Goal: Task Accomplishment & Management: Use online tool/utility

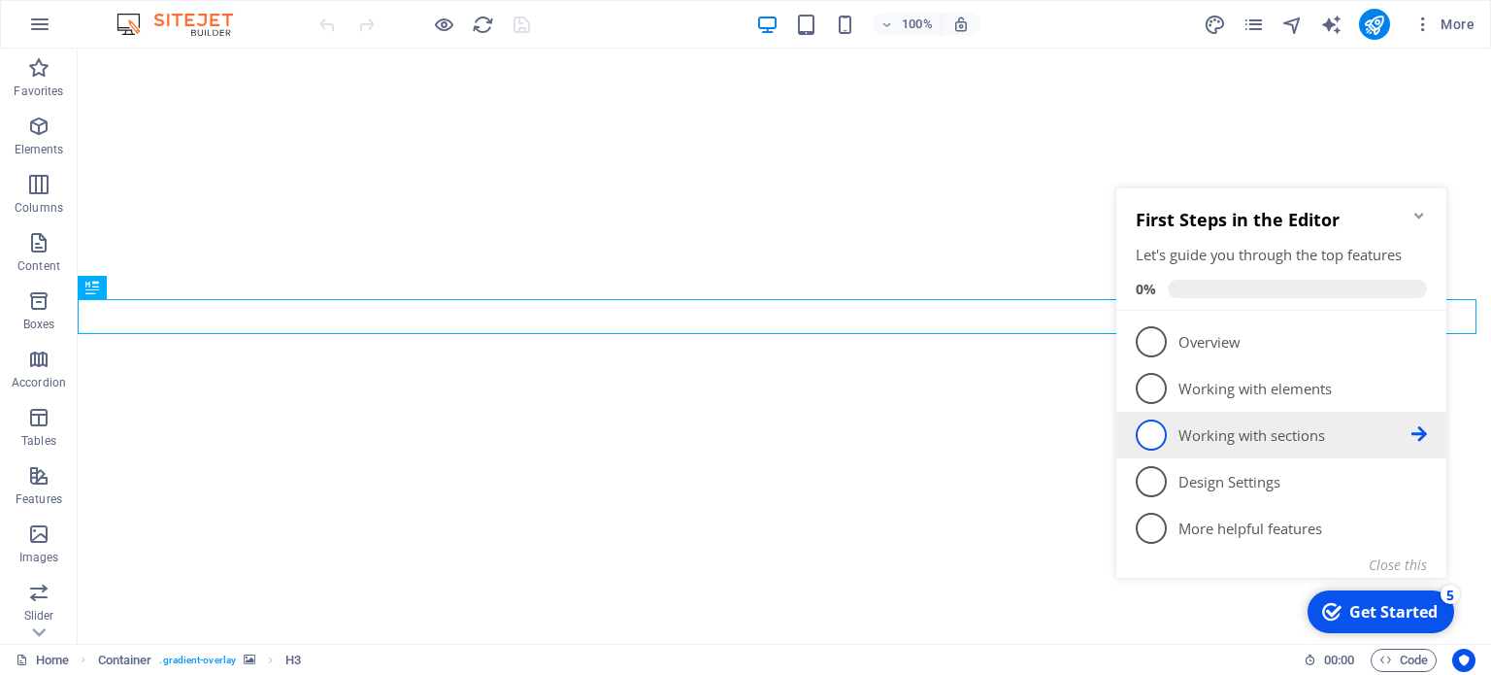
click at [1150, 421] on span "3" at bounding box center [1151, 434] width 31 height 31
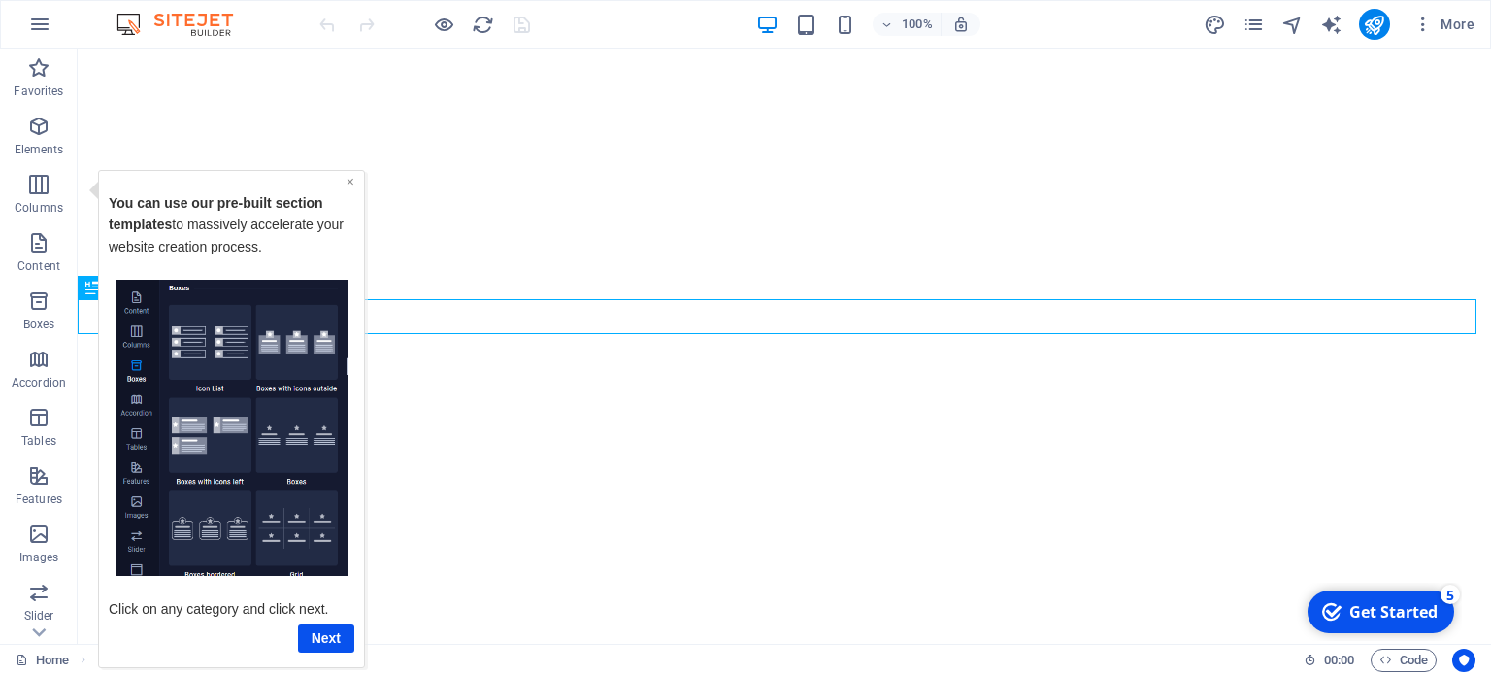
click at [349, 178] on link "×" at bounding box center [351, 181] width 8 height 16
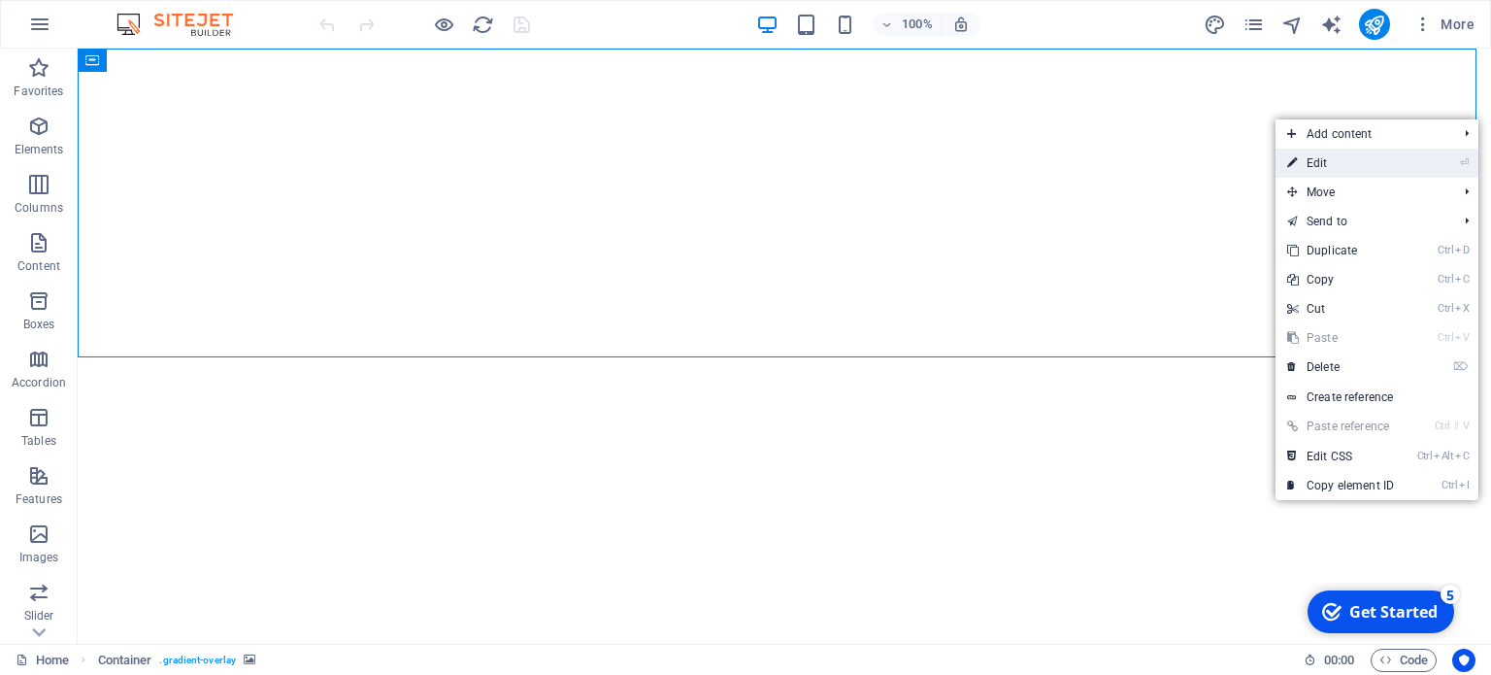
click at [1304, 155] on link "⏎ Edit" at bounding box center [1341, 163] width 130 height 29
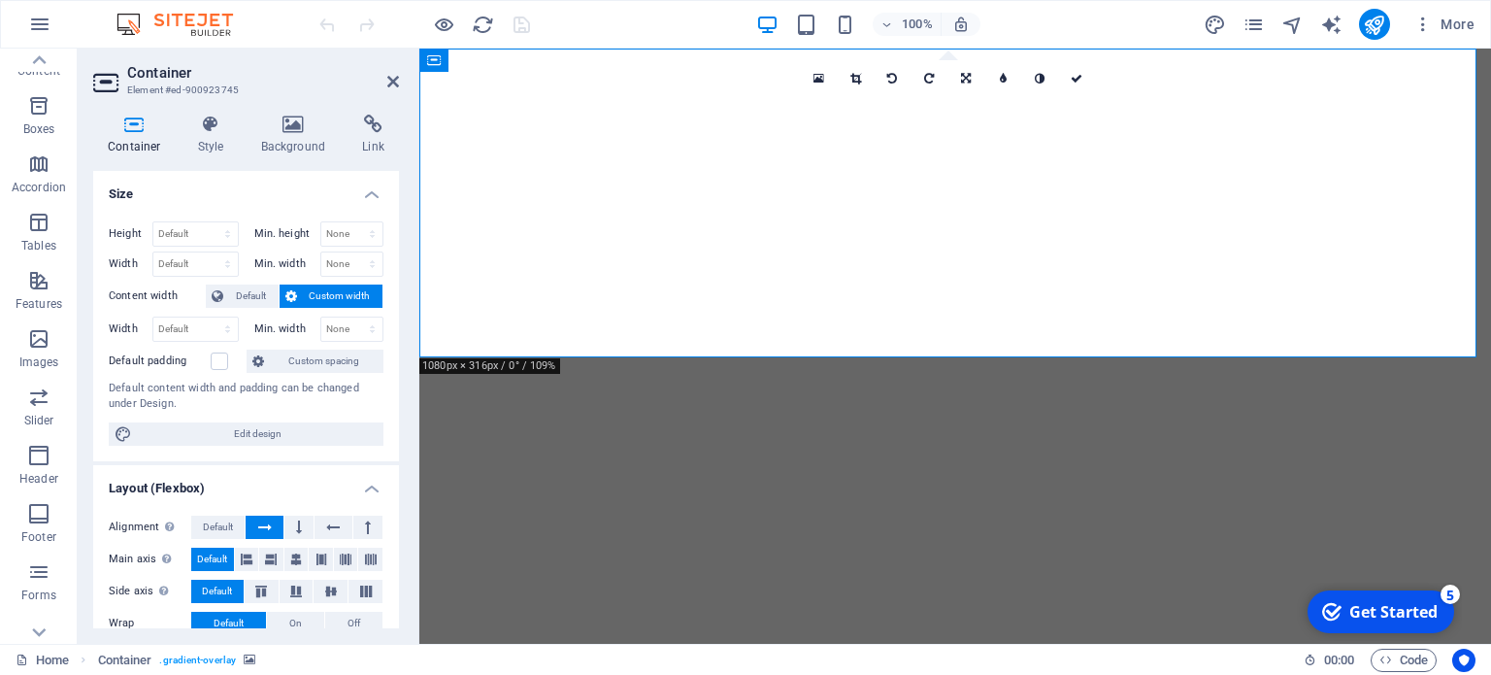
scroll to position [278, 0]
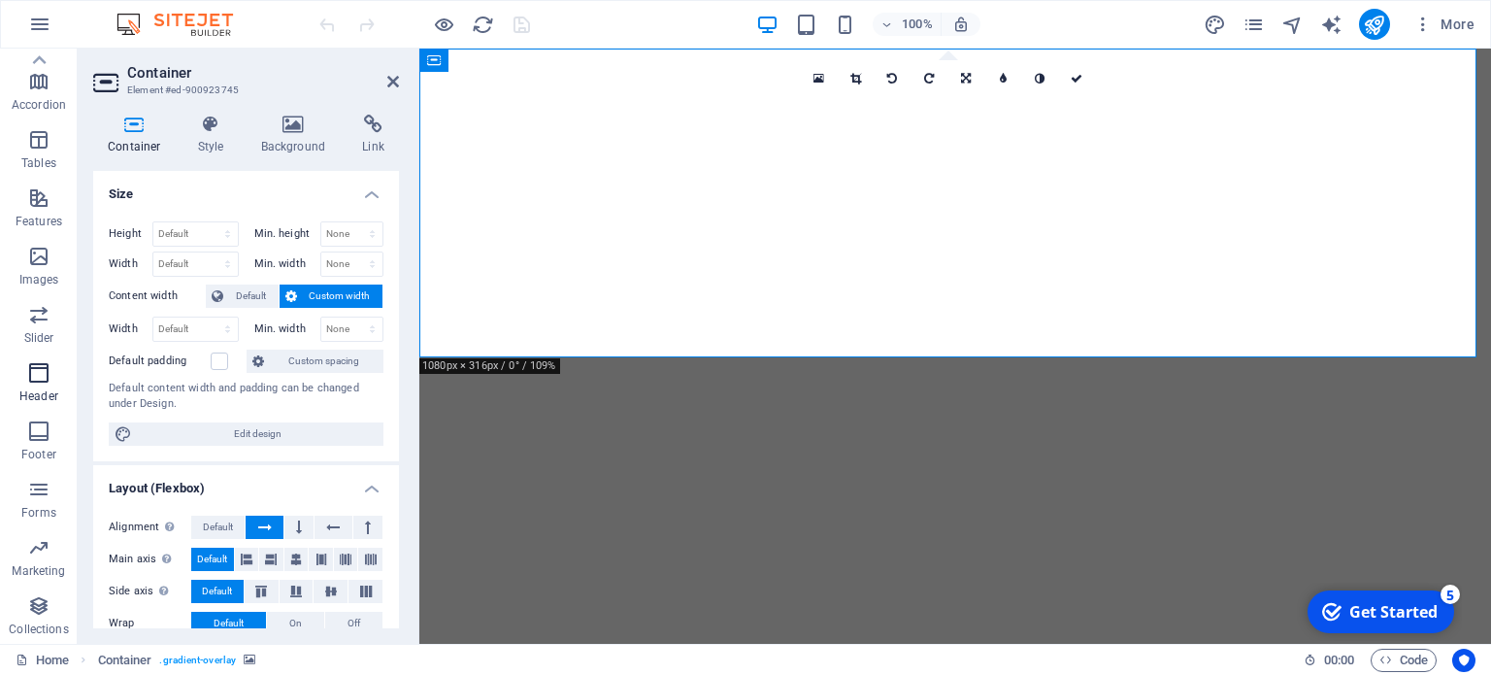
click at [27, 390] on p "Header" at bounding box center [38, 396] width 39 height 16
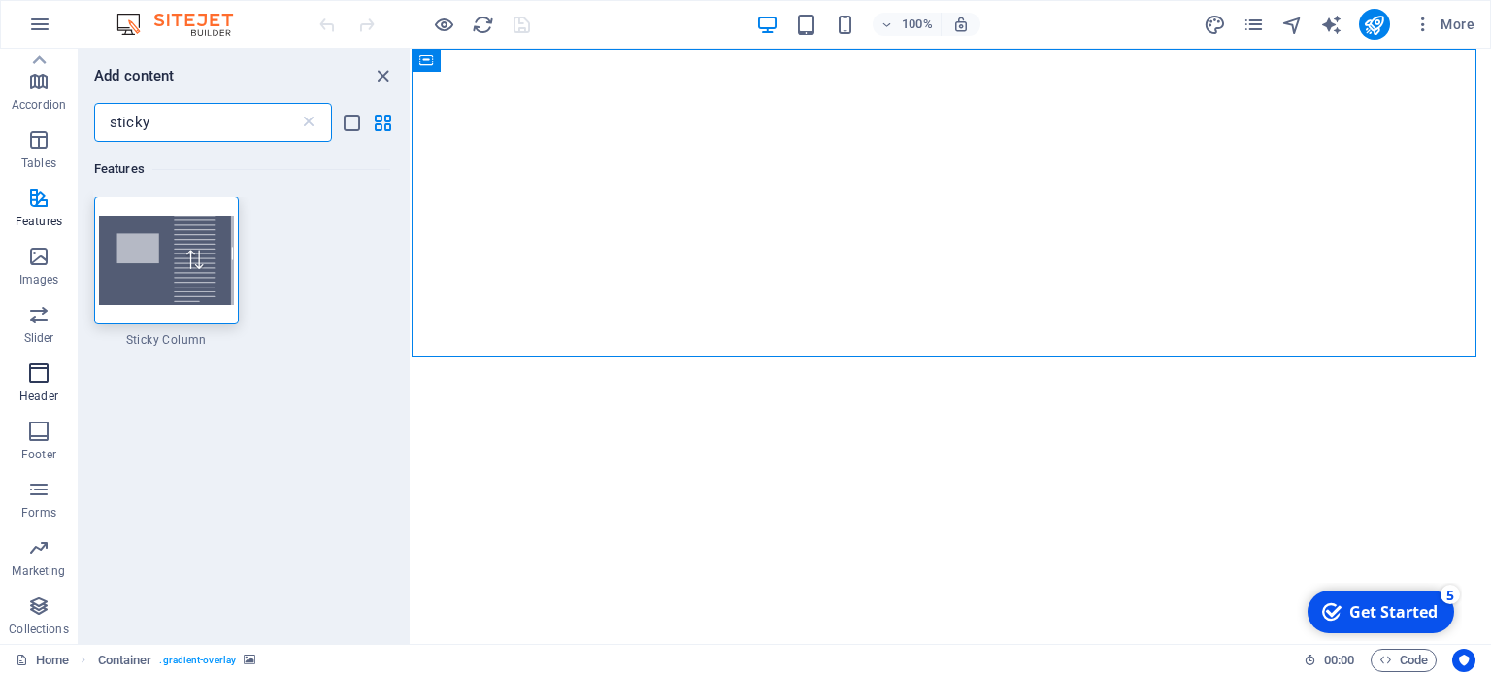
scroll to position [0, 0]
type input "s"
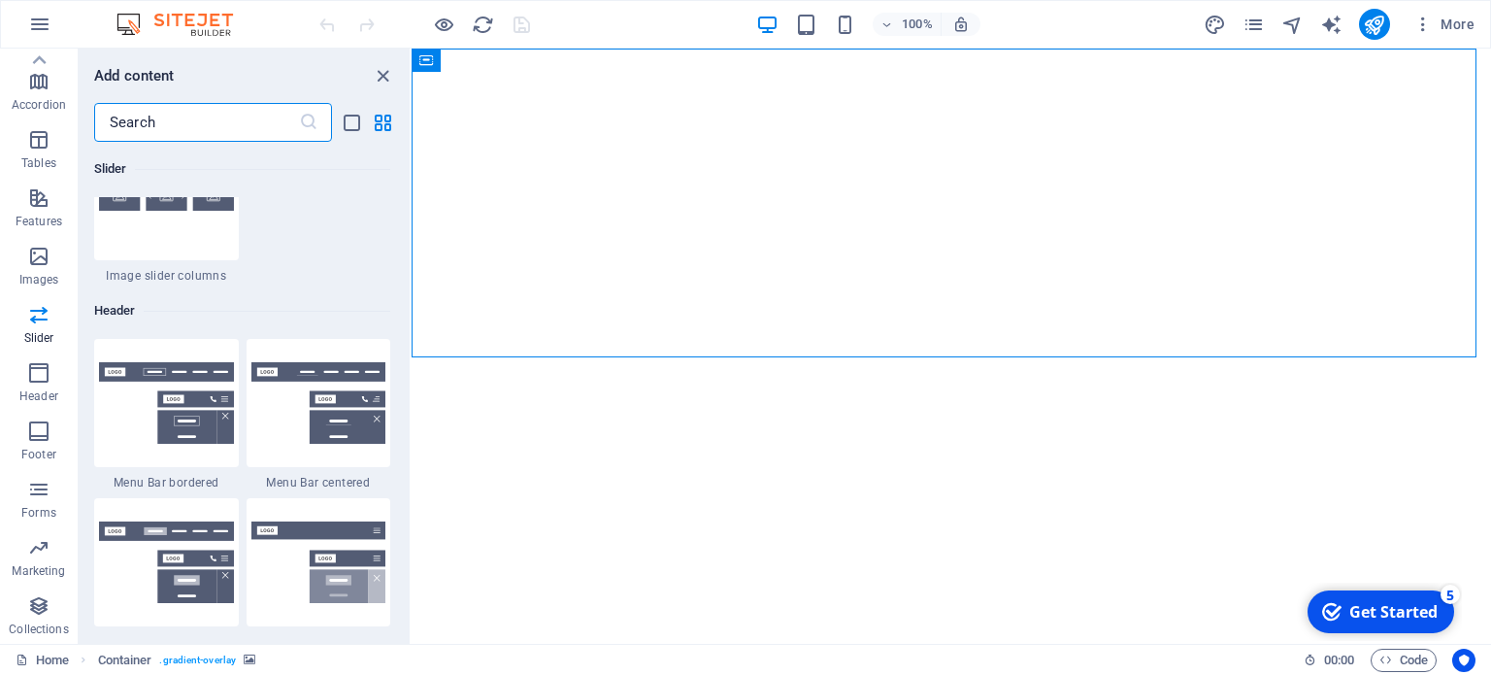
scroll to position [11648, 0]
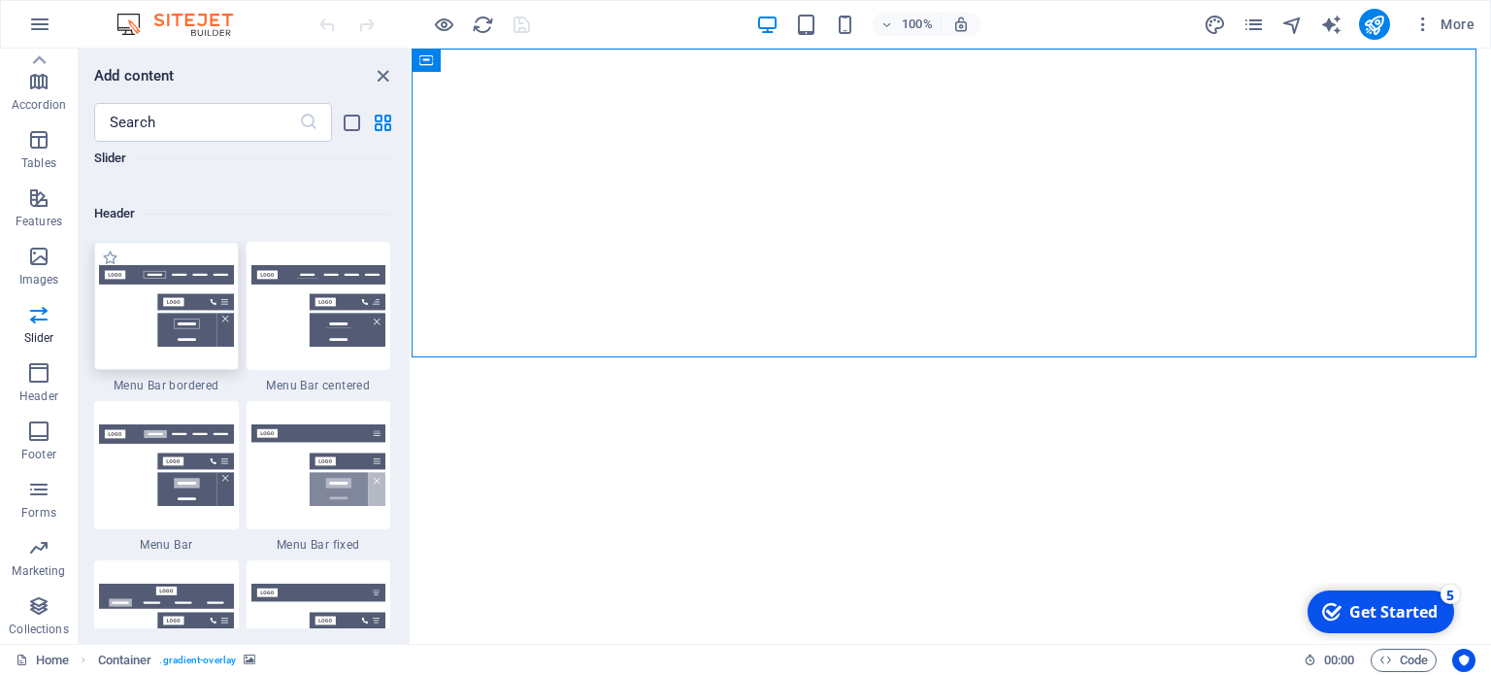
click at [162, 329] on img at bounding box center [166, 306] width 135 height 82
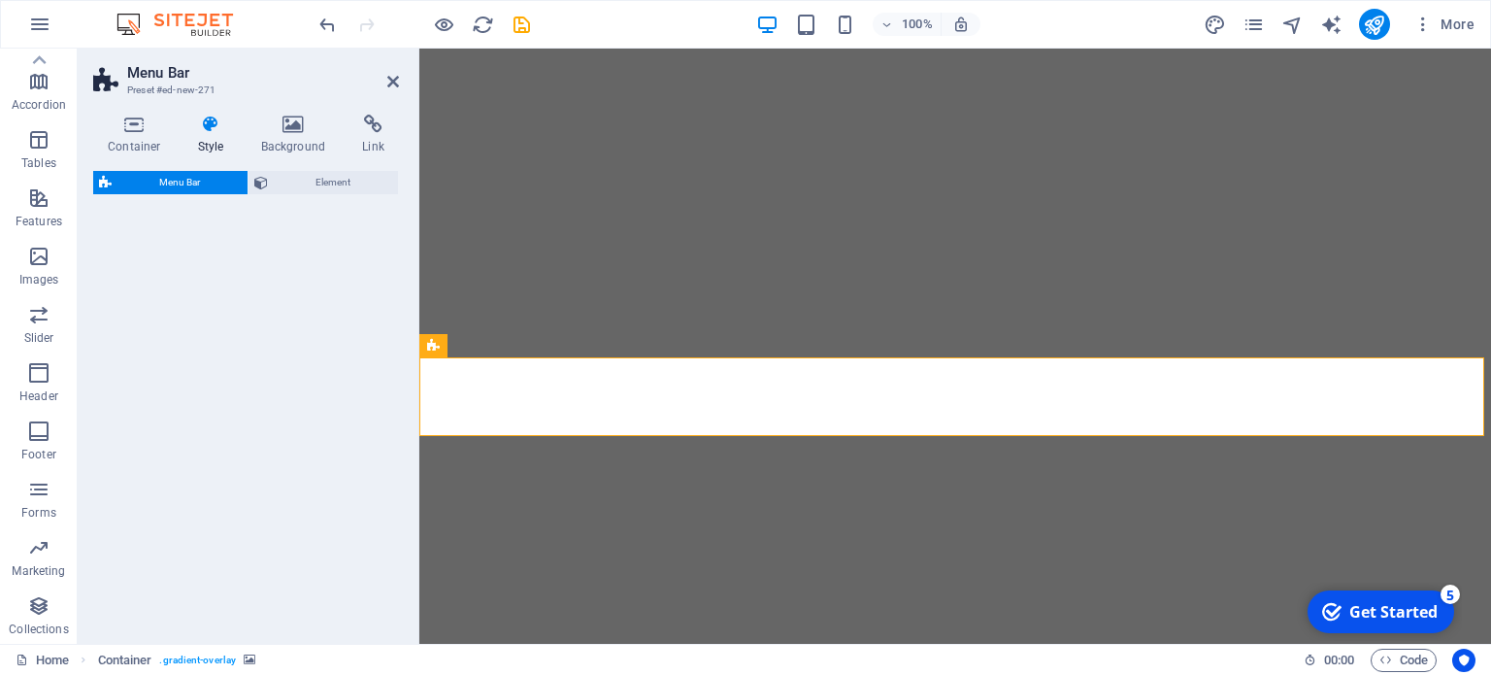
select select "rem"
select select "preset-menu-v2-border"
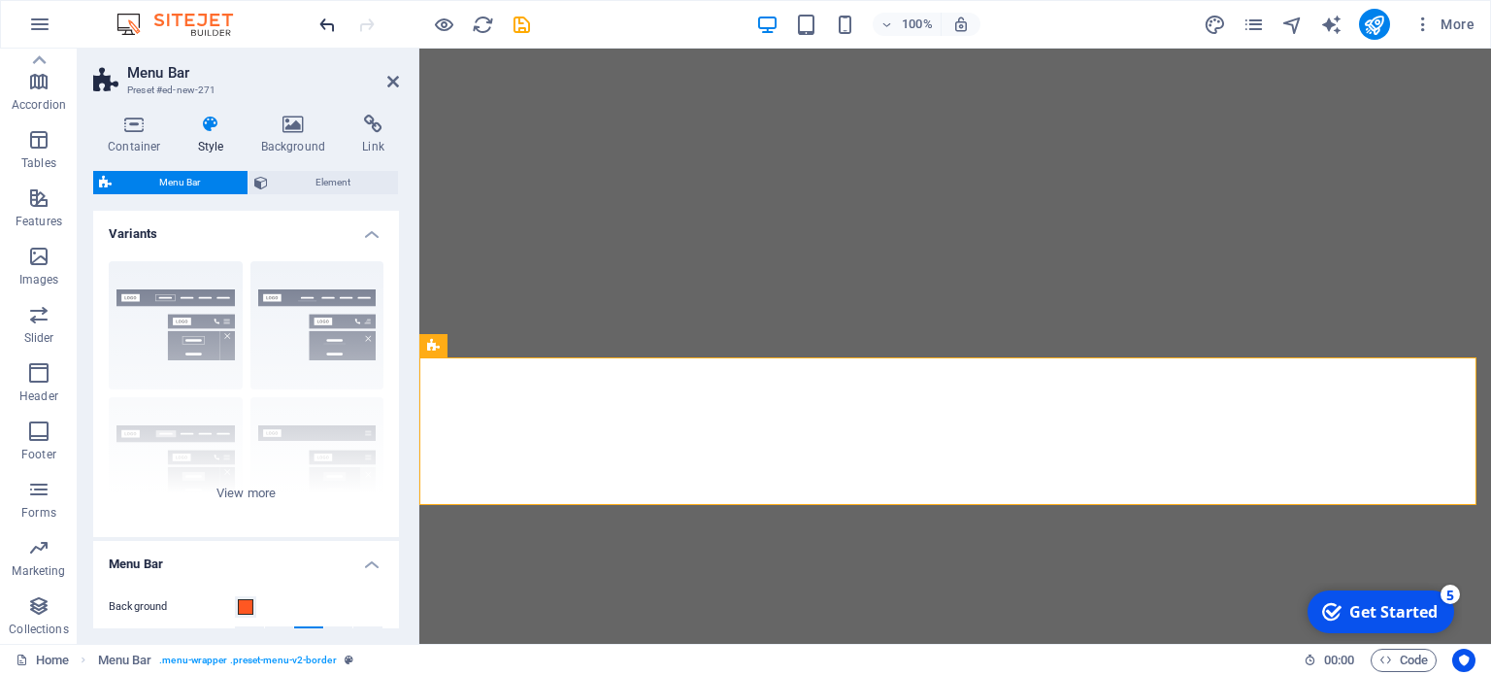
click at [322, 27] on icon "undo" at bounding box center [328, 25] width 22 height 22
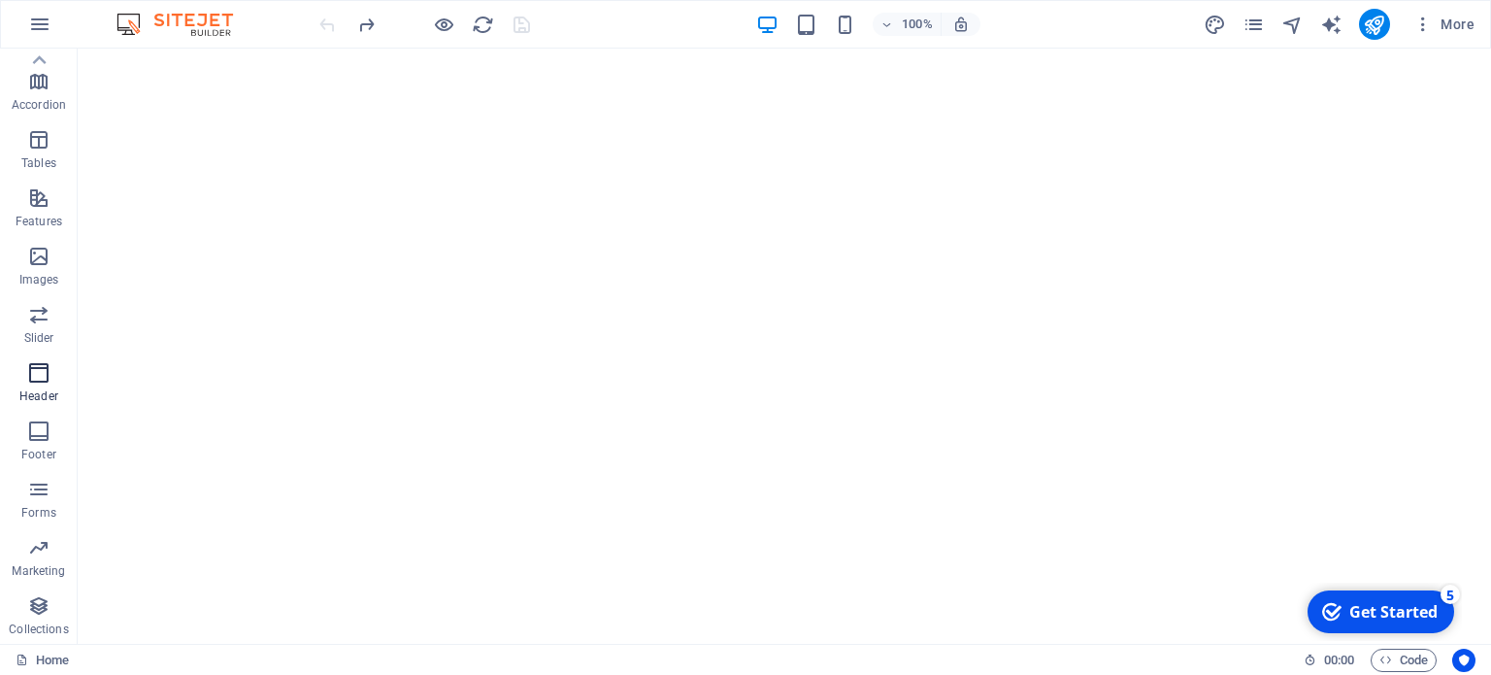
click at [35, 372] on icon "button" at bounding box center [38, 372] width 23 height 23
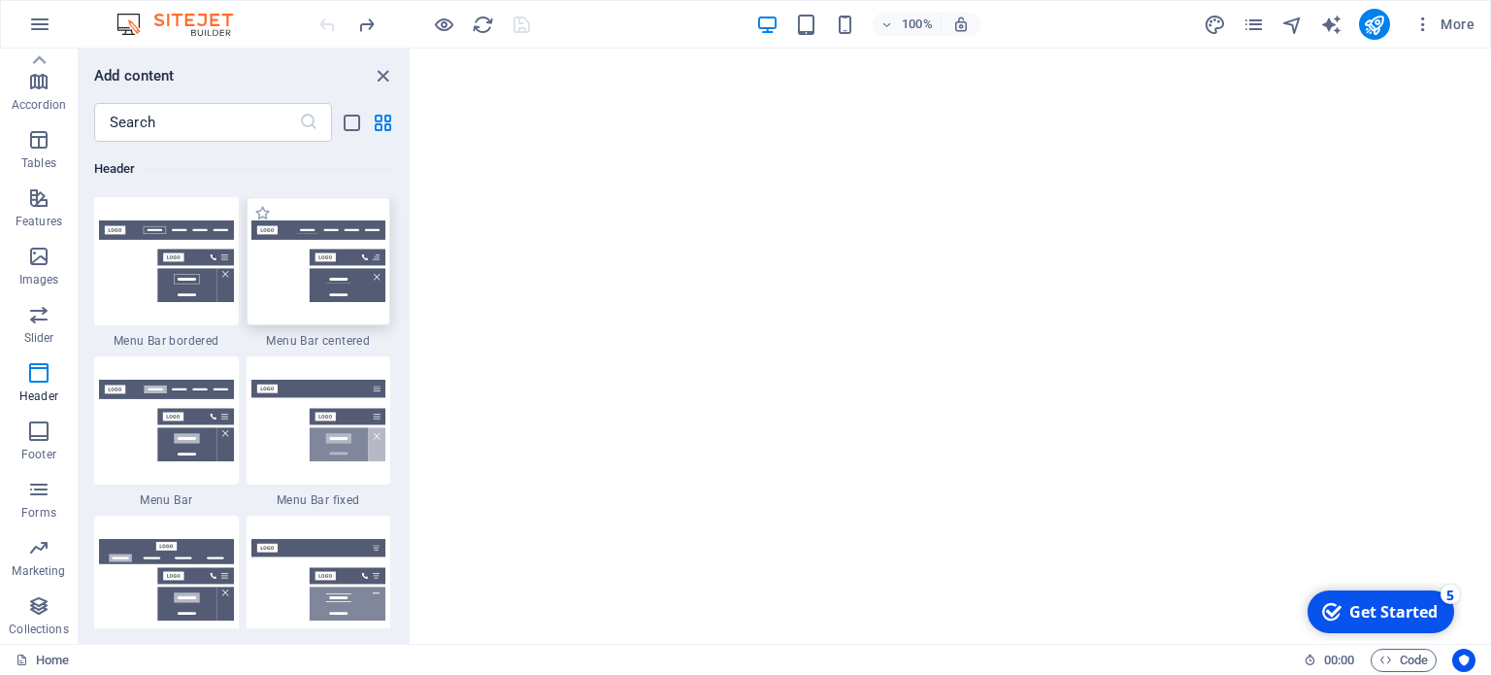
scroll to position [11790, 0]
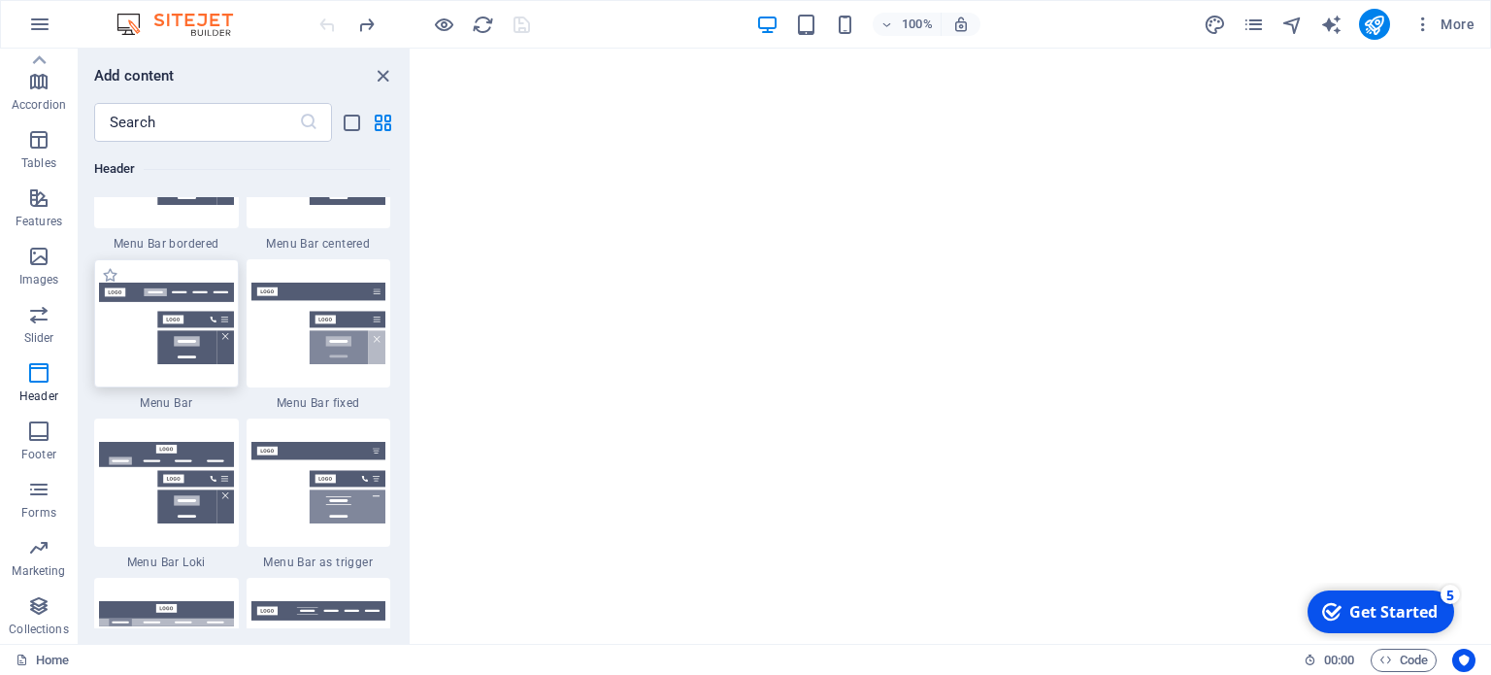
click at [168, 339] on div at bounding box center [166, 323] width 145 height 128
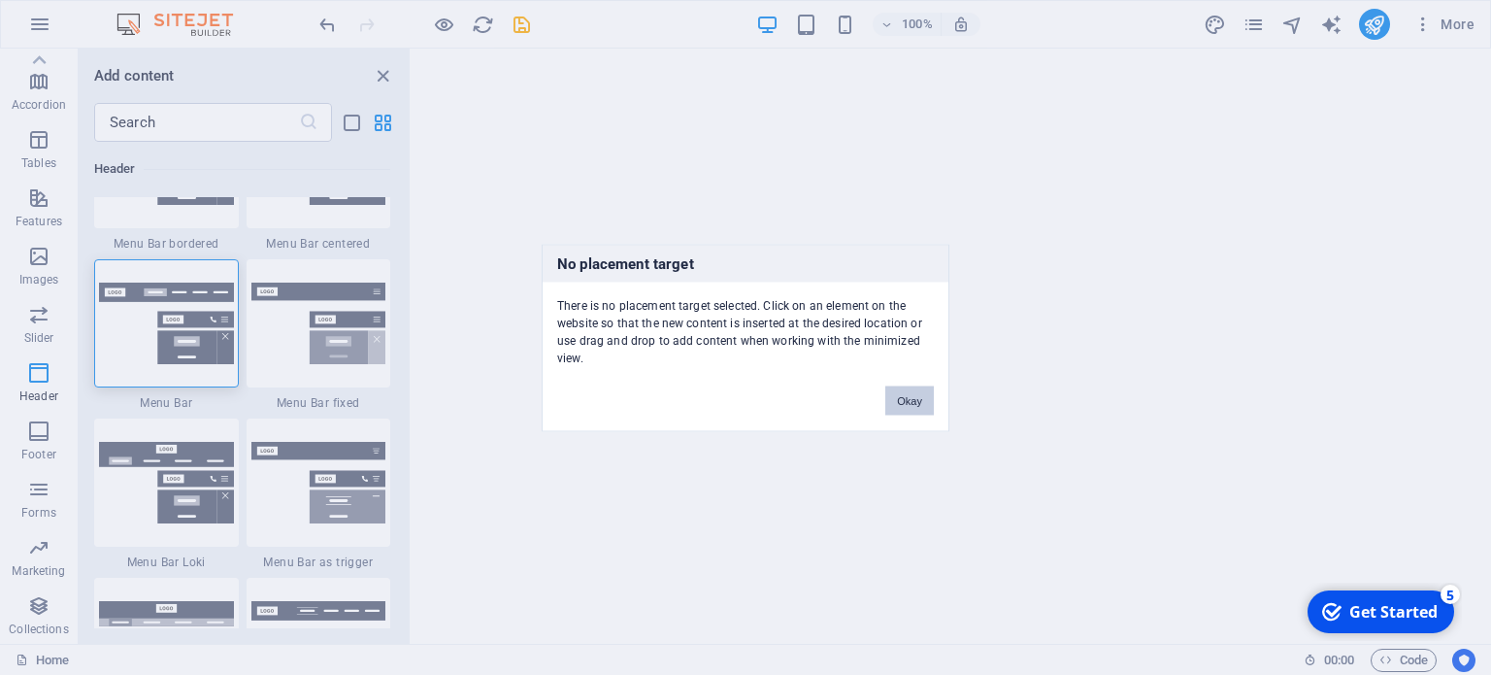
click at [899, 392] on button "Okay" at bounding box center [910, 399] width 49 height 29
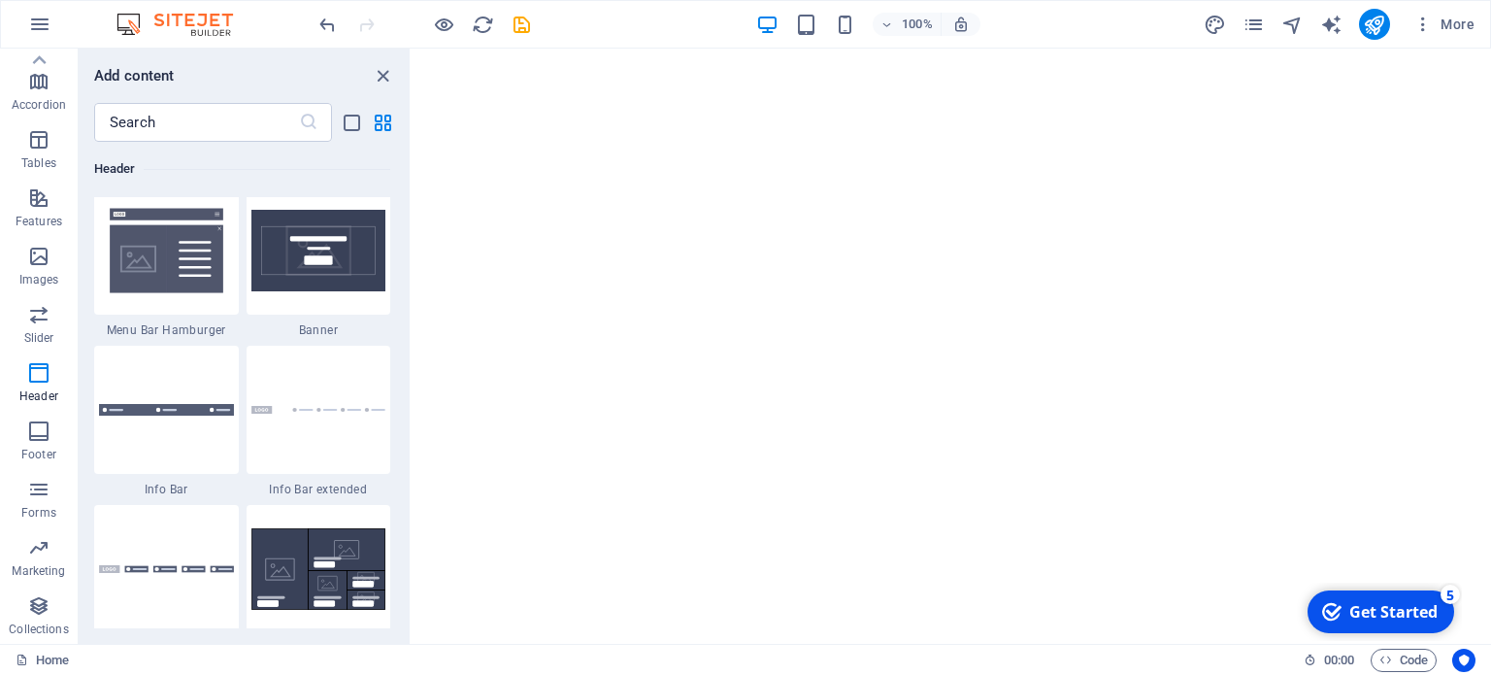
scroll to position [12372, 0]
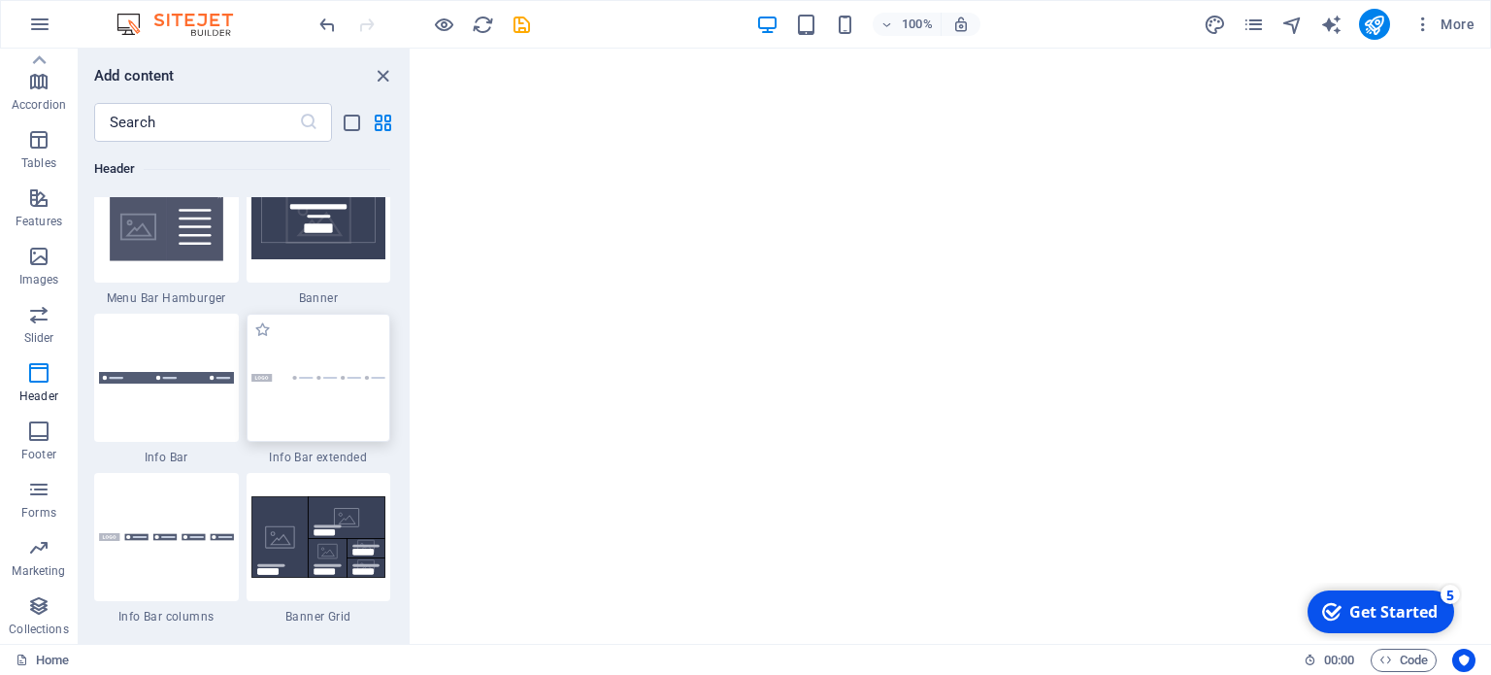
click at [290, 386] on div at bounding box center [319, 378] width 145 height 128
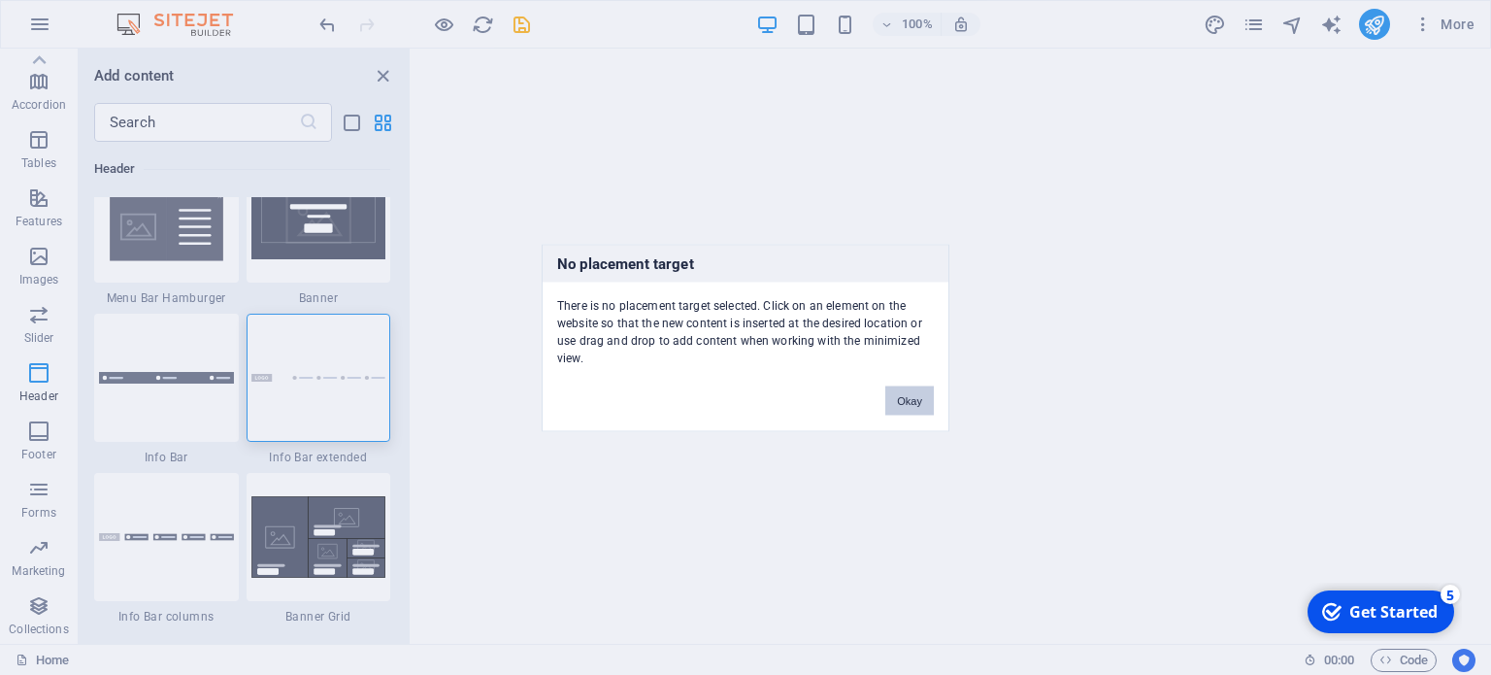
click at [925, 395] on button "Okay" at bounding box center [910, 399] width 49 height 29
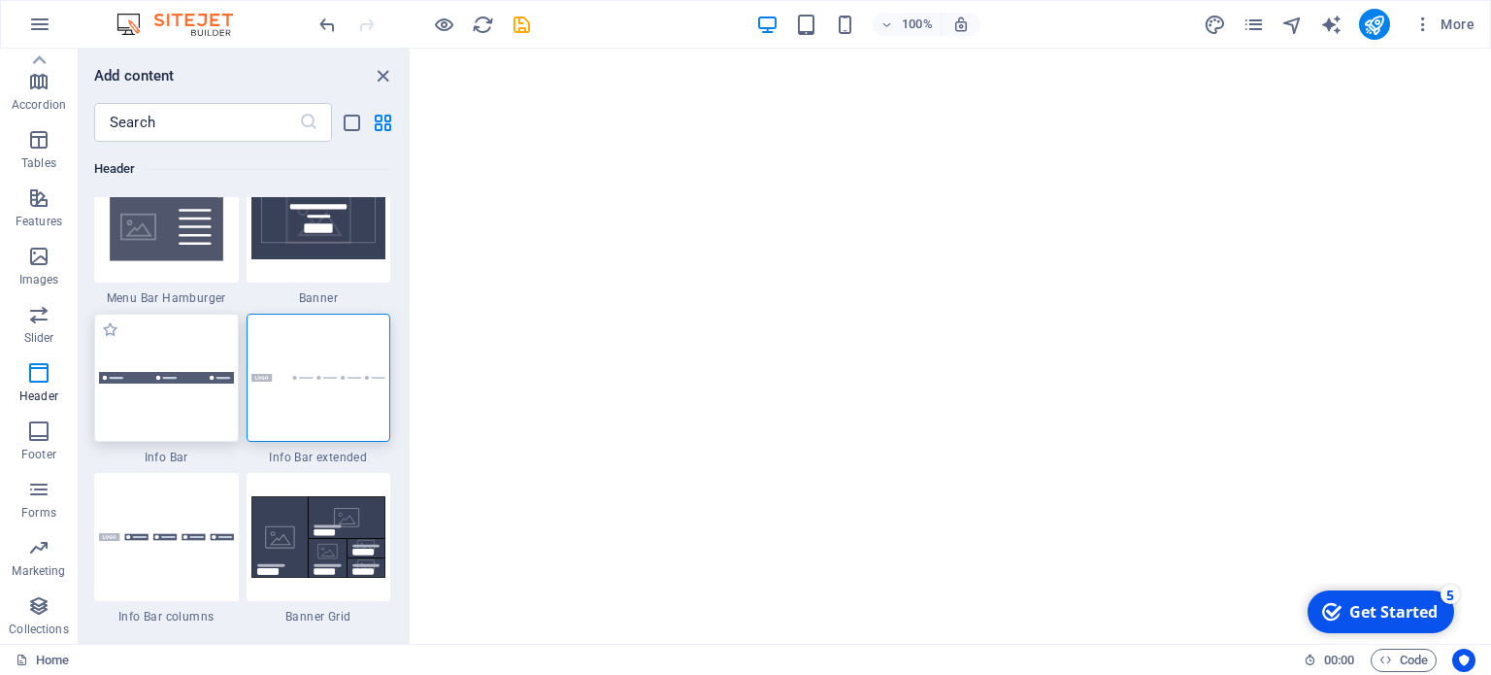
click at [174, 382] on img at bounding box center [166, 378] width 135 height 12
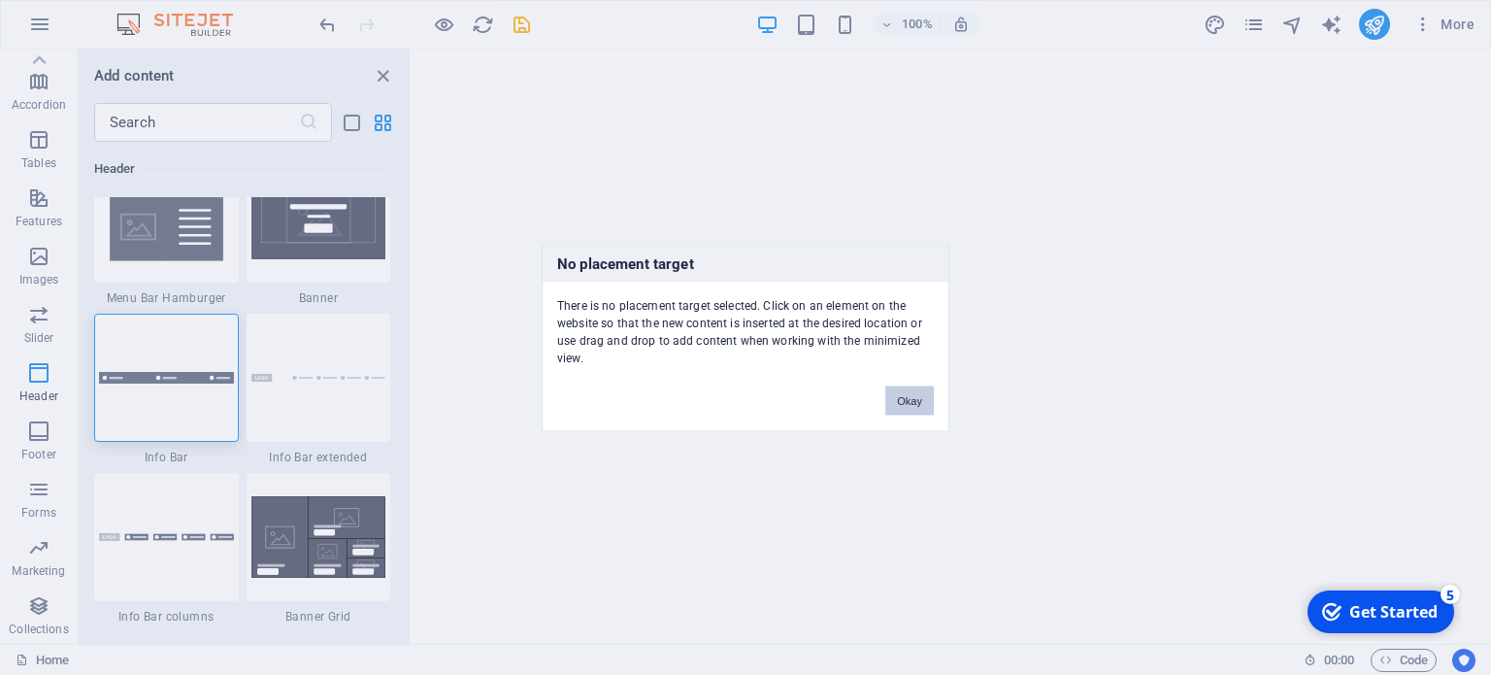
click at [909, 403] on button "Okay" at bounding box center [910, 399] width 49 height 29
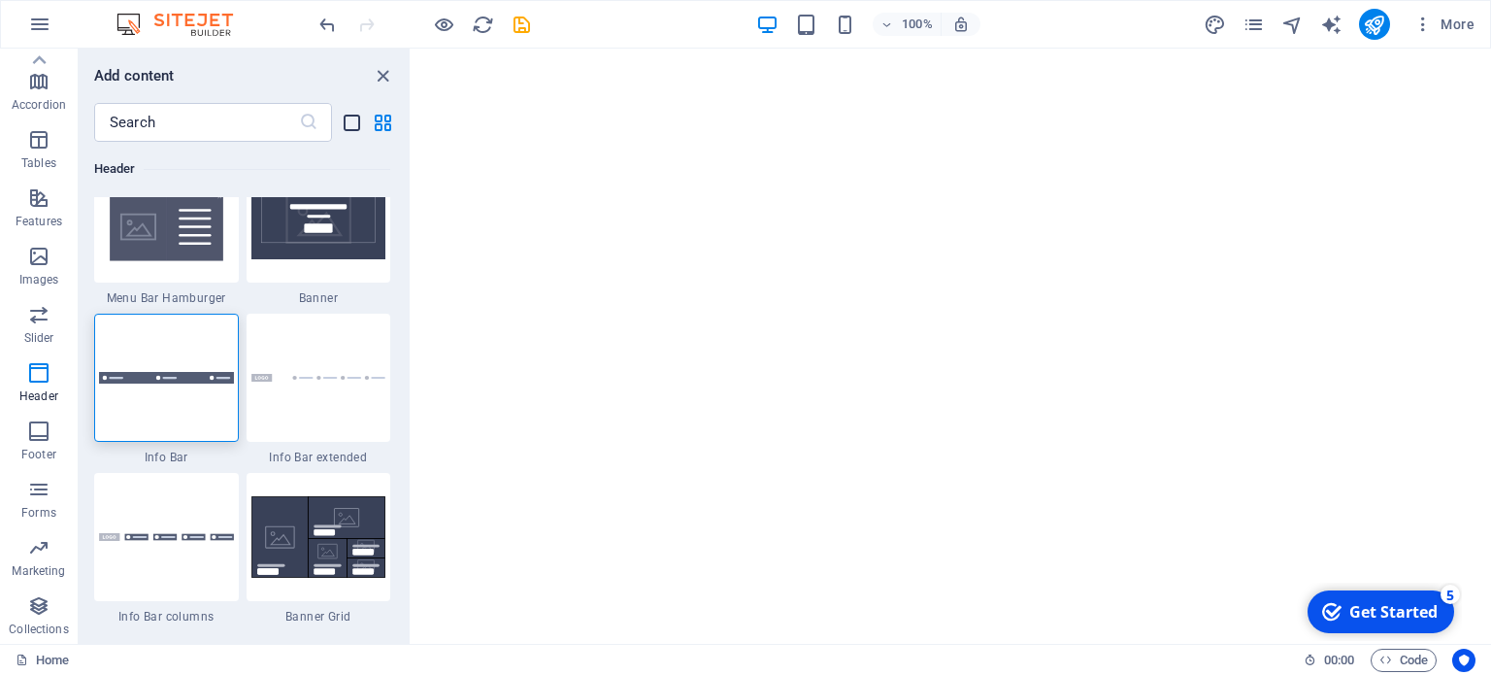
click at [356, 127] on icon "list-view" at bounding box center [352, 123] width 22 height 22
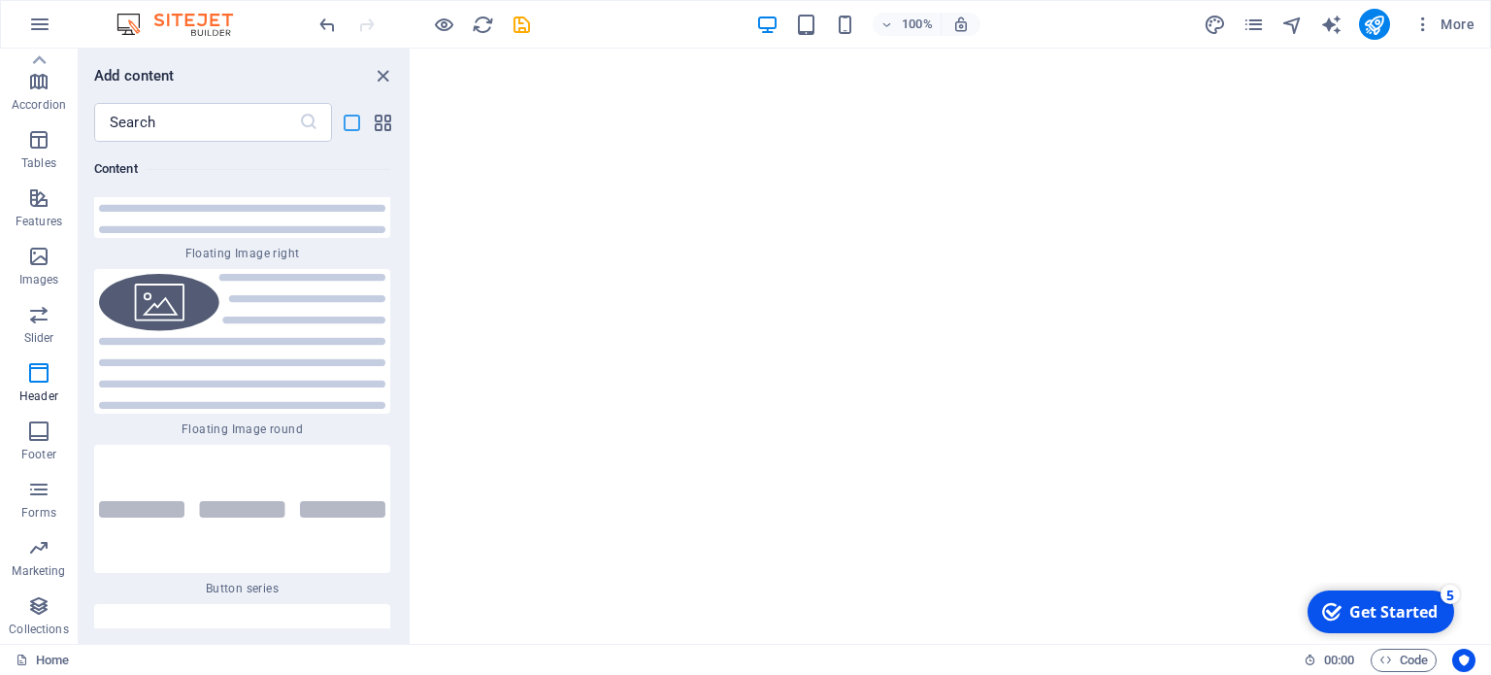
scroll to position [28398, 0]
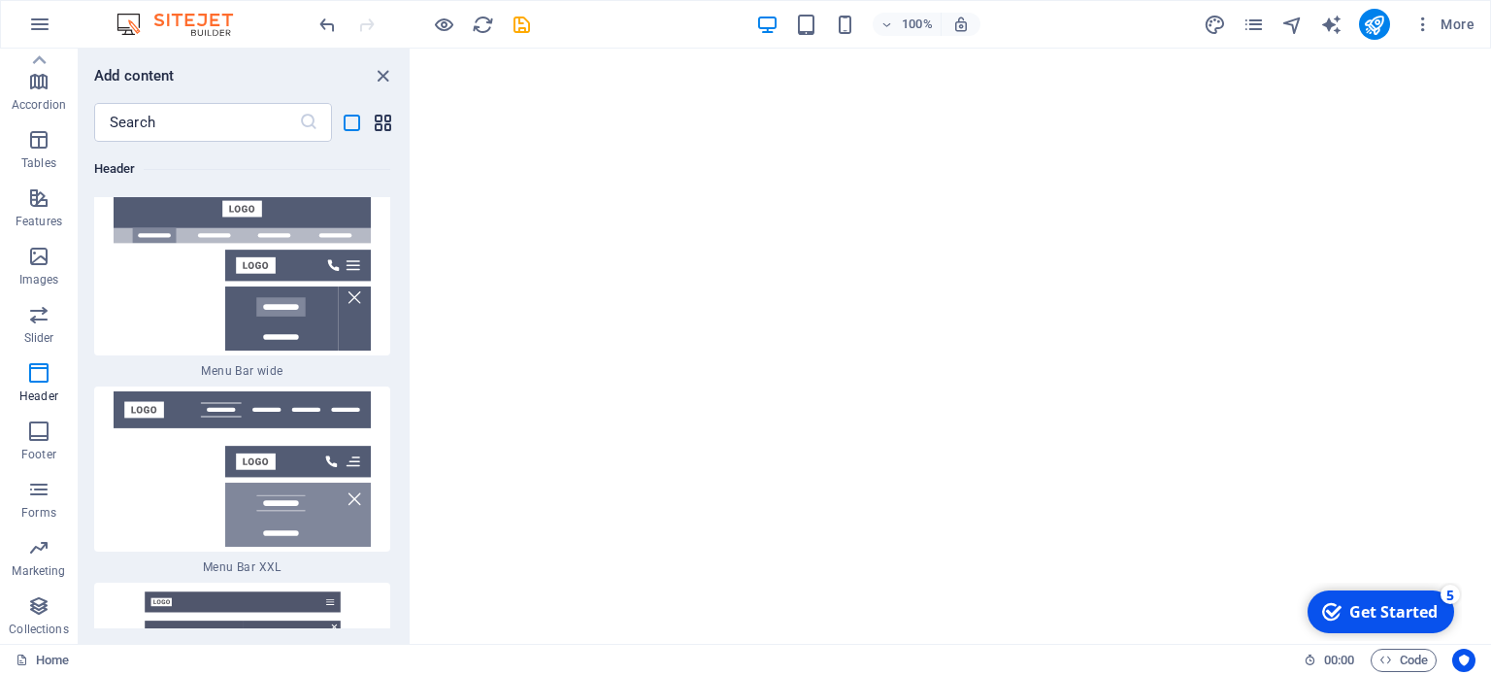
click at [373, 127] on icon "grid-view" at bounding box center [383, 123] width 22 height 22
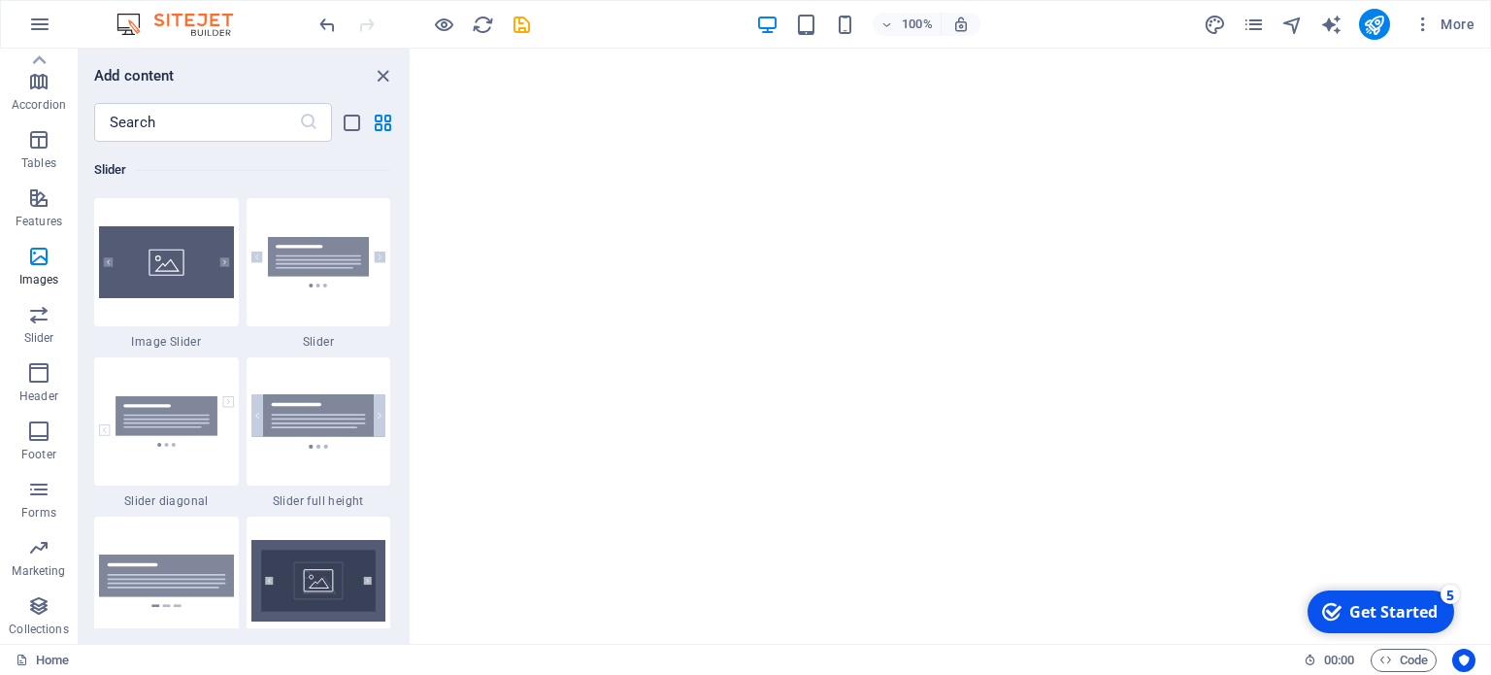
scroll to position [10916, 0]
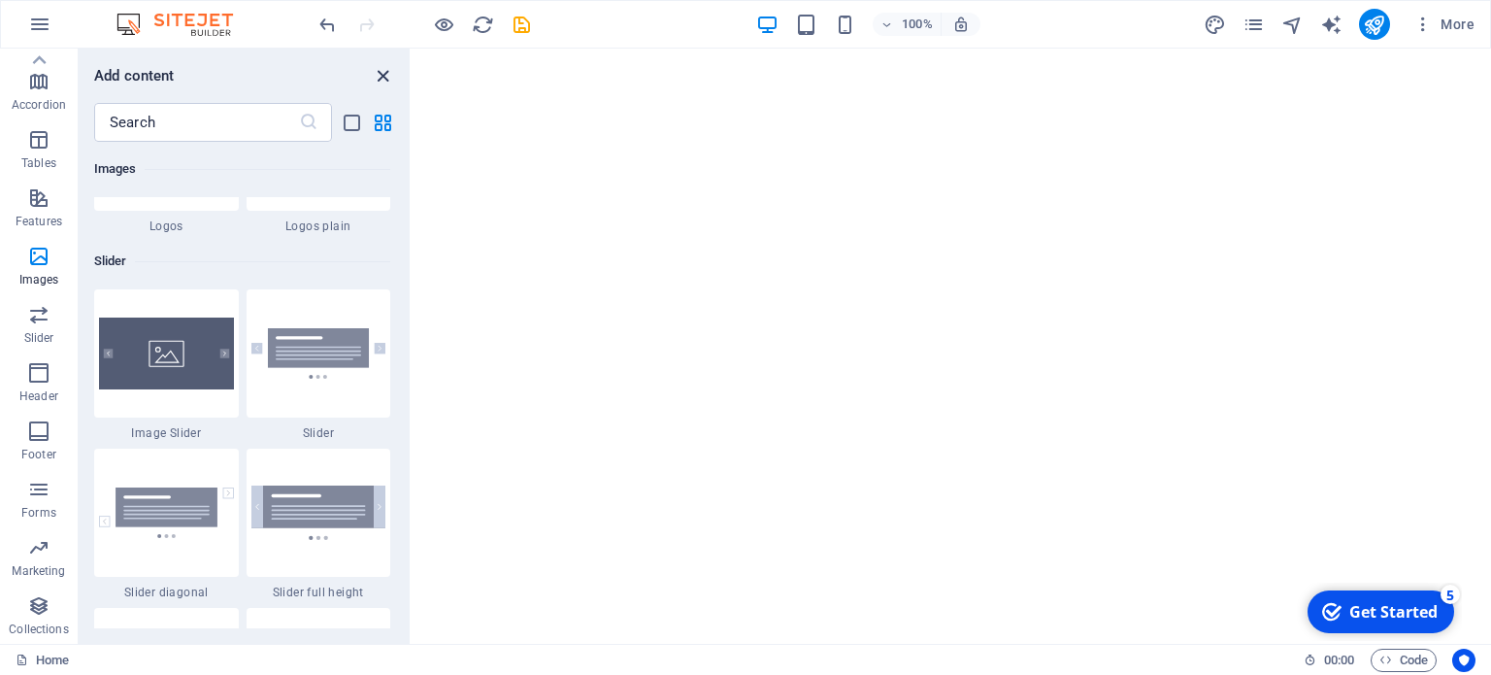
click at [388, 73] on icon "close panel" at bounding box center [383, 76] width 22 height 22
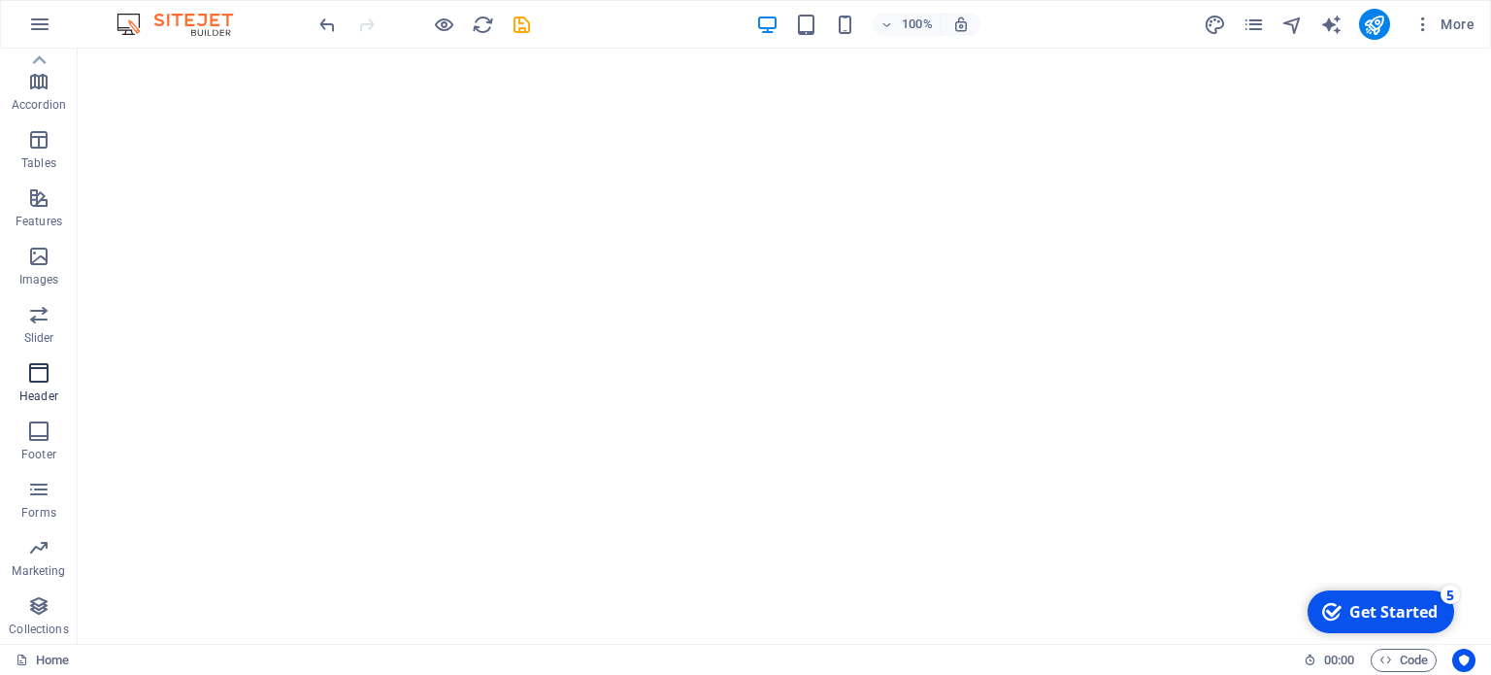
click at [32, 376] on icon "button" at bounding box center [38, 372] width 23 height 23
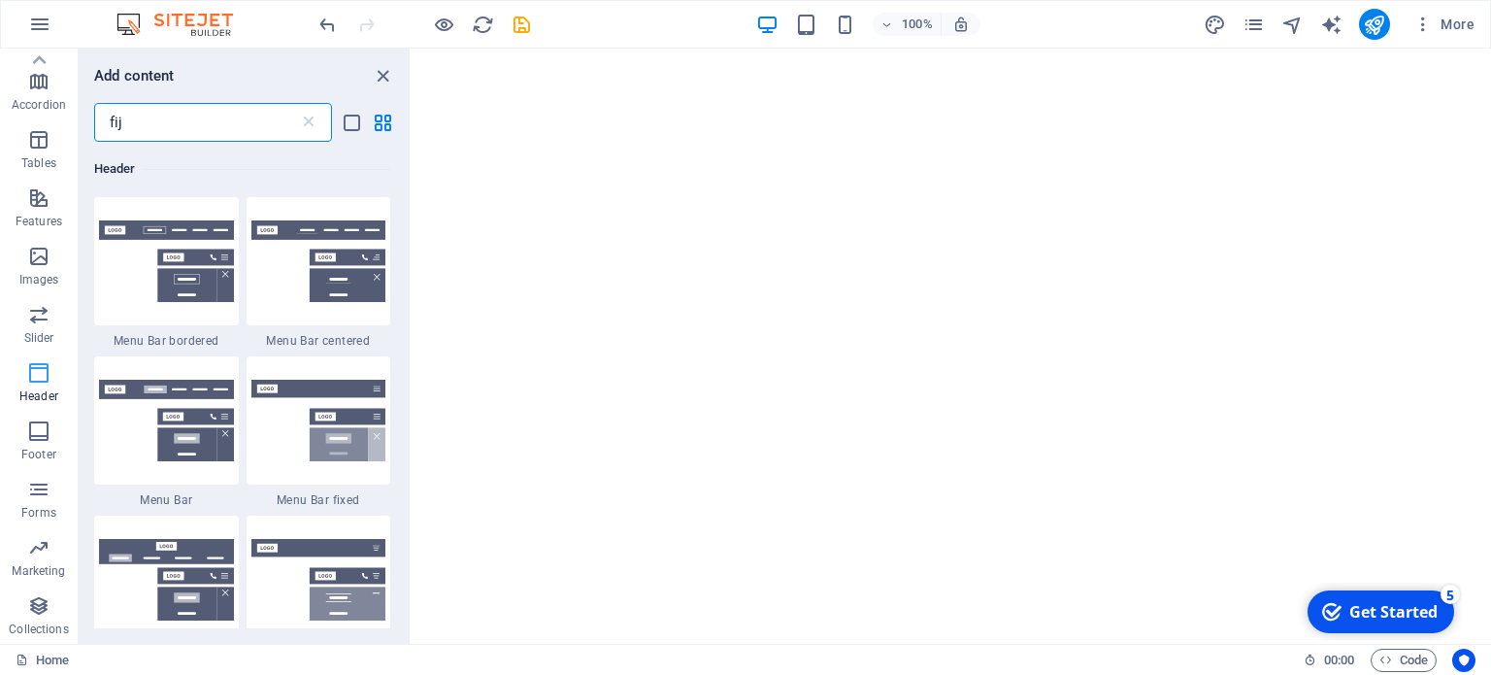
scroll to position [0, 0]
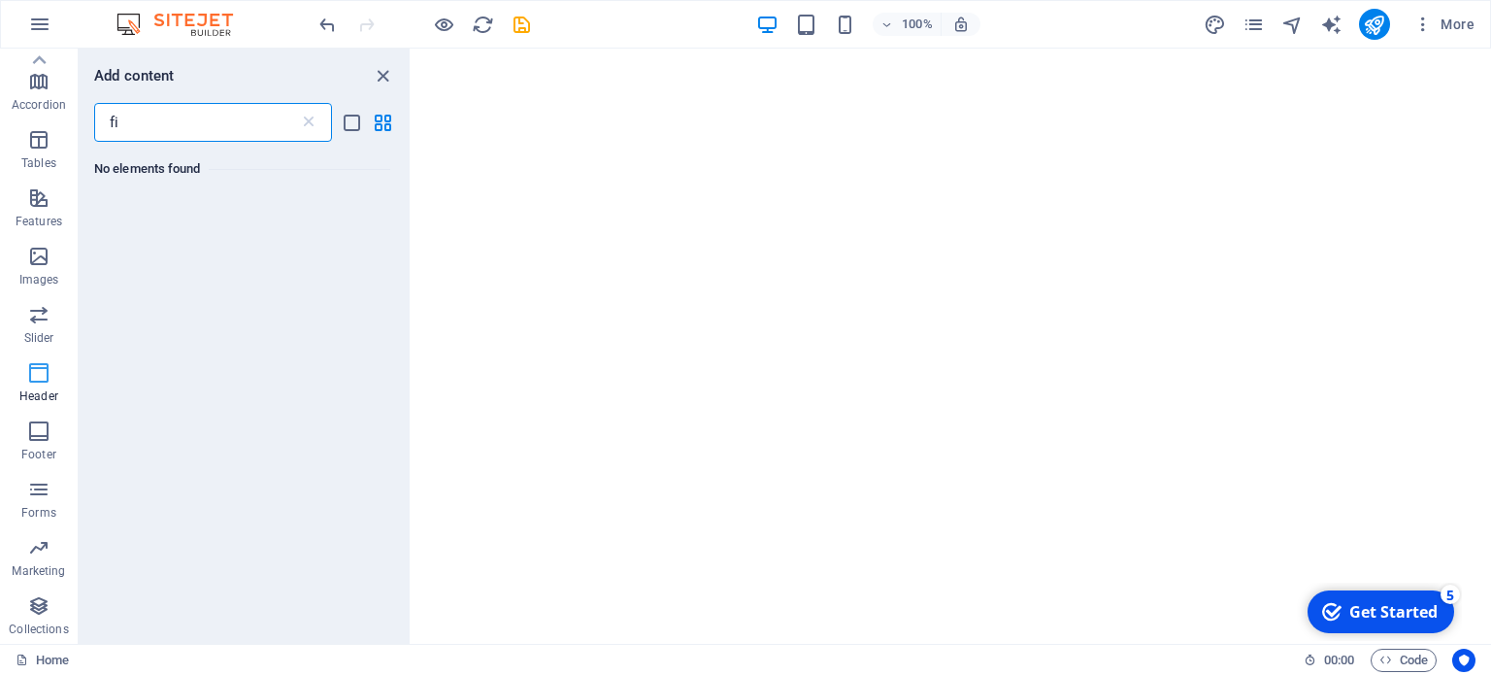
type input "f"
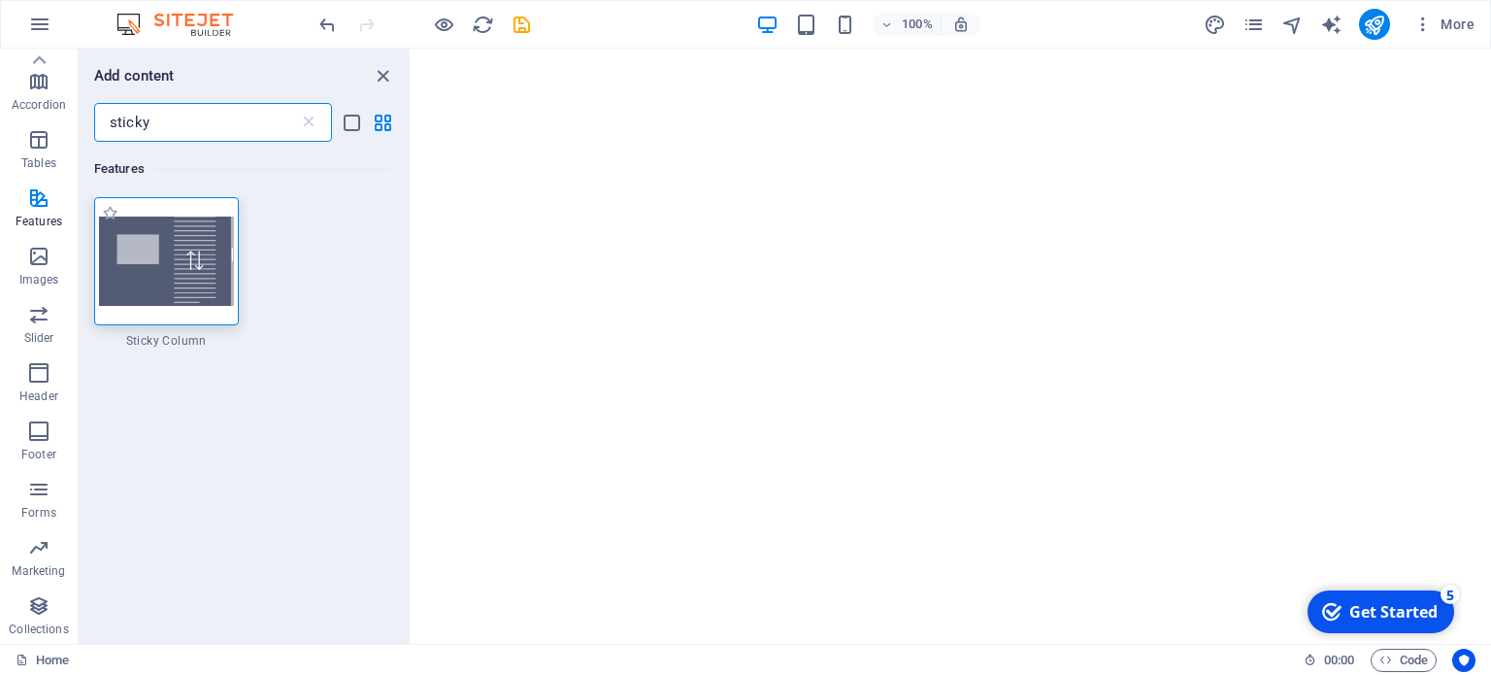
type input "sticky"
click at [175, 315] on div at bounding box center [166, 261] width 145 height 128
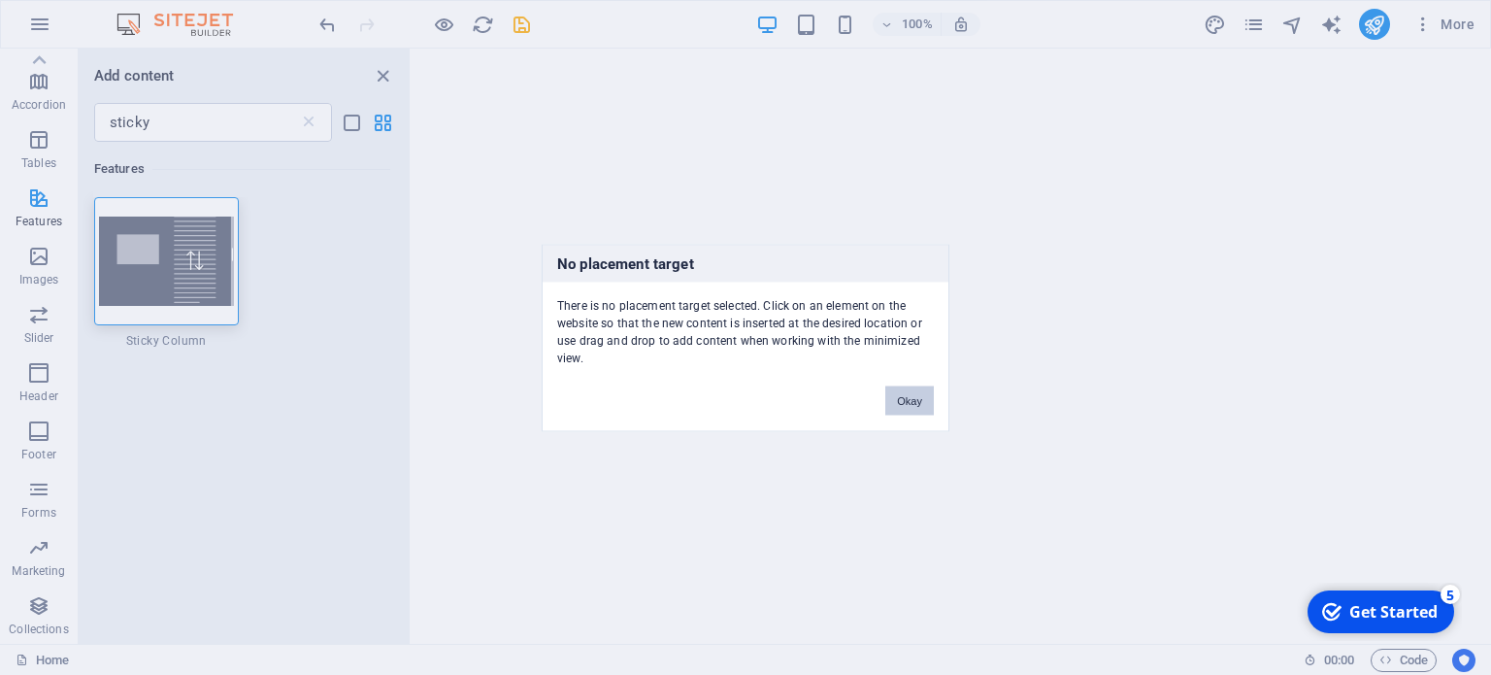
click at [922, 395] on button "Okay" at bounding box center [910, 399] width 49 height 29
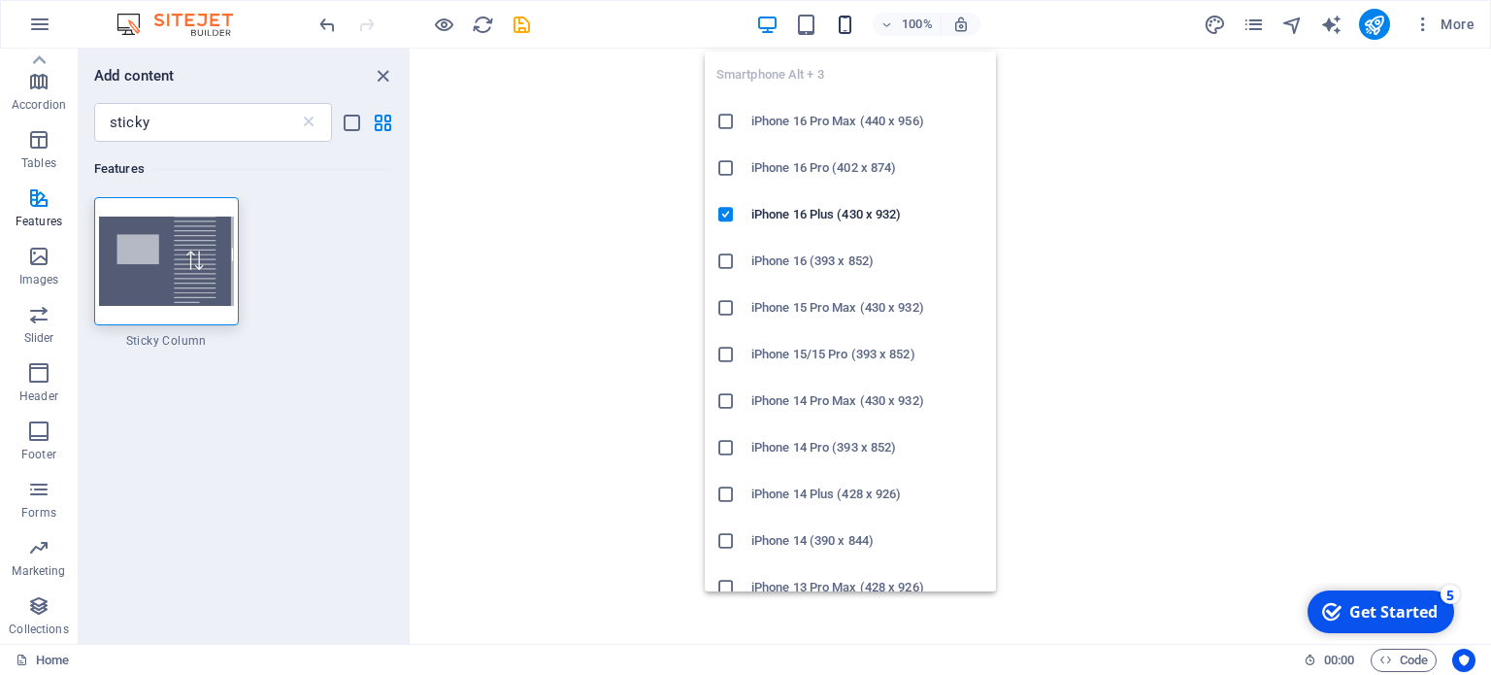
click at [843, 27] on icon "button" at bounding box center [845, 25] width 22 height 22
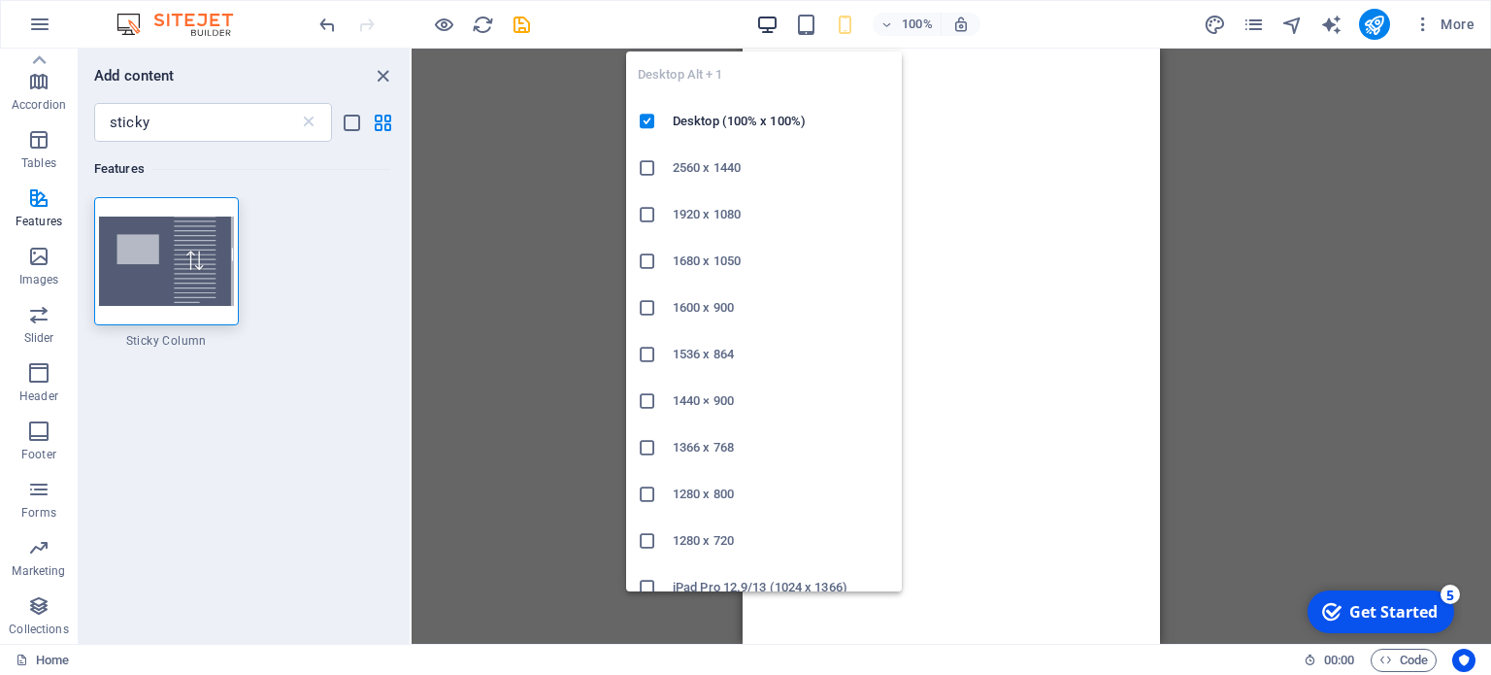
click at [757, 29] on icon "button" at bounding box center [767, 25] width 22 height 22
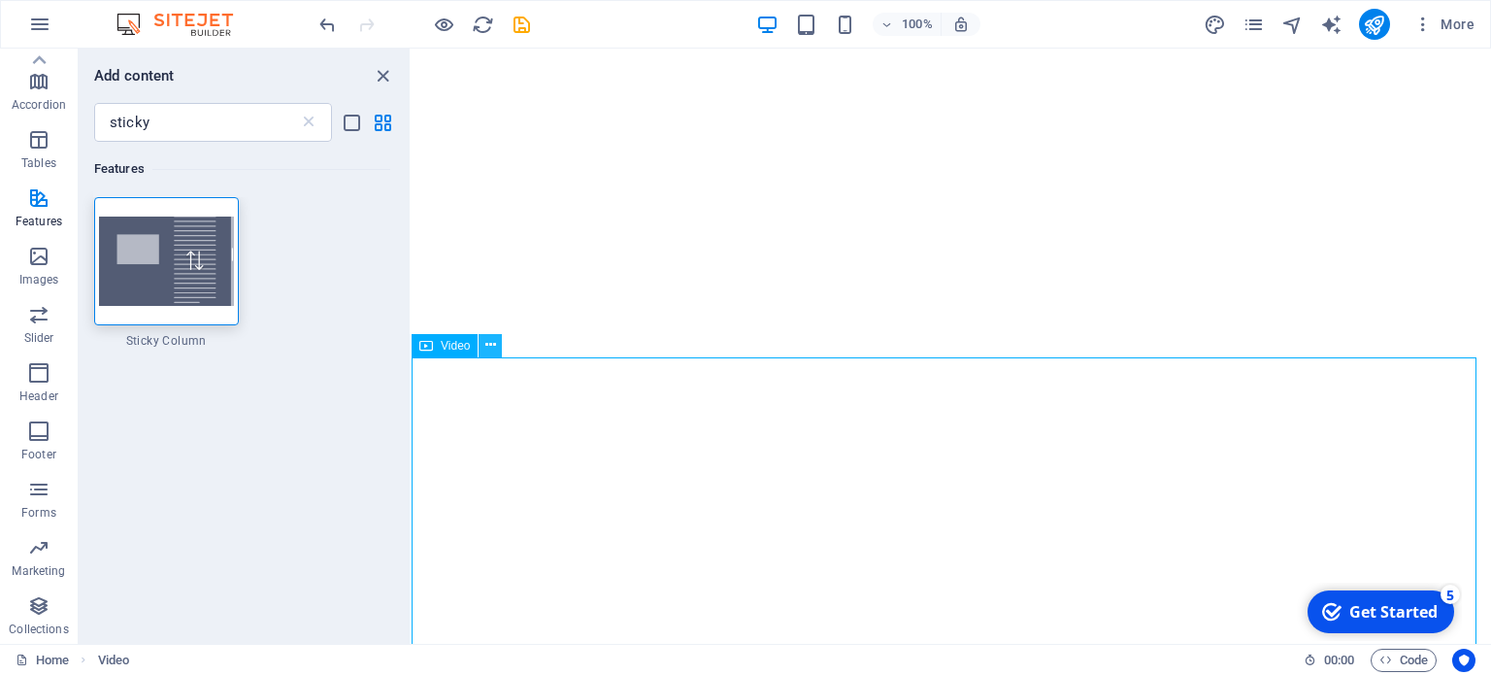
click at [489, 347] on icon at bounding box center [490, 345] width 11 height 20
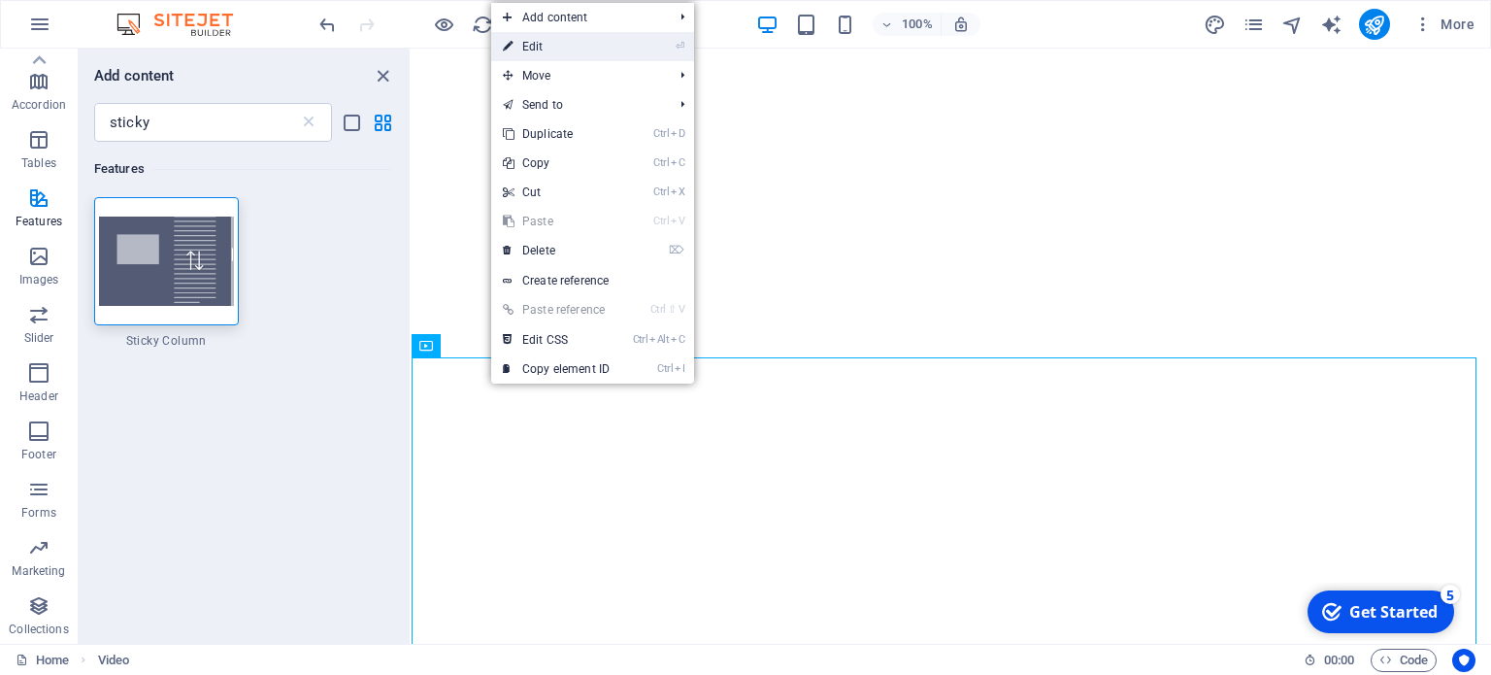
click at [555, 52] on link "⏎ Edit" at bounding box center [556, 46] width 130 height 29
select select "%"
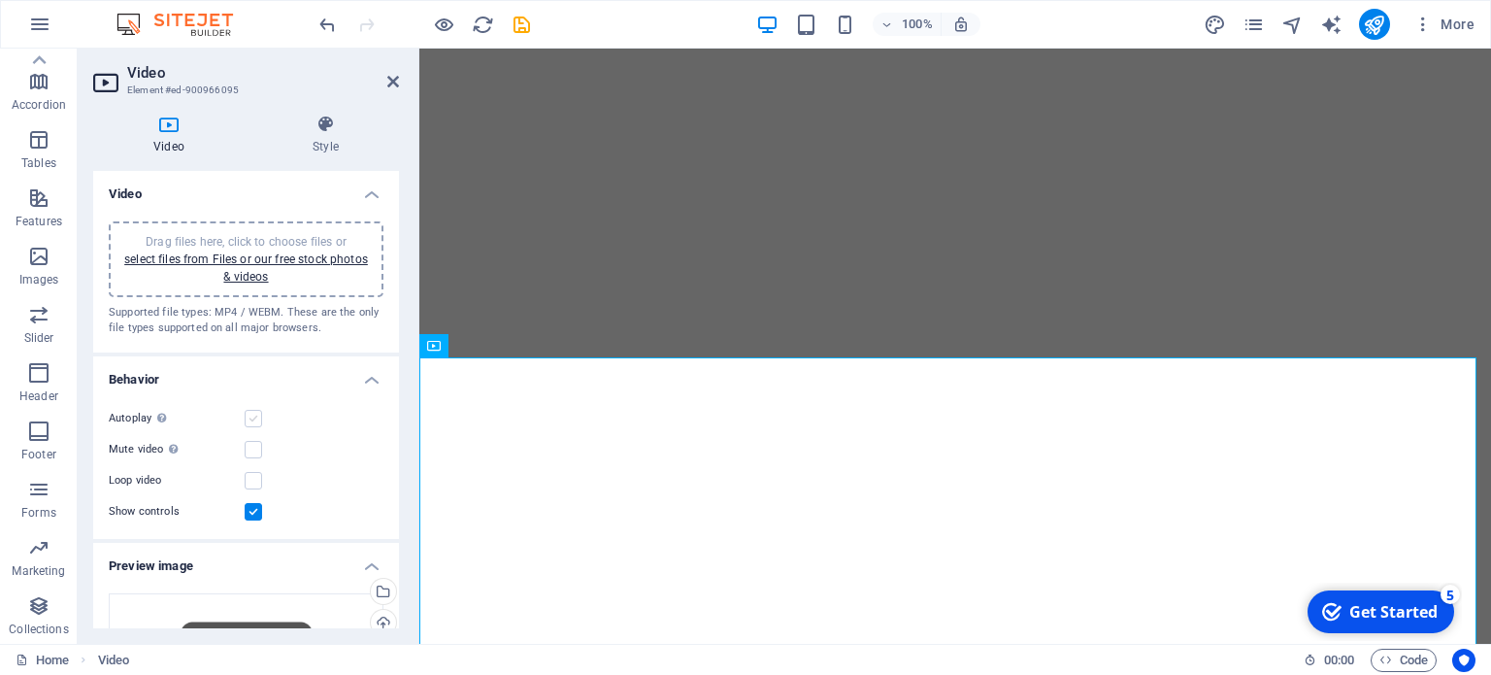
click at [253, 411] on label at bounding box center [253, 418] width 17 height 17
click at [0, 0] on input "Autoplay Autoplay is only available if muted is checked" at bounding box center [0, 0] width 0 height 0
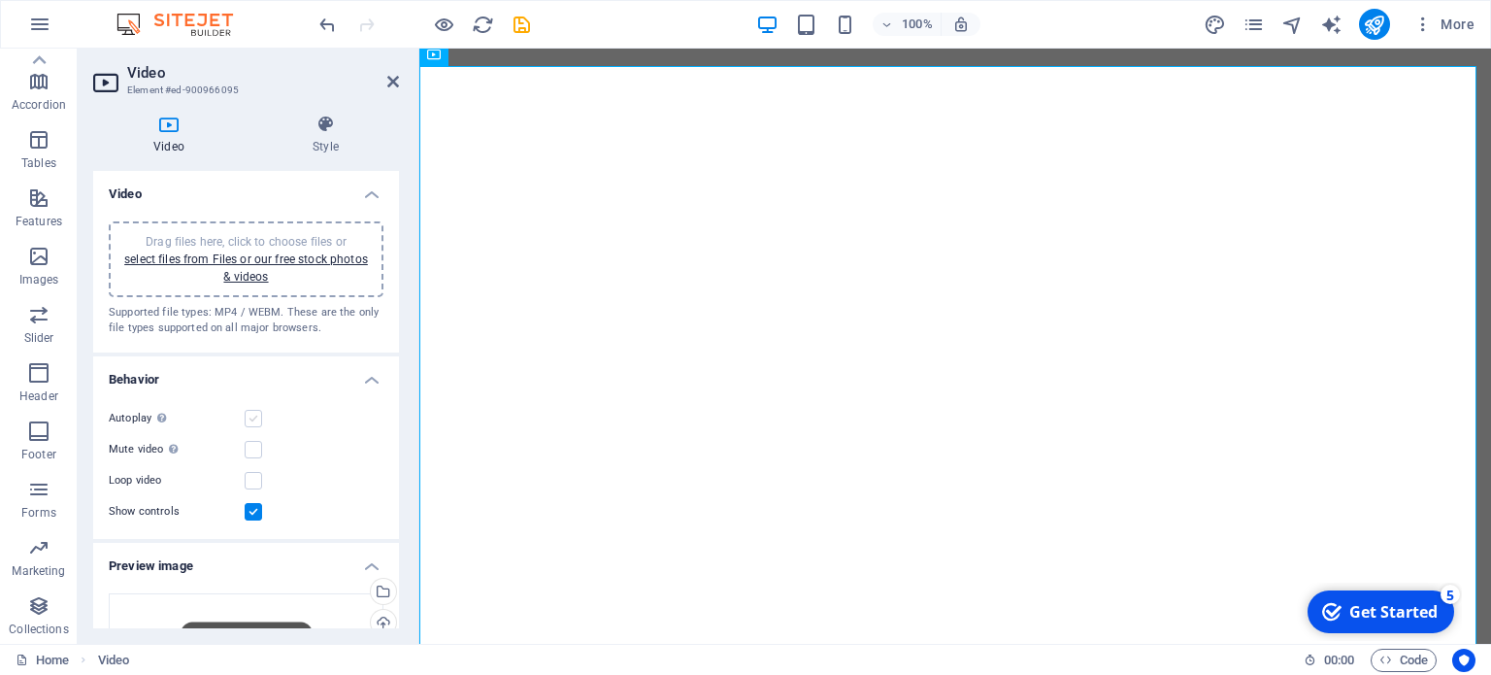
click at [252, 417] on label at bounding box center [253, 418] width 17 height 17
click at [0, 0] on input "Autoplay Autoplay is only available if muted is checked" at bounding box center [0, 0] width 0 height 0
click at [255, 484] on label at bounding box center [253, 480] width 17 height 17
click at [0, 0] on input "Loop video" at bounding box center [0, 0] width 0 height 0
click at [259, 516] on label at bounding box center [253, 511] width 17 height 17
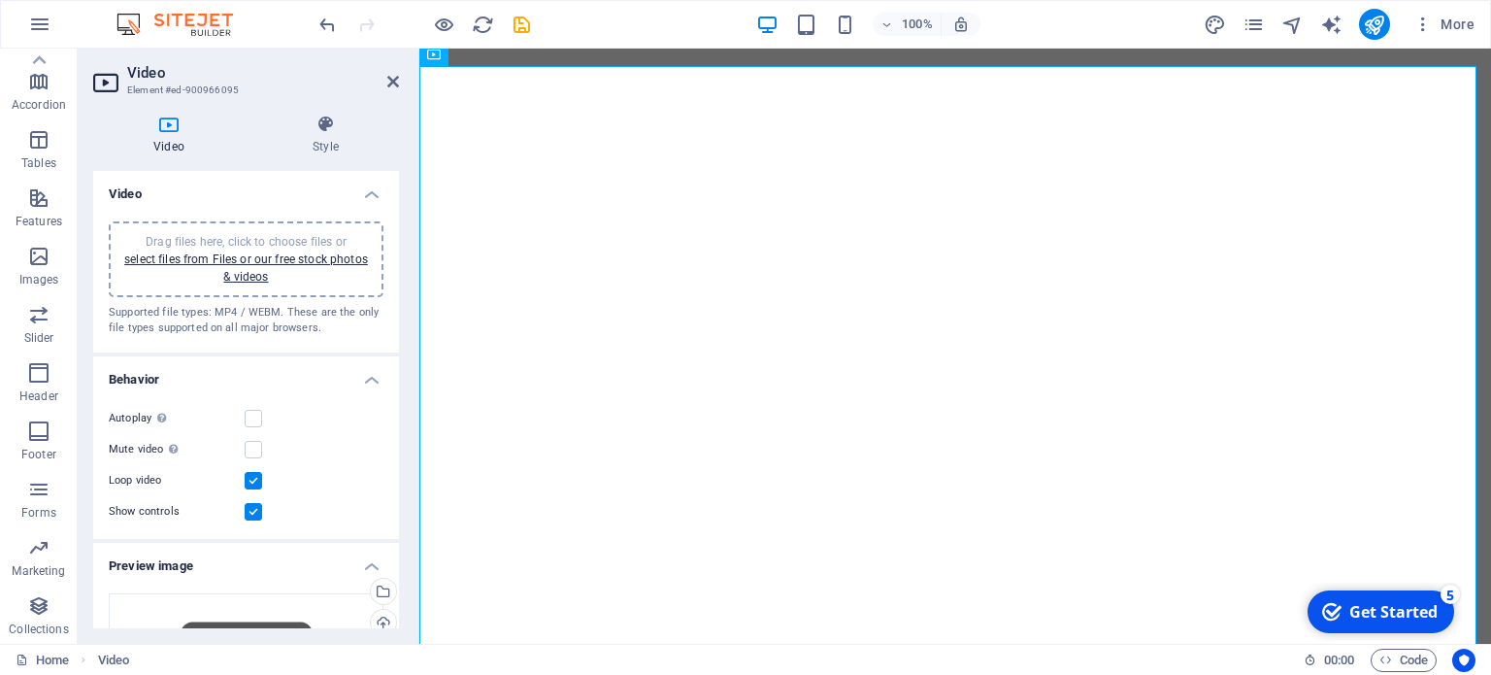
click at [0, 0] on input "Show controls" at bounding box center [0, 0] width 0 height 0
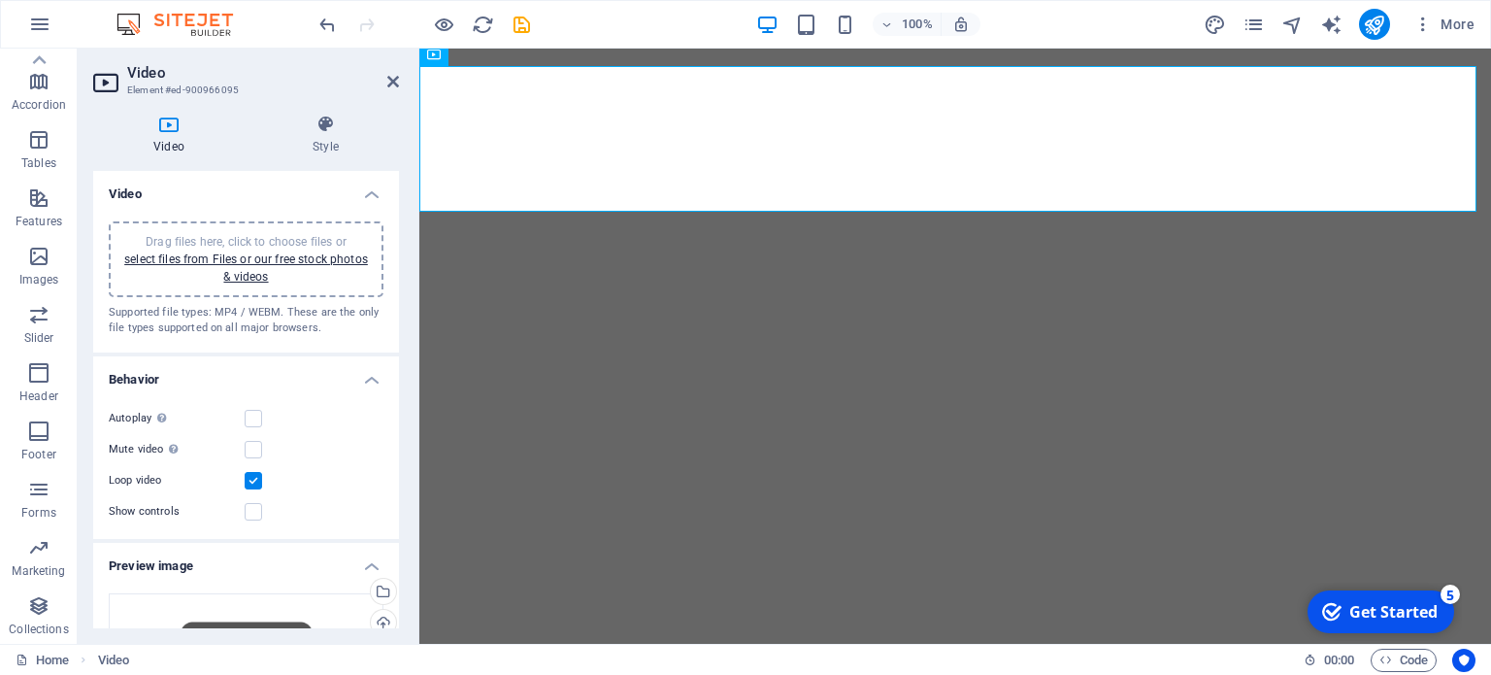
scroll to position [97, 0]
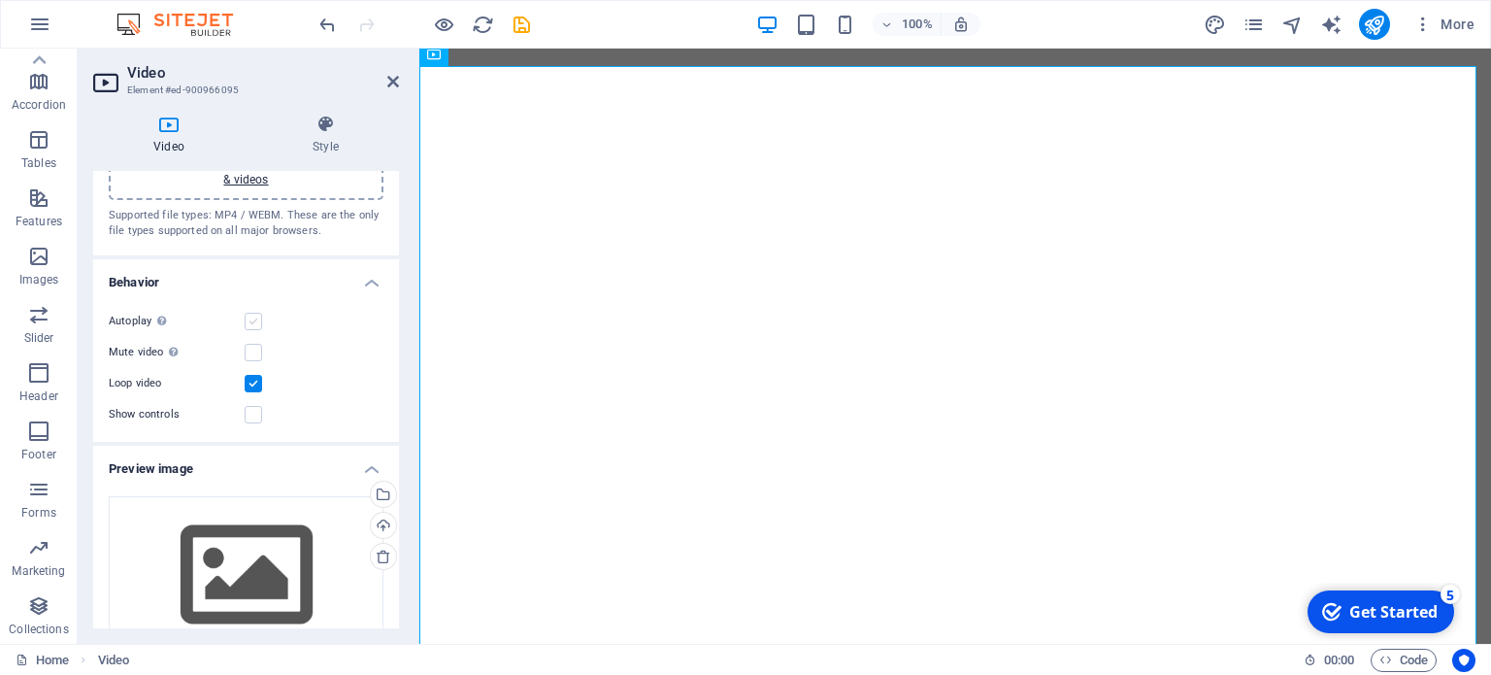
click at [259, 323] on label at bounding box center [253, 321] width 17 height 17
click at [0, 0] on input "Autoplay Autoplay is only available if muted is checked" at bounding box center [0, 0] width 0 height 0
click at [249, 325] on label at bounding box center [253, 321] width 17 height 17
click at [0, 0] on input "Autoplay Autoplay is only available if muted is checked" at bounding box center [0, 0] width 0 height 0
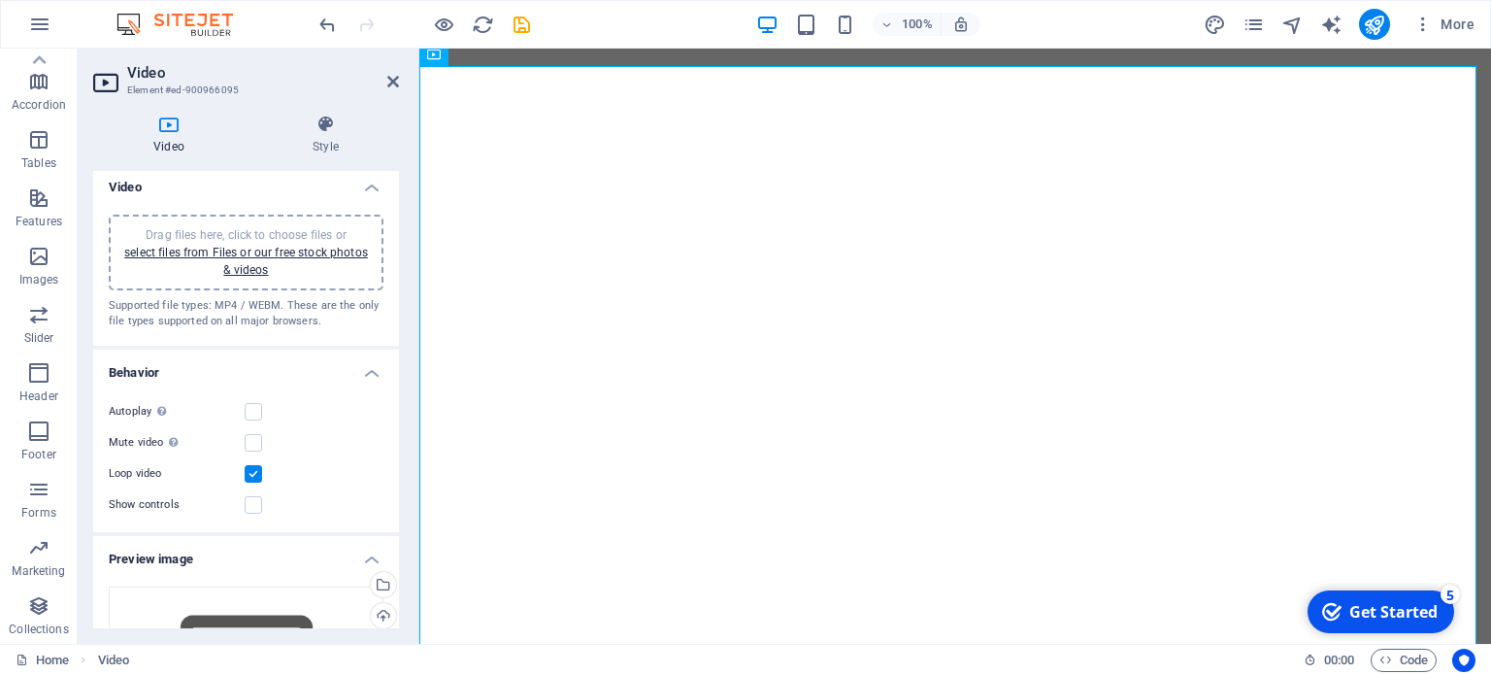
scroll to position [0, 0]
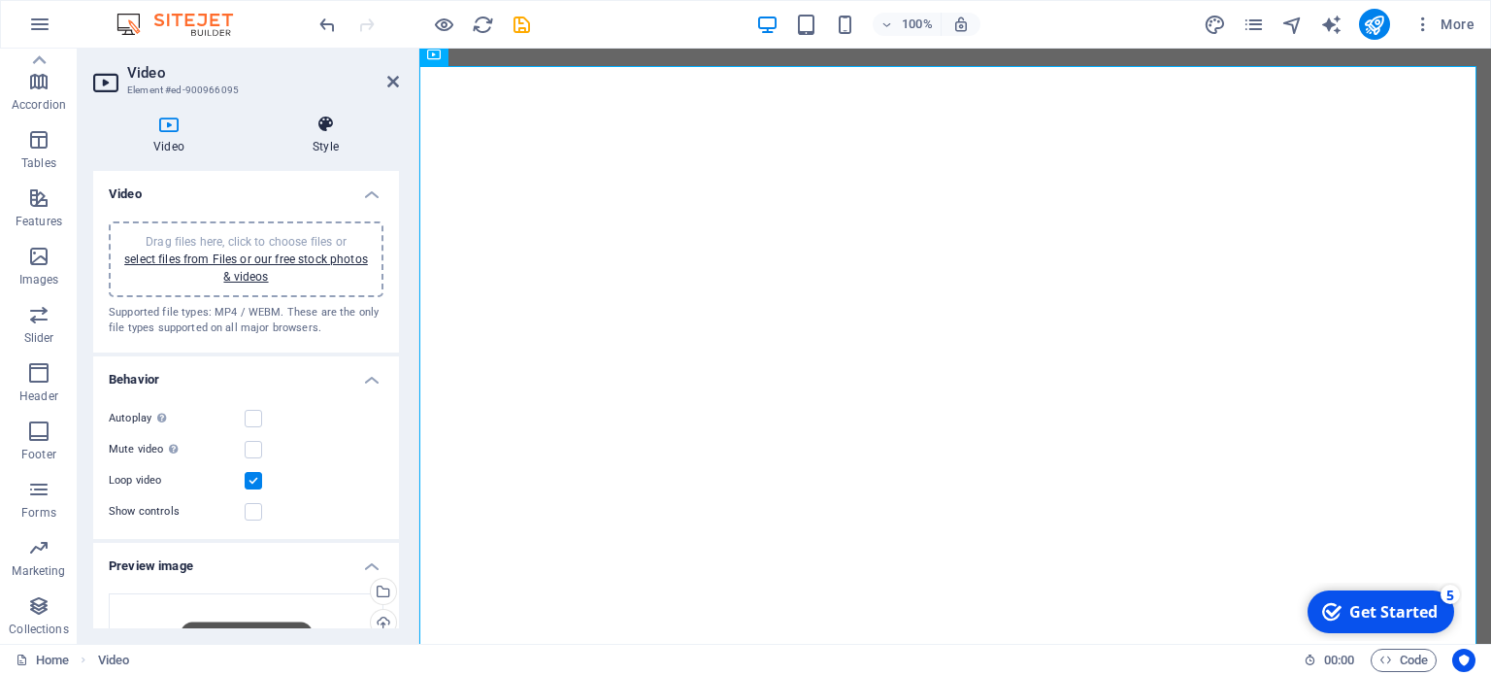
click at [326, 136] on h4 "Style" at bounding box center [325, 135] width 147 height 41
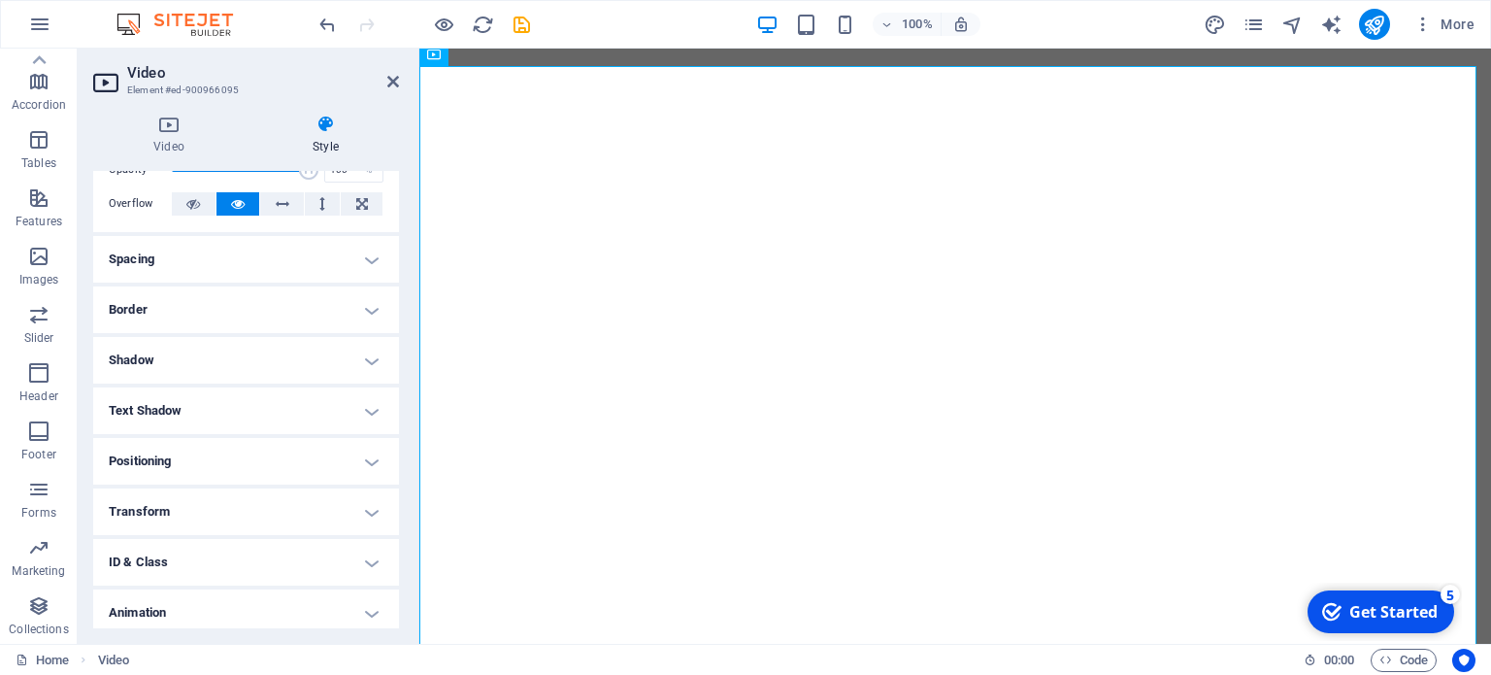
scroll to position [154, 0]
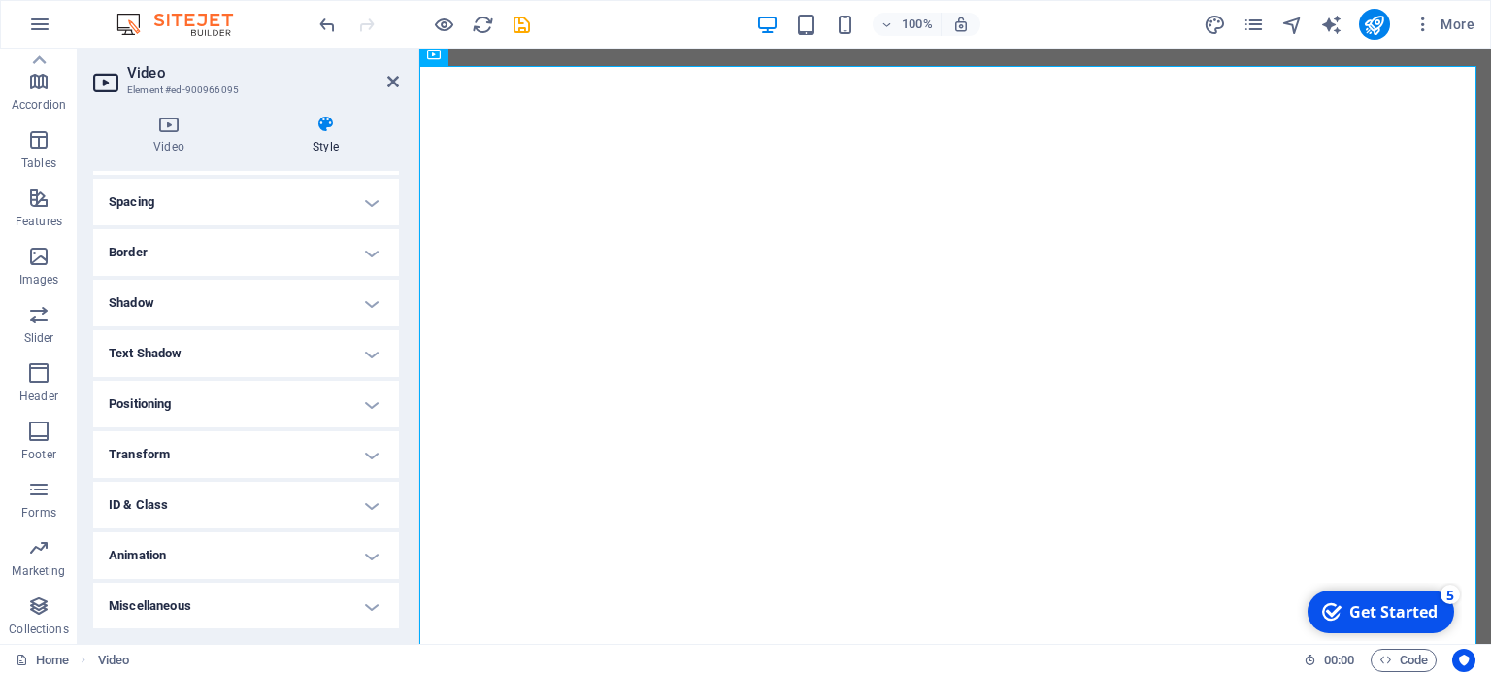
click at [291, 546] on h4 "Animation" at bounding box center [246, 555] width 306 height 47
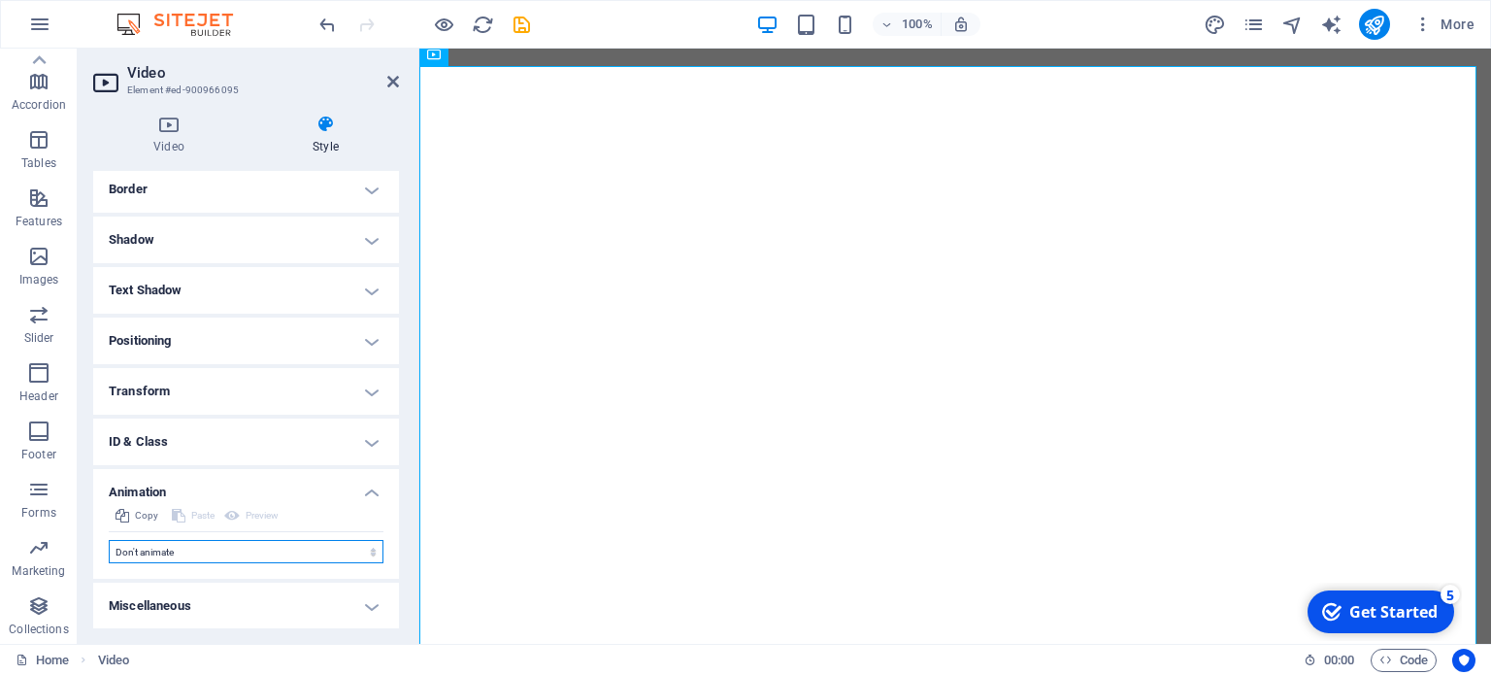
click at [291, 546] on select "Don't animate Show / Hide Slide up/down Zoom in/out Slide left to right Slide r…" at bounding box center [246, 551] width 275 height 23
select select "overlay"
click at [109, 540] on select "Don't animate Show / Hide Slide up/down Zoom in/out Slide left to right Slide r…" at bounding box center [246, 551] width 275 height 23
click at [386, 90] on header "Video Element #ed-900966095" at bounding box center [246, 74] width 306 height 50
click at [389, 75] on icon at bounding box center [393, 82] width 12 height 16
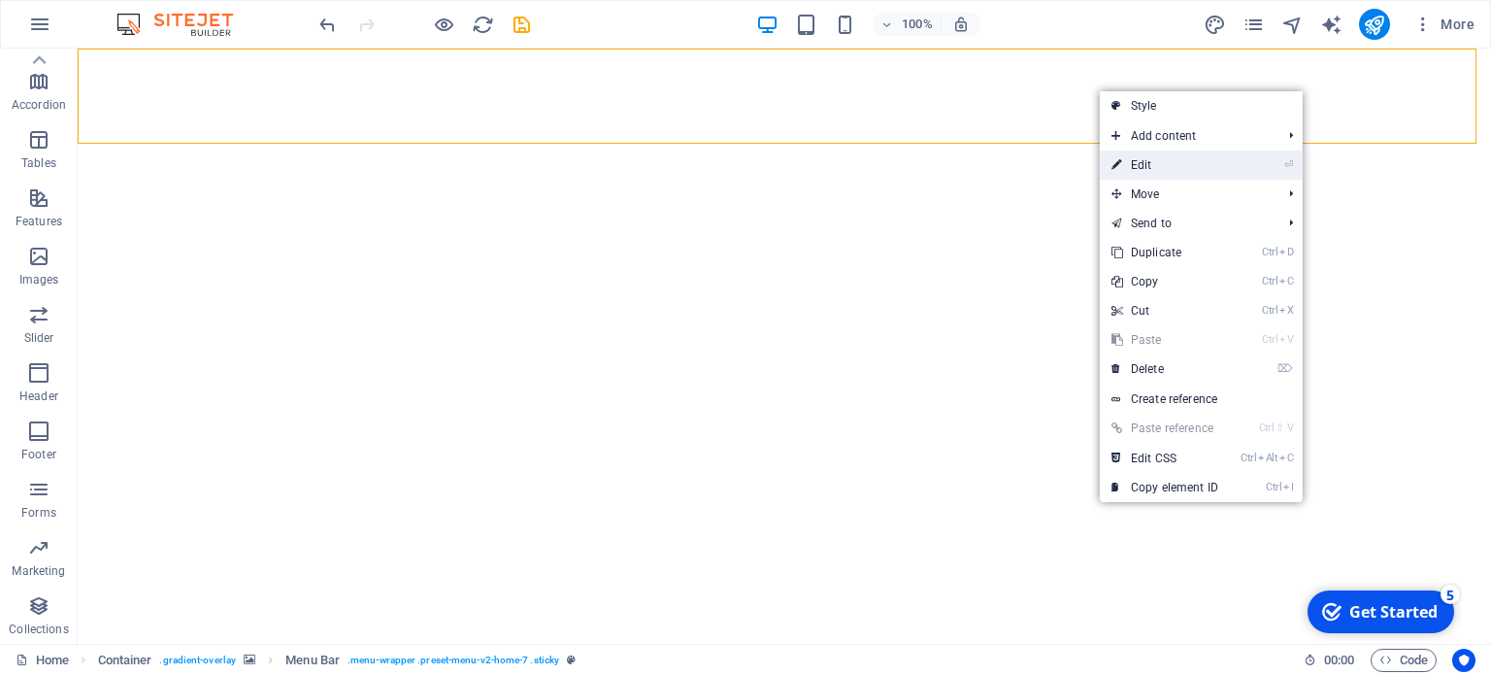
click at [1233, 153] on li "⏎ Edit" at bounding box center [1201, 165] width 203 height 29
click at [1222, 162] on link "⏎ Edit" at bounding box center [1165, 165] width 130 height 29
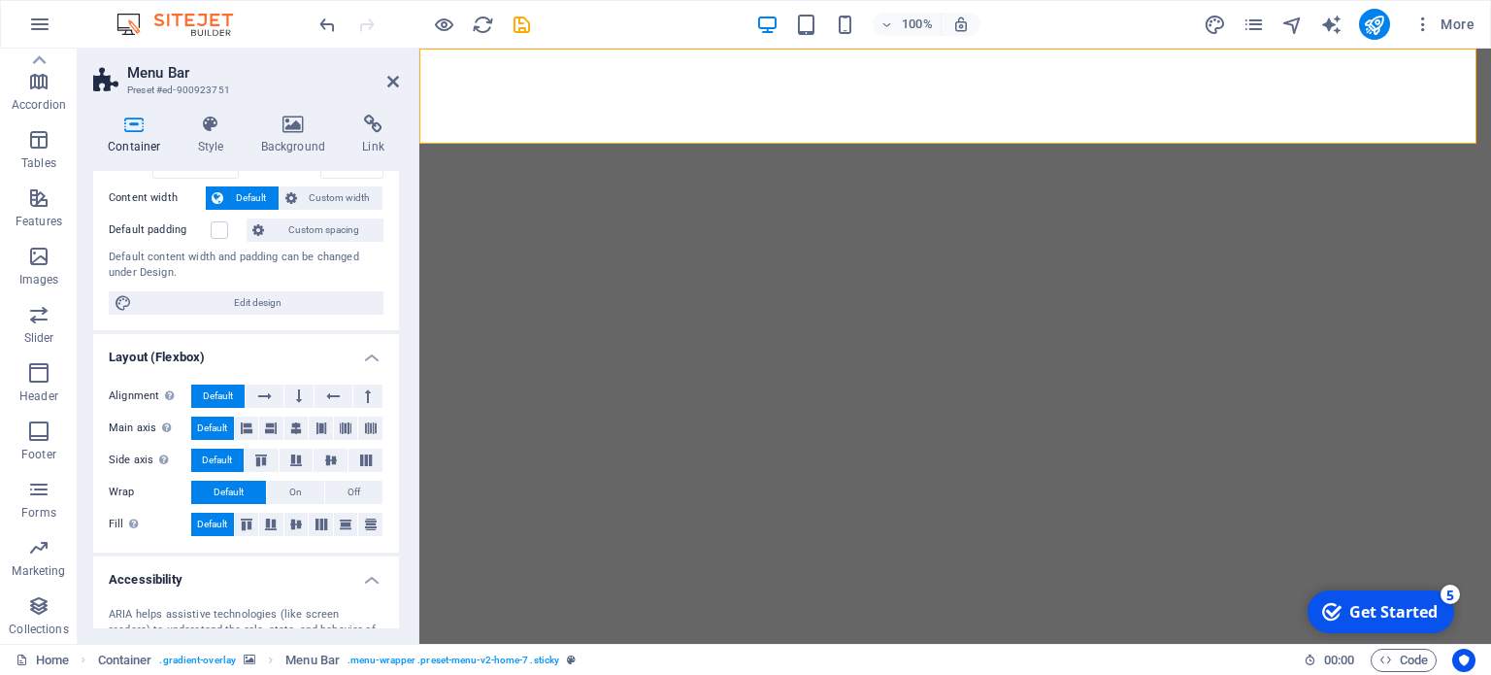
scroll to position [194, 0]
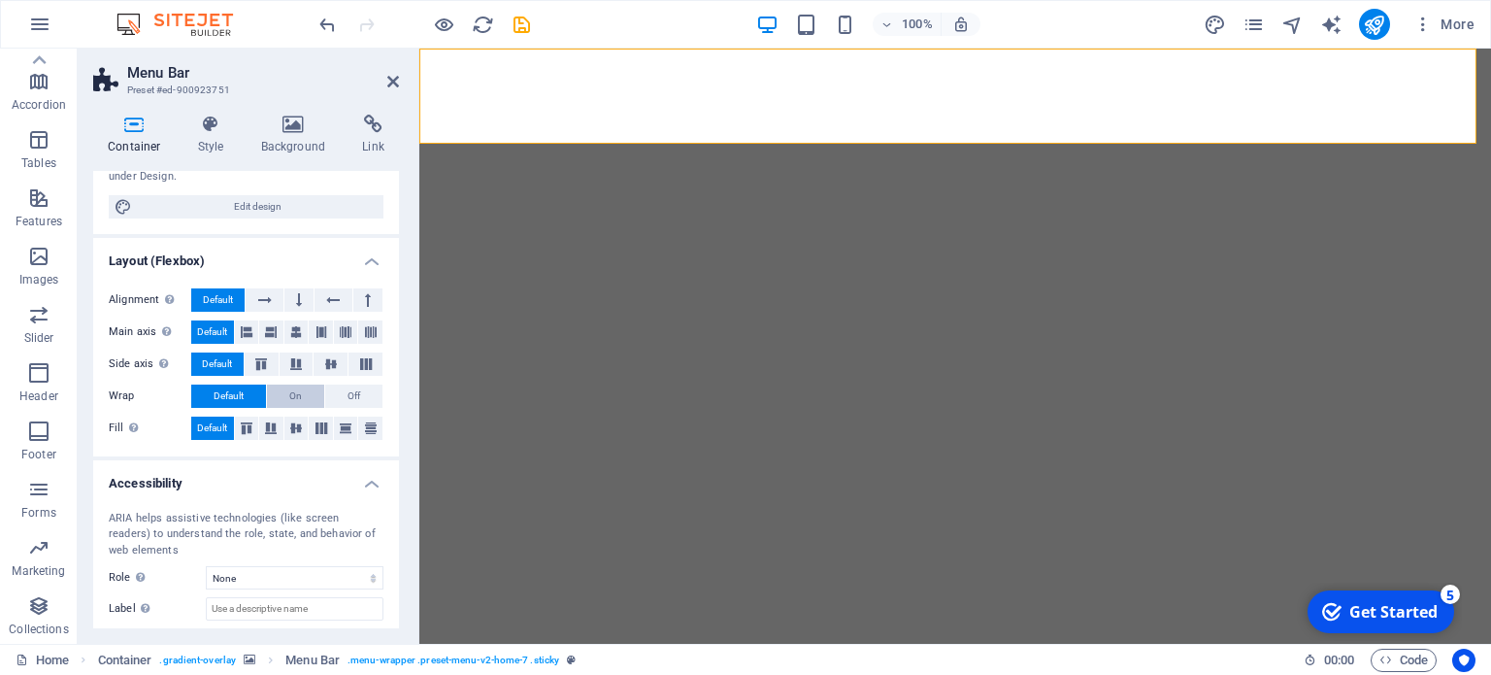
click at [300, 391] on button "On" at bounding box center [295, 396] width 57 height 23
click at [387, 82] on icon at bounding box center [393, 82] width 12 height 16
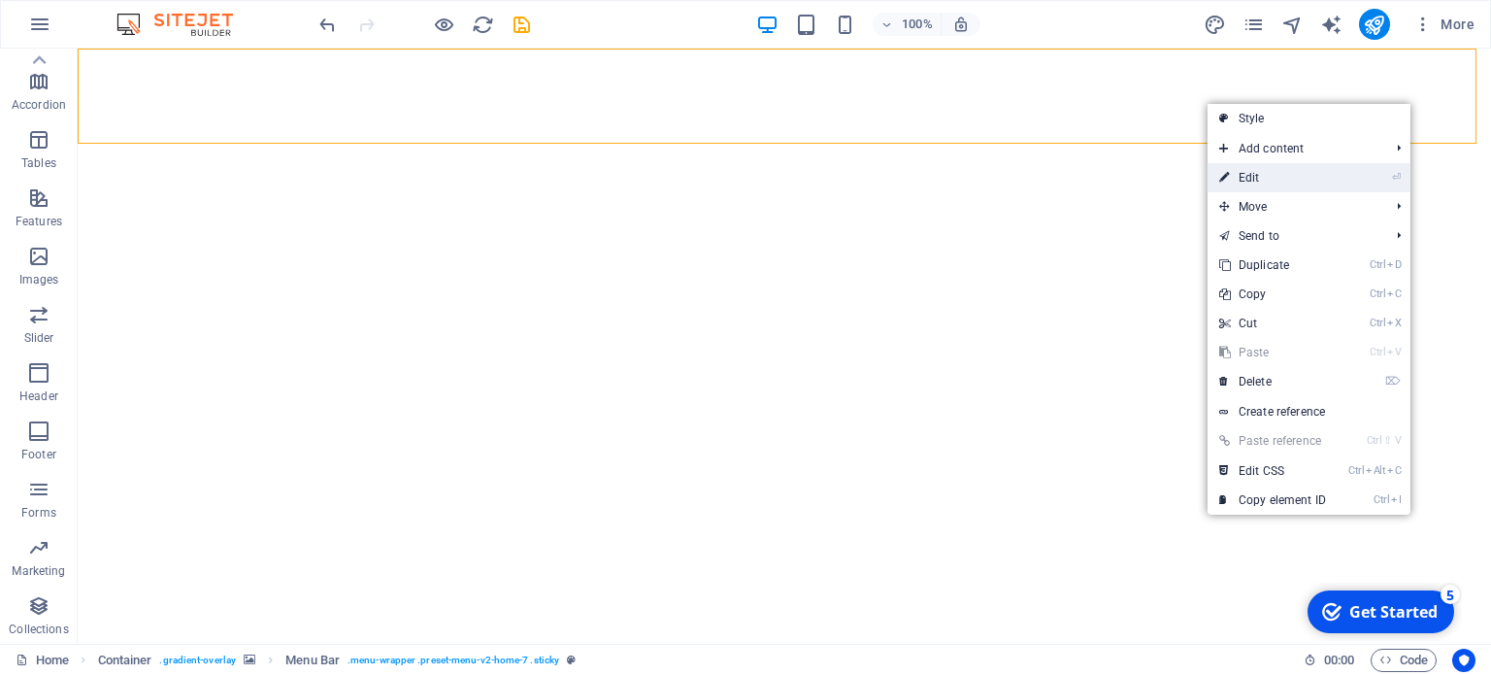
click at [1338, 173] on li "⏎ Edit" at bounding box center [1309, 177] width 203 height 29
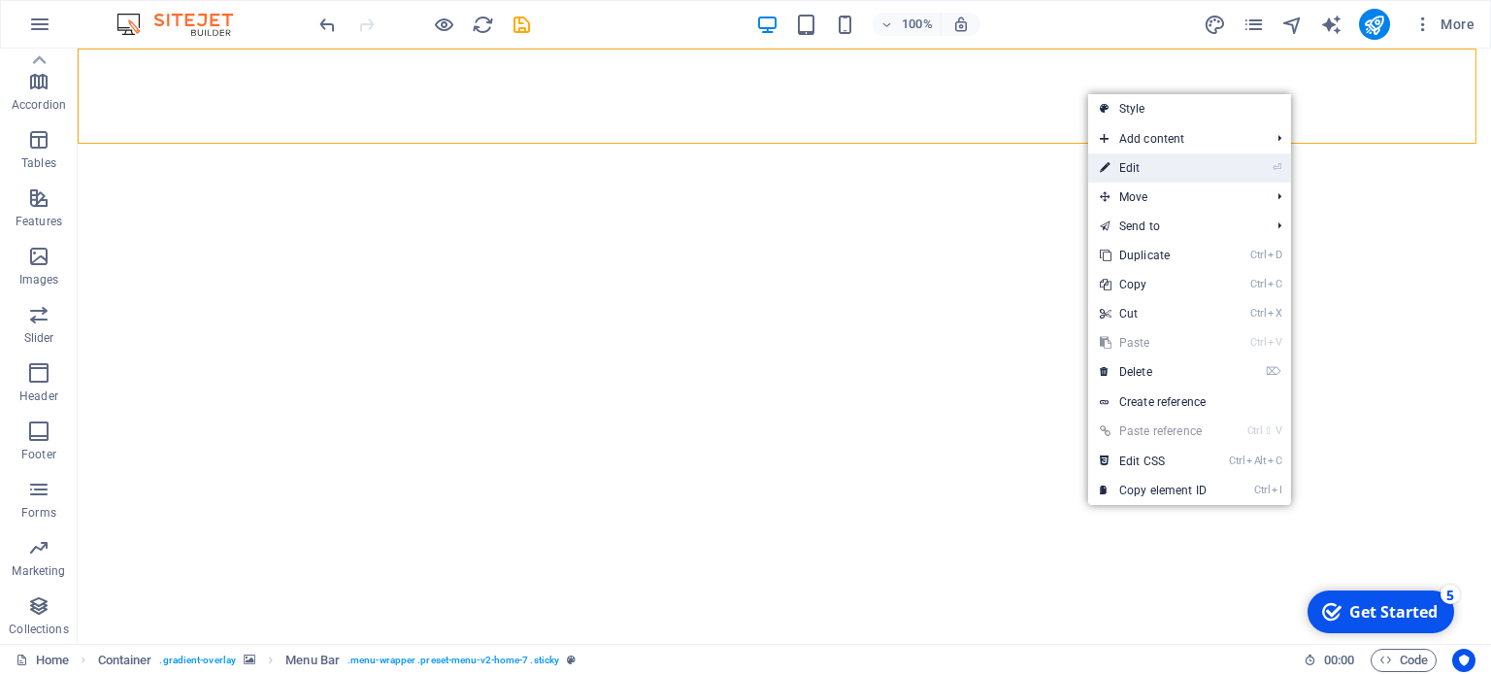
click at [1128, 165] on link "⏎ Edit" at bounding box center [1153, 167] width 130 height 29
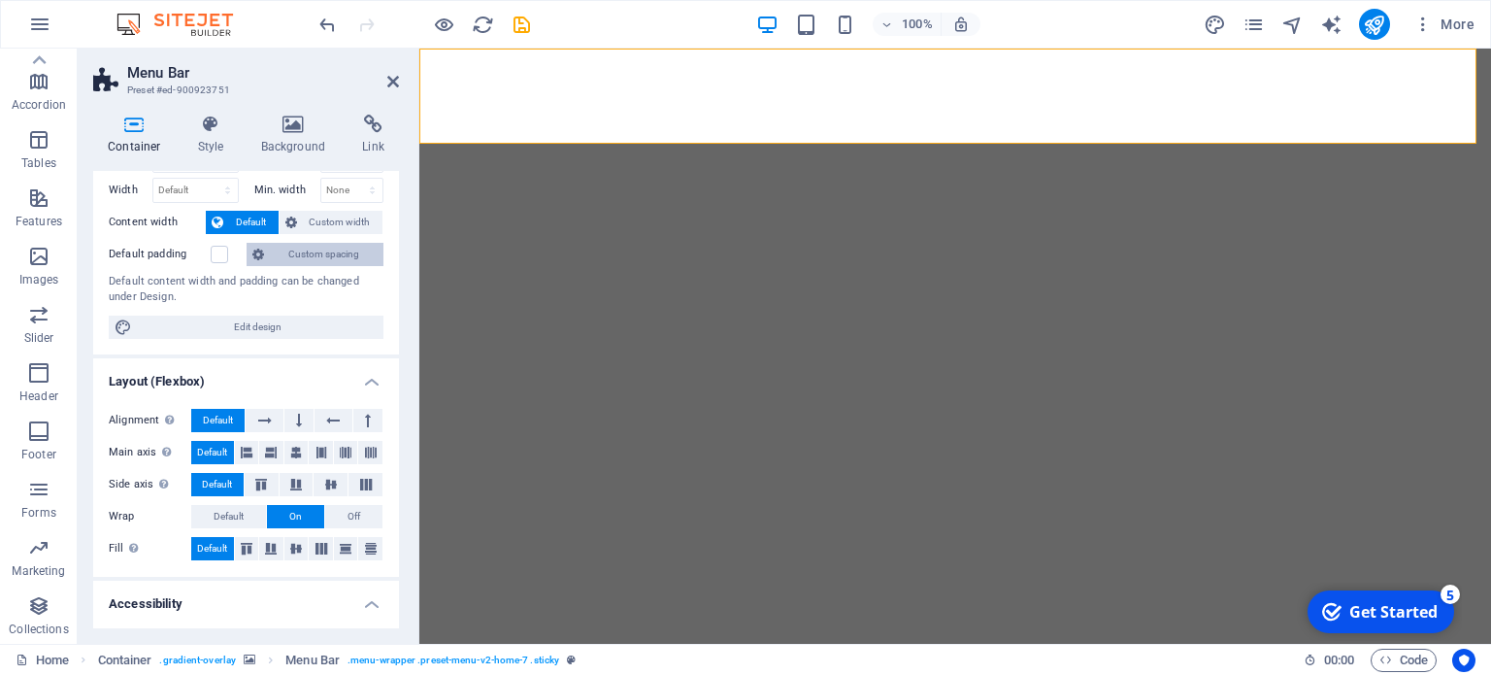
scroll to position [97, 0]
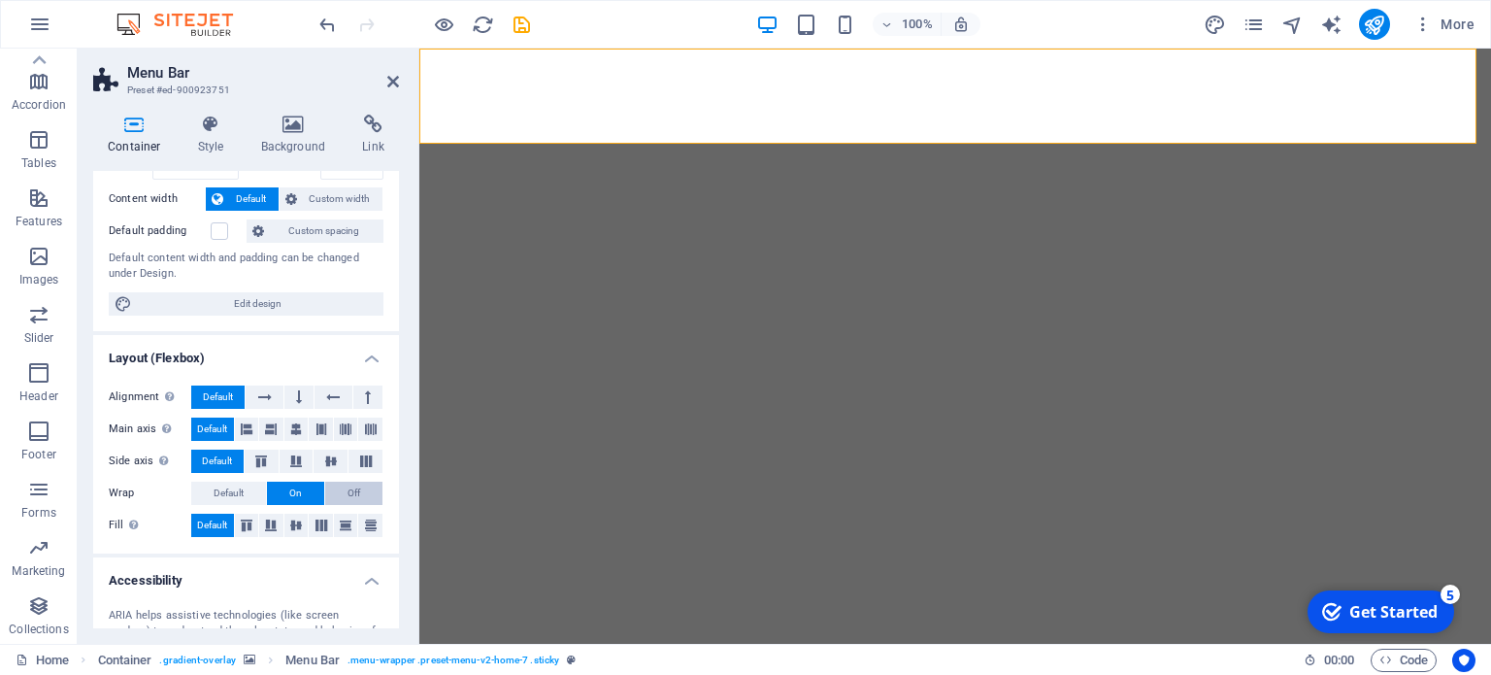
click at [365, 488] on button "Off" at bounding box center [353, 493] width 57 height 23
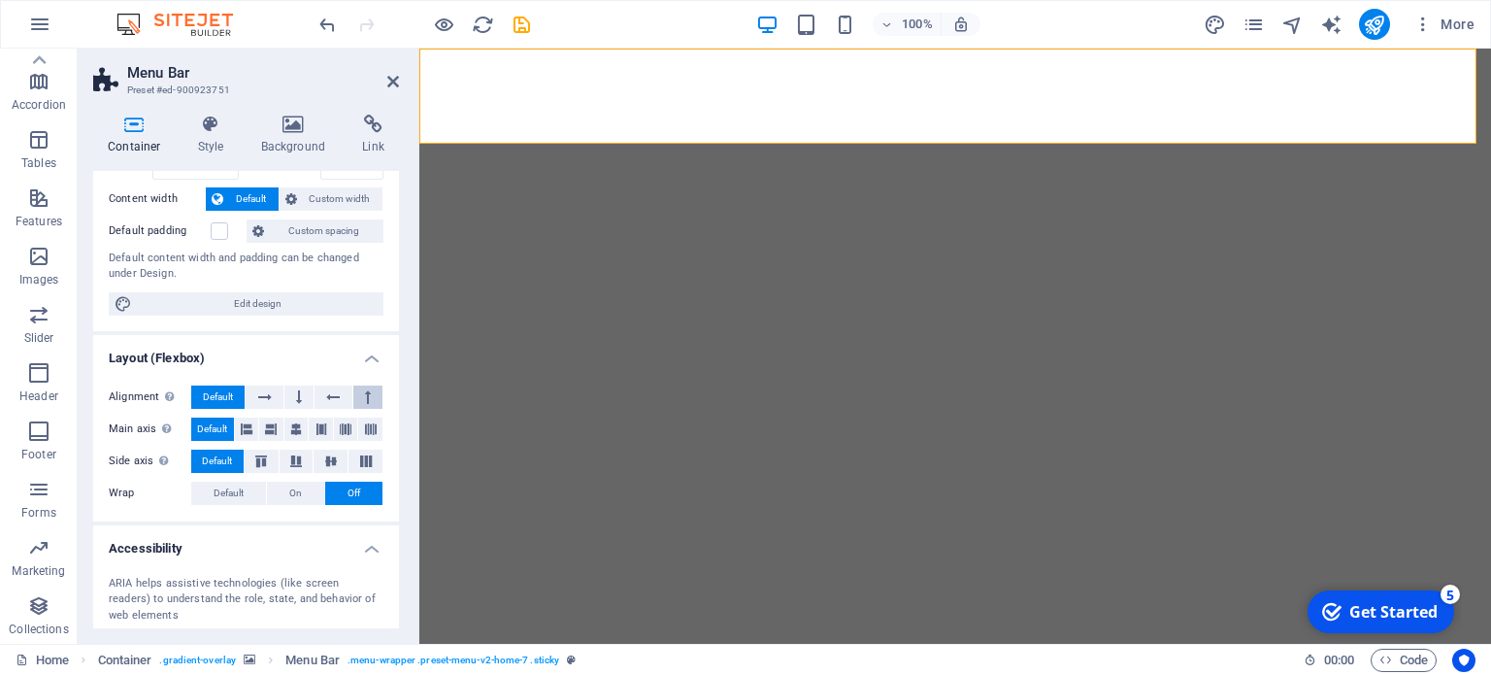
click at [365, 401] on icon at bounding box center [368, 396] width 6 height 23
click at [334, 402] on icon at bounding box center [333, 396] width 14 height 23
click at [291, 396] on button at bounding box center [298, 396] width 29 height 23
click at [277, 395] on button at bounding box center [264, 396] width 37 height 23
click at [390, 81] on icon at bounding box center [393, 82] width 12 height 16
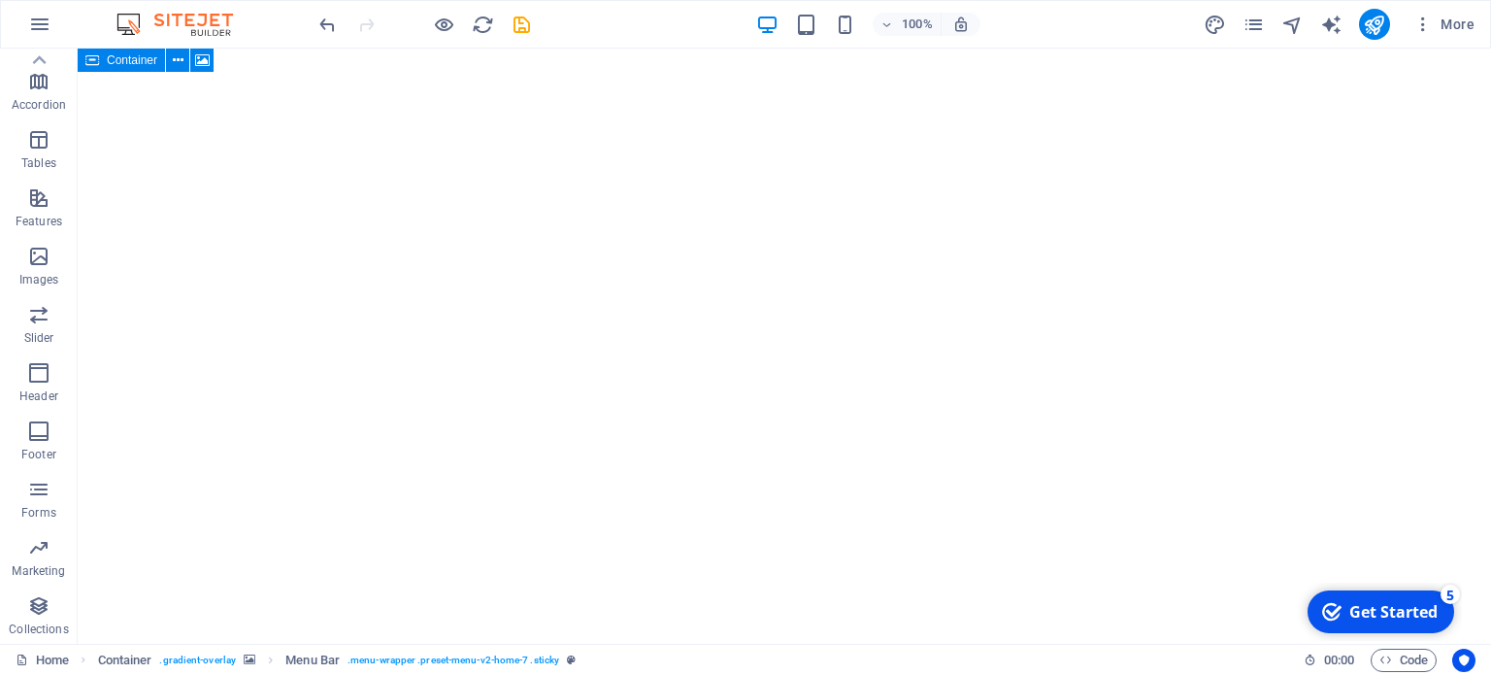
click at [97, 63] on icon at bounding box center [92, 60] width 14 height 23
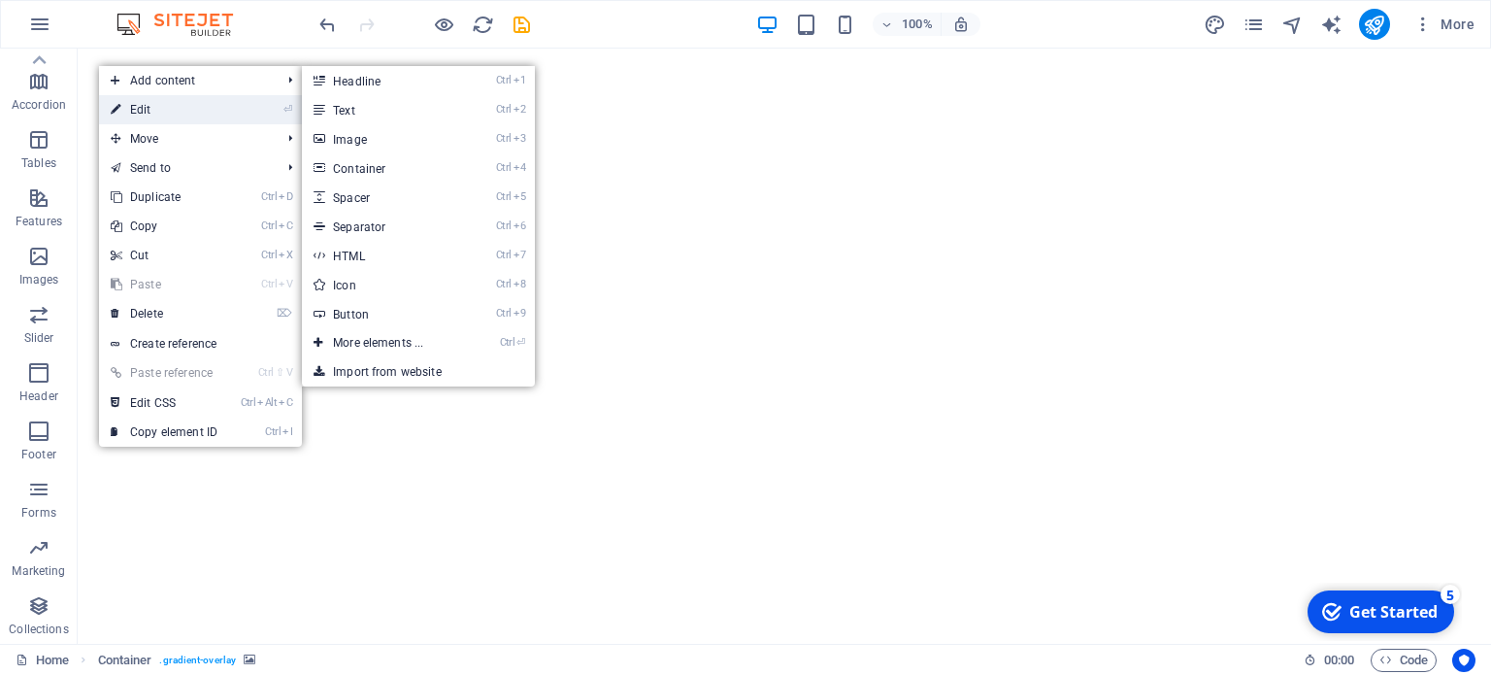
click at [127, 104] on link "⏎ Edit" at bounding box center [164, 109] width 130 height 29
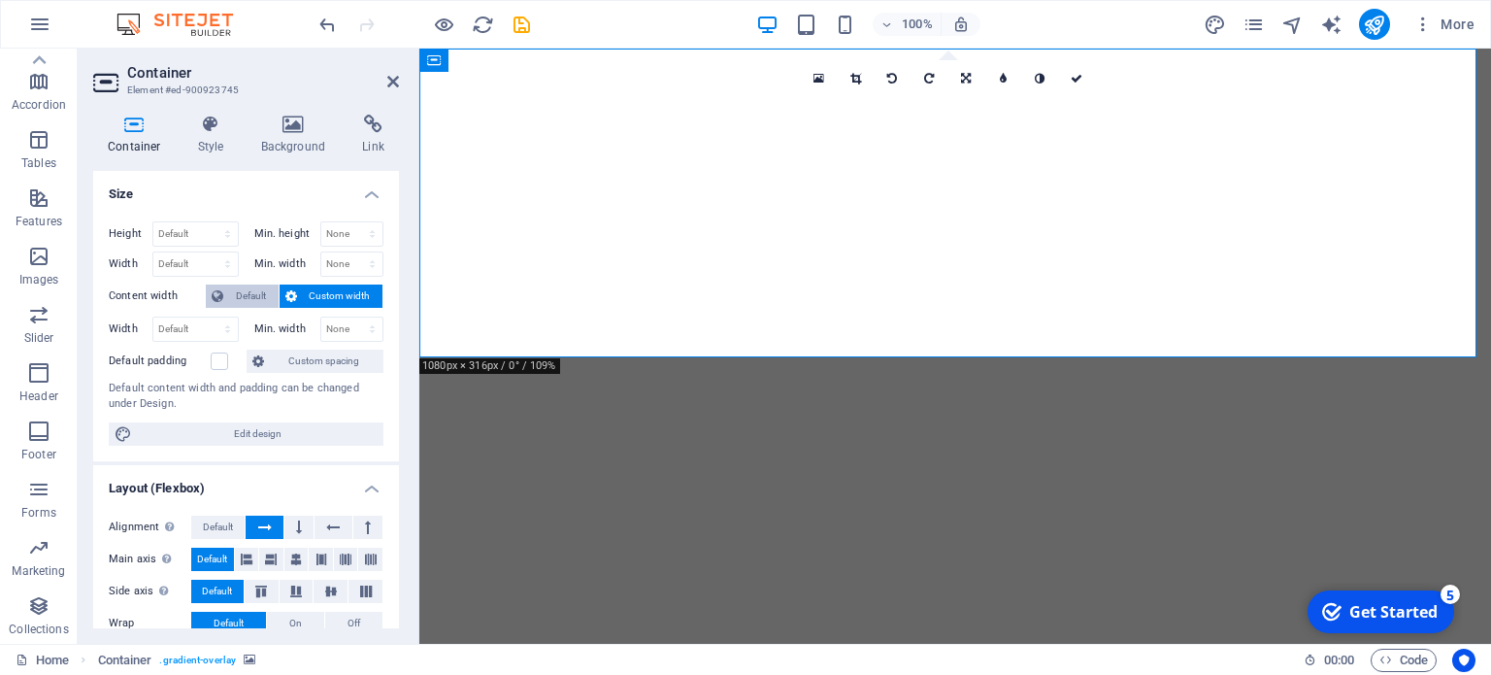
click at [226, 289] on button "Default" at bounding box center [242, 295] width 73 height 23
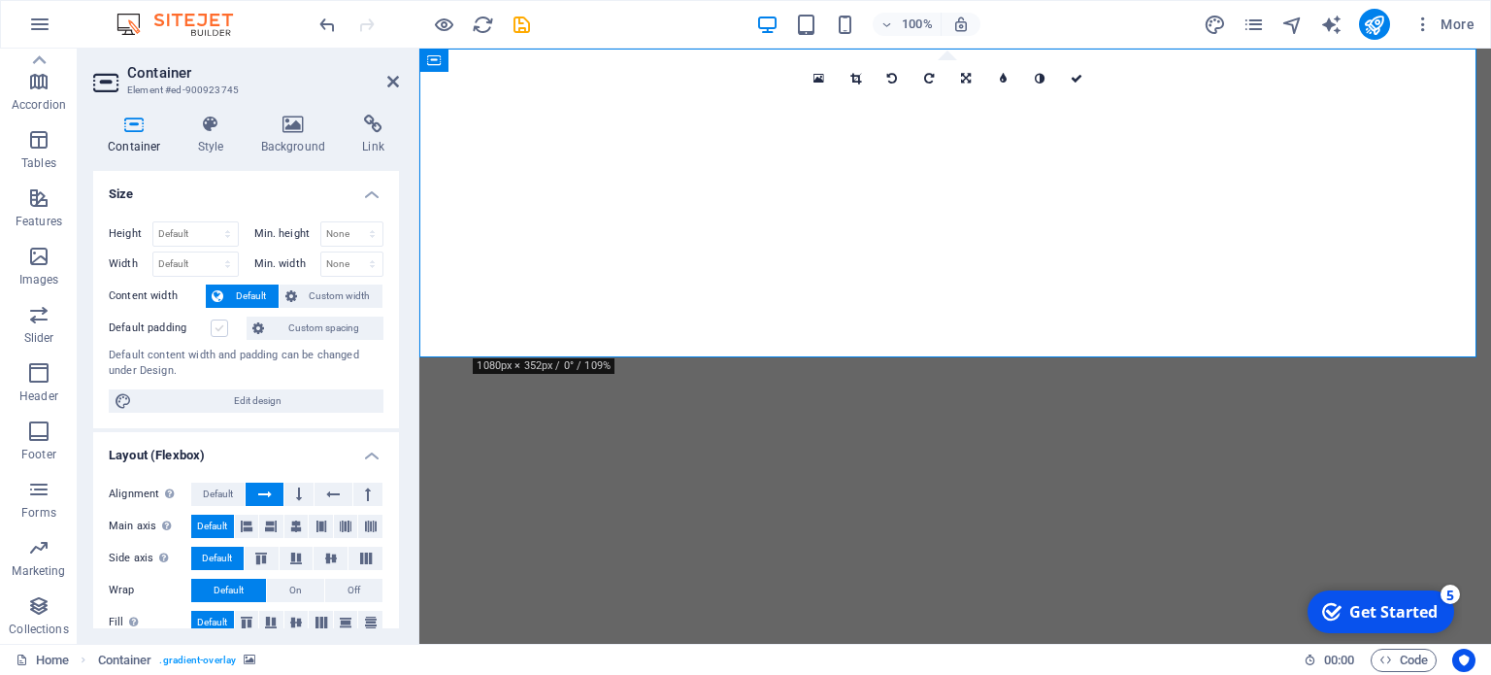
click at [224, 319] on label at bounding box center [219, 327] width 17 height 17
click at [0, 0] on input "Default padding" at bounding box center [0, 0] width 0 height 0
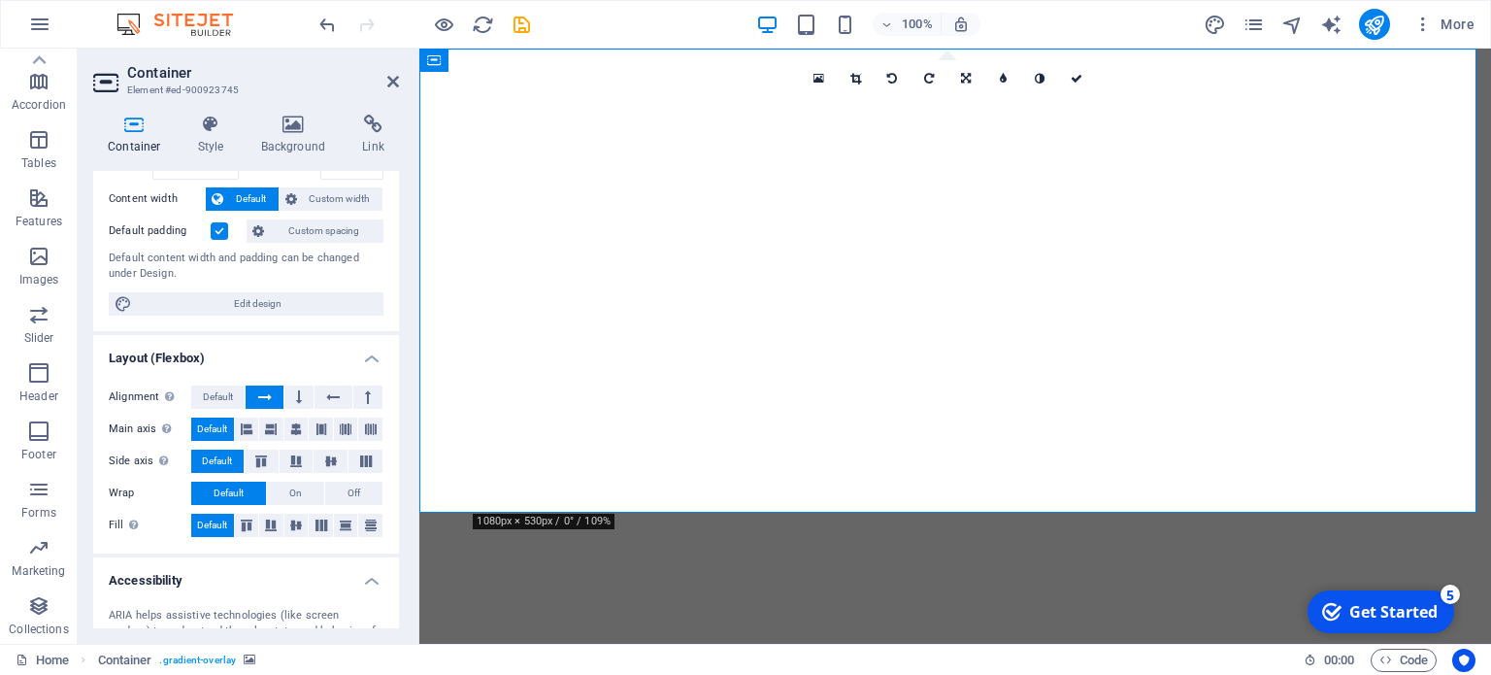
scroll to position [194, 0]
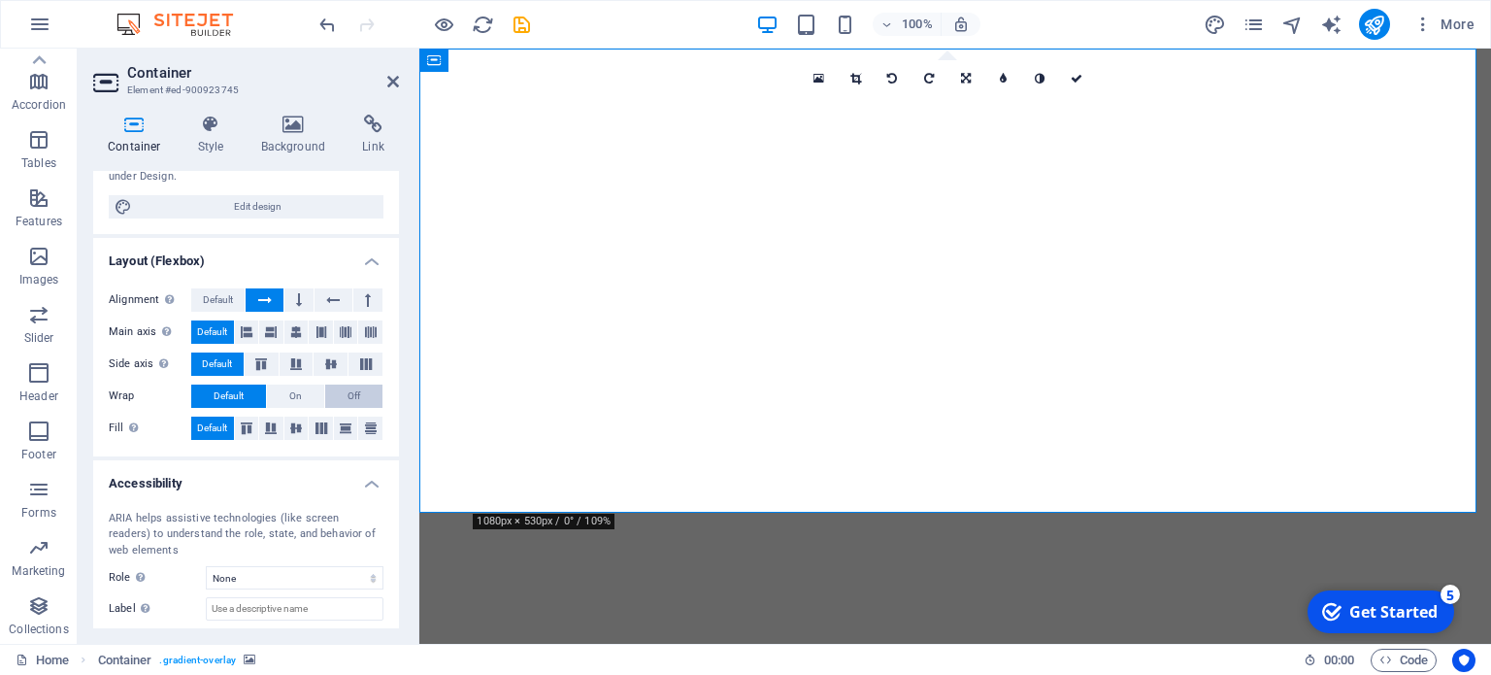
click at [350, 397] on span "Off" at bounding box center [354, 396] width 13 height 23
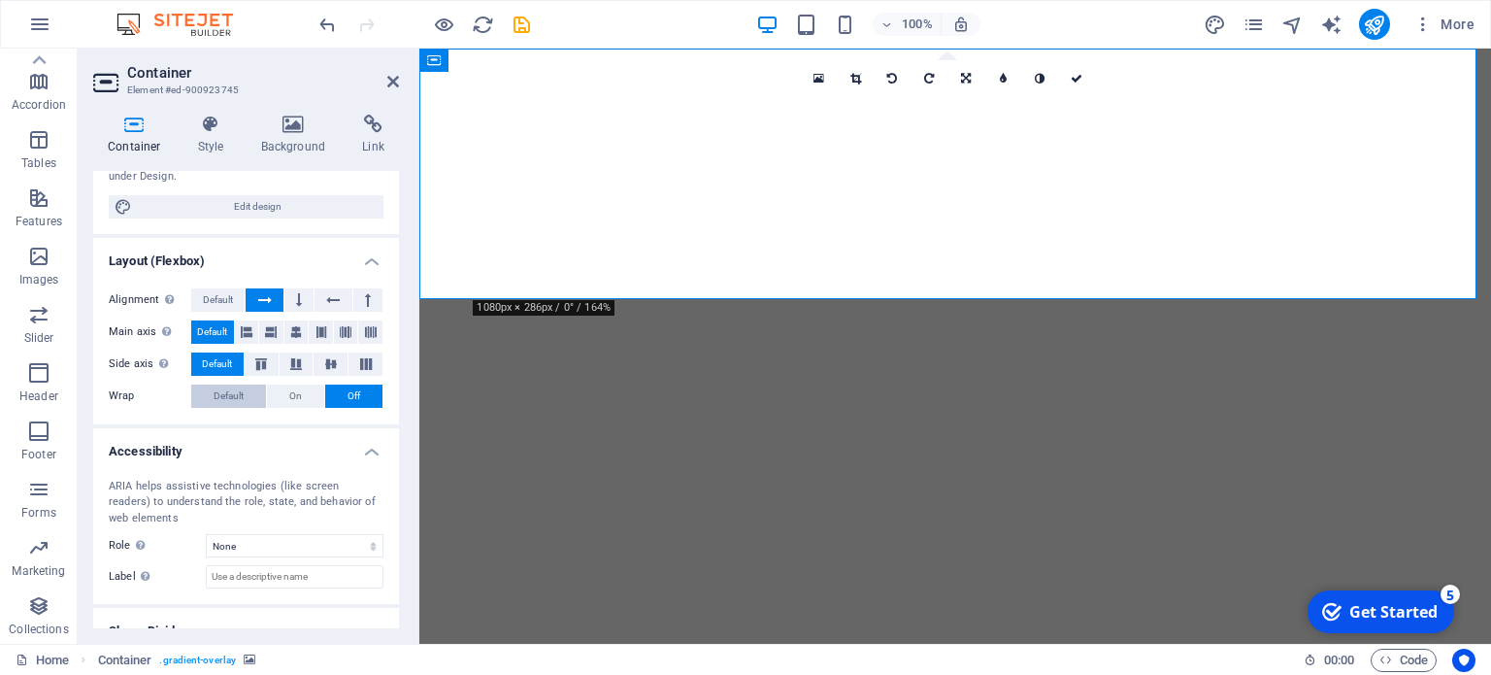
click at [202, 389] on button "Default" at bounding box center [228, 396] width 75 height 23
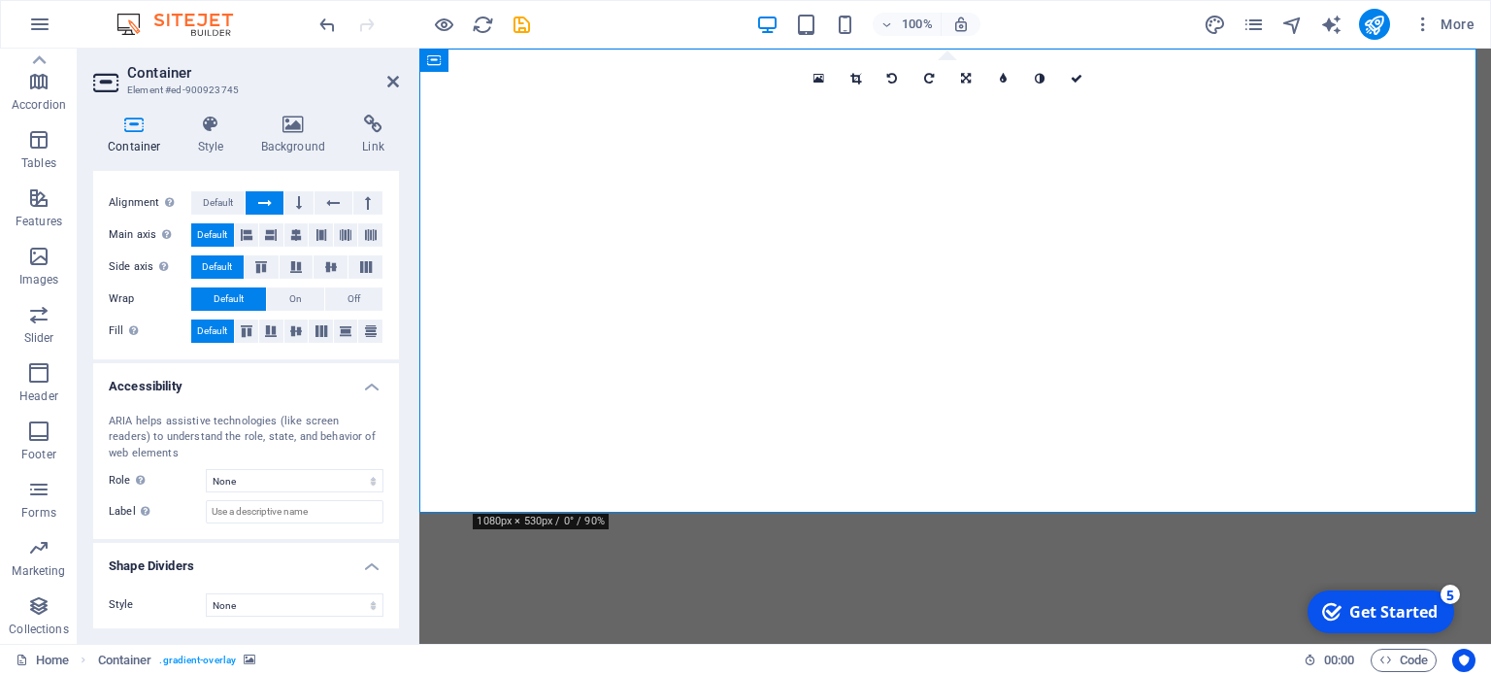
scroll to position [293, 0]
click at [284, 467] on select "None Alert Article Banner Comment Complementary Dialog Footer Header Marquee Pr…" at bounding box center [295, 478] width 178 height 23
select select "header"
click at [206, 467] on select "None Alert Article Banner Comment Complementary Dialog Footer Header Marquee Pr…" at bounding box center [295, 478] width 178 height 23
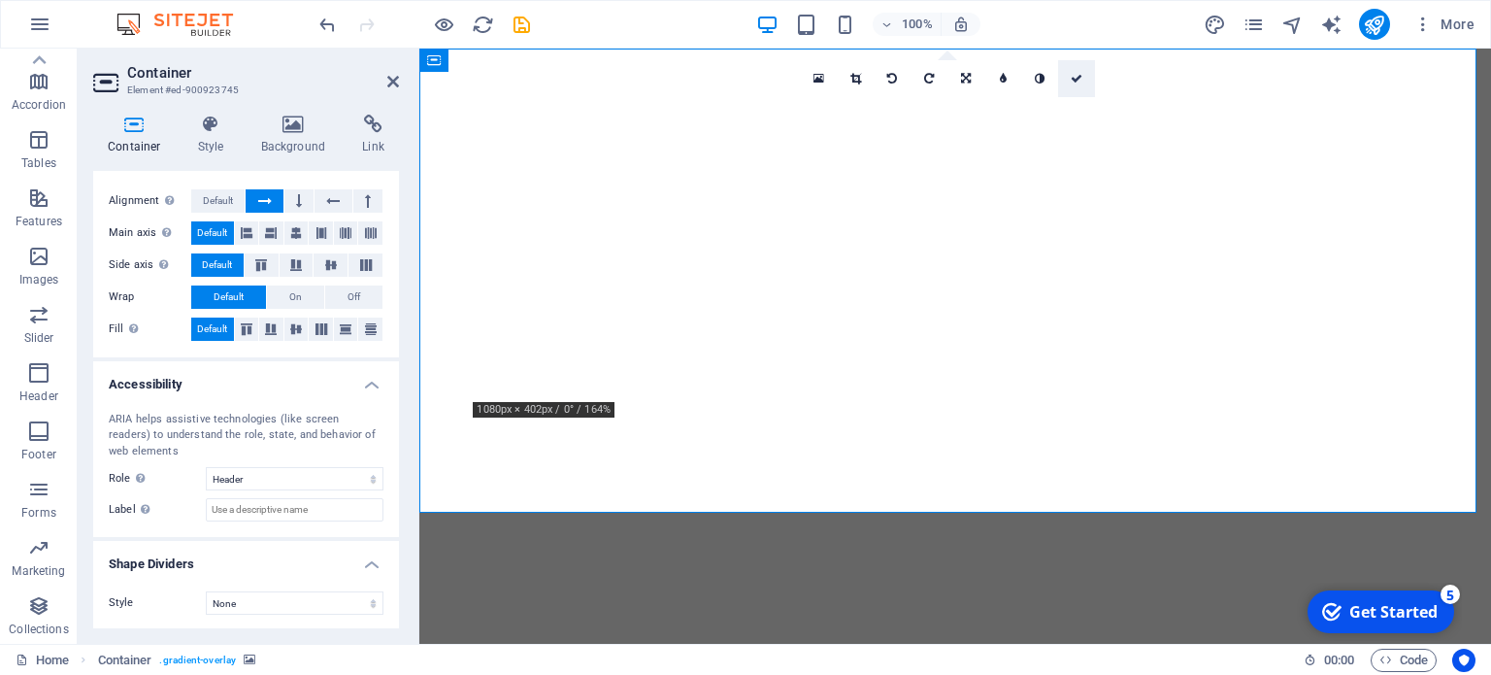
click at [1076, 81] on icon at bounding box center [1077, 79] width 12 height 12
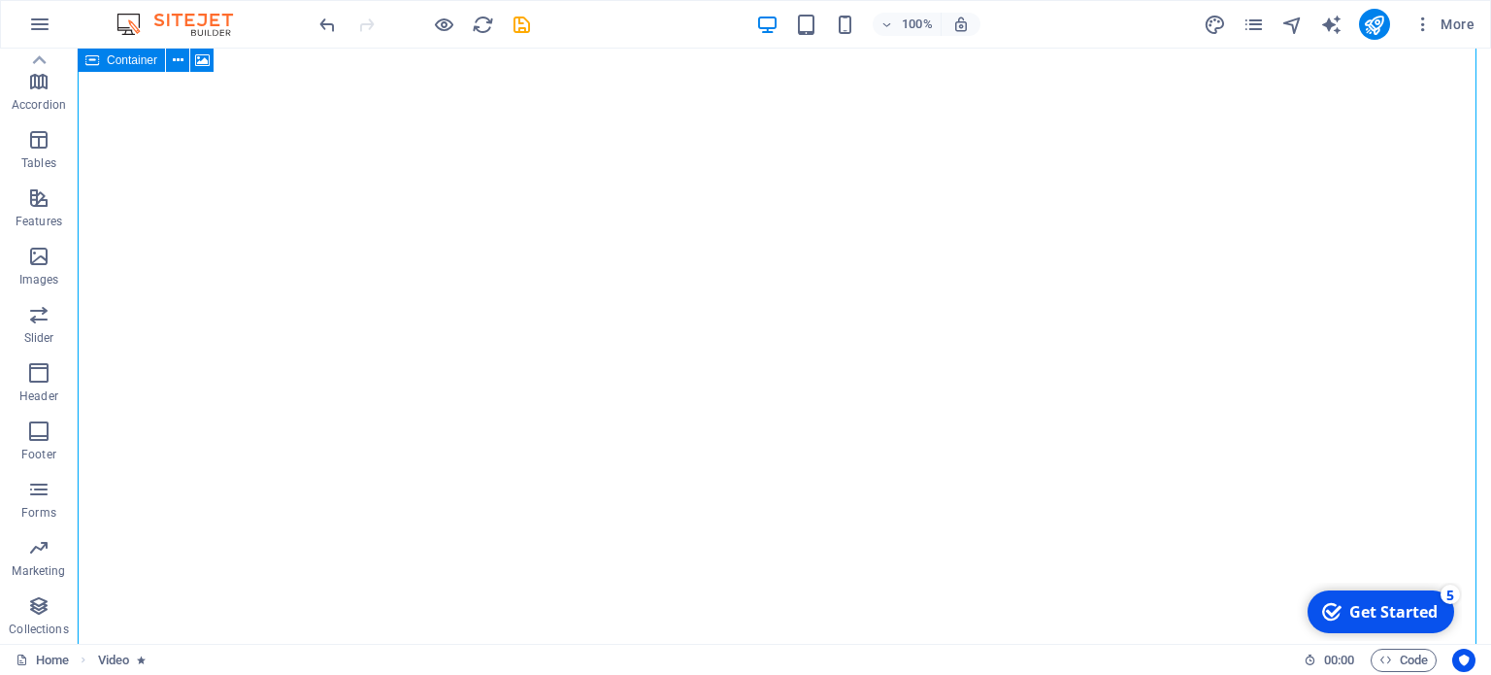
click at [91, 63] on icon at bounding box center [92, 60] width 14 height 23
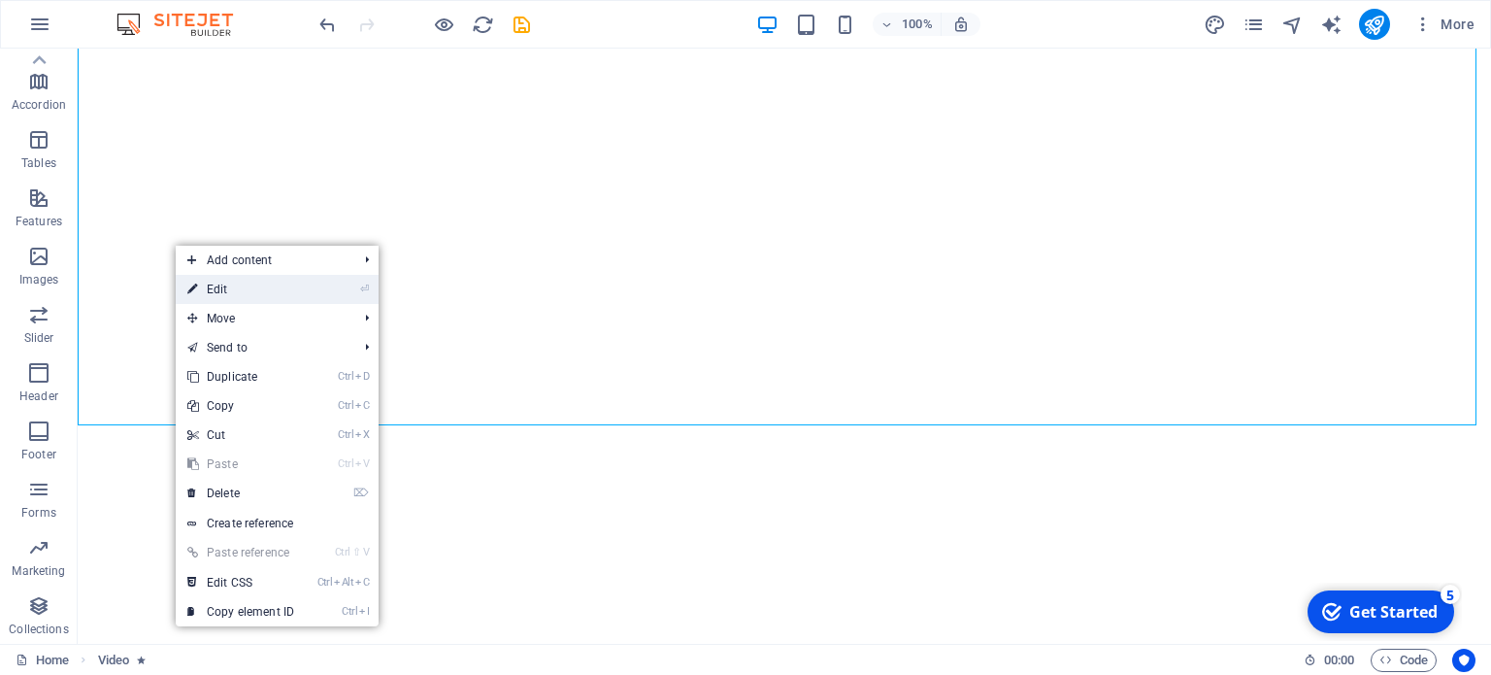
click at [214, 284] on link "⏎ Edit" at bounding box center [241, 289] width 130 height 29
select select "overlay"
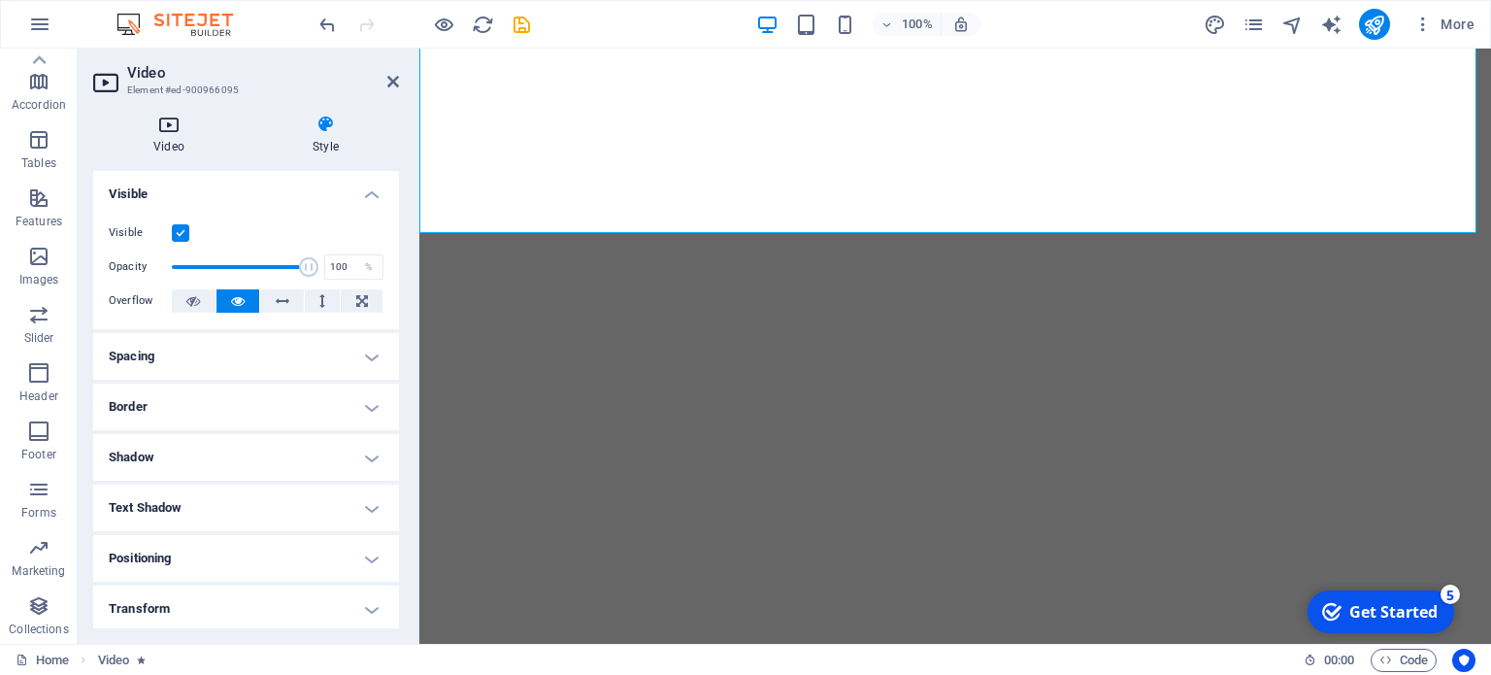
click at [190, 138] on h4 "Video" at bounding box center [172, 135] width 159 height 41
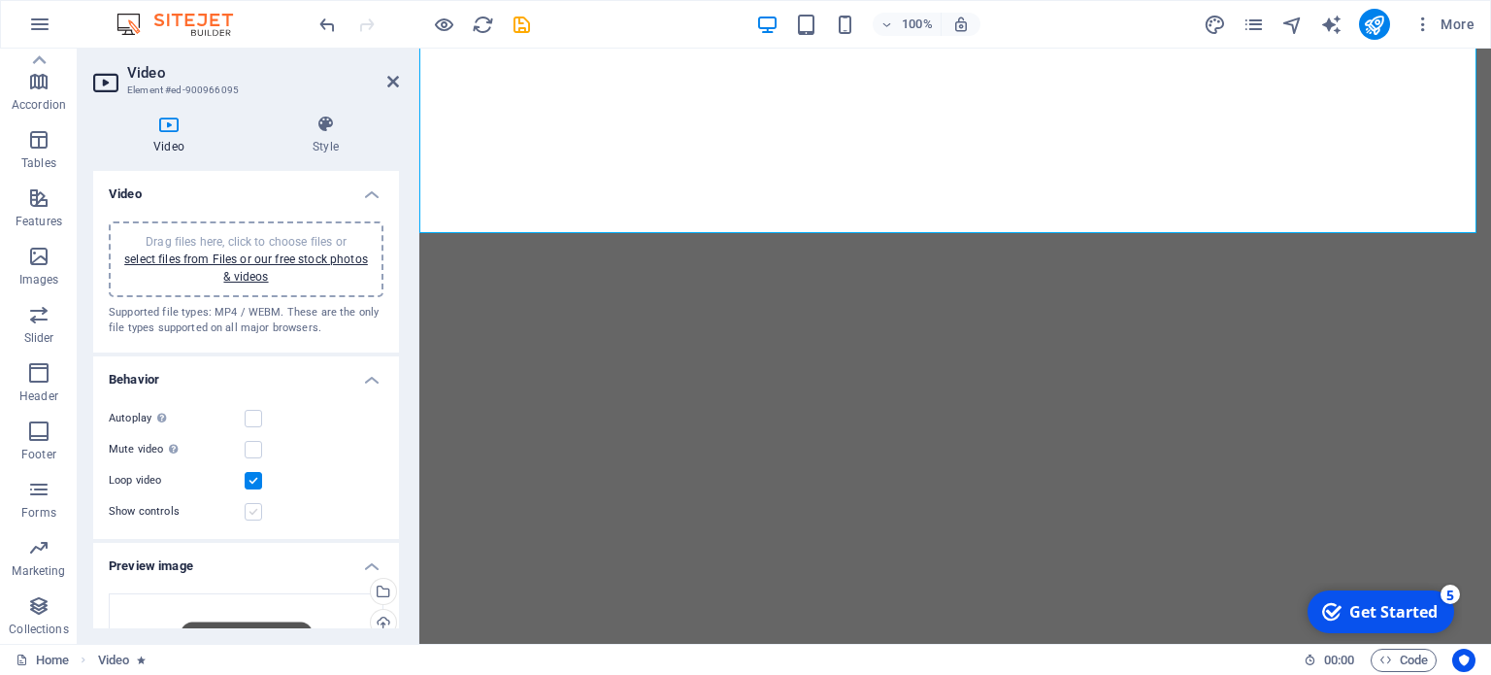
click at [255, 504] on label at bounding box center [253, 511] width 17 height 17
click at [0, 0] on input "Show controls" at bounding box center [0, 0] width 0 height 0
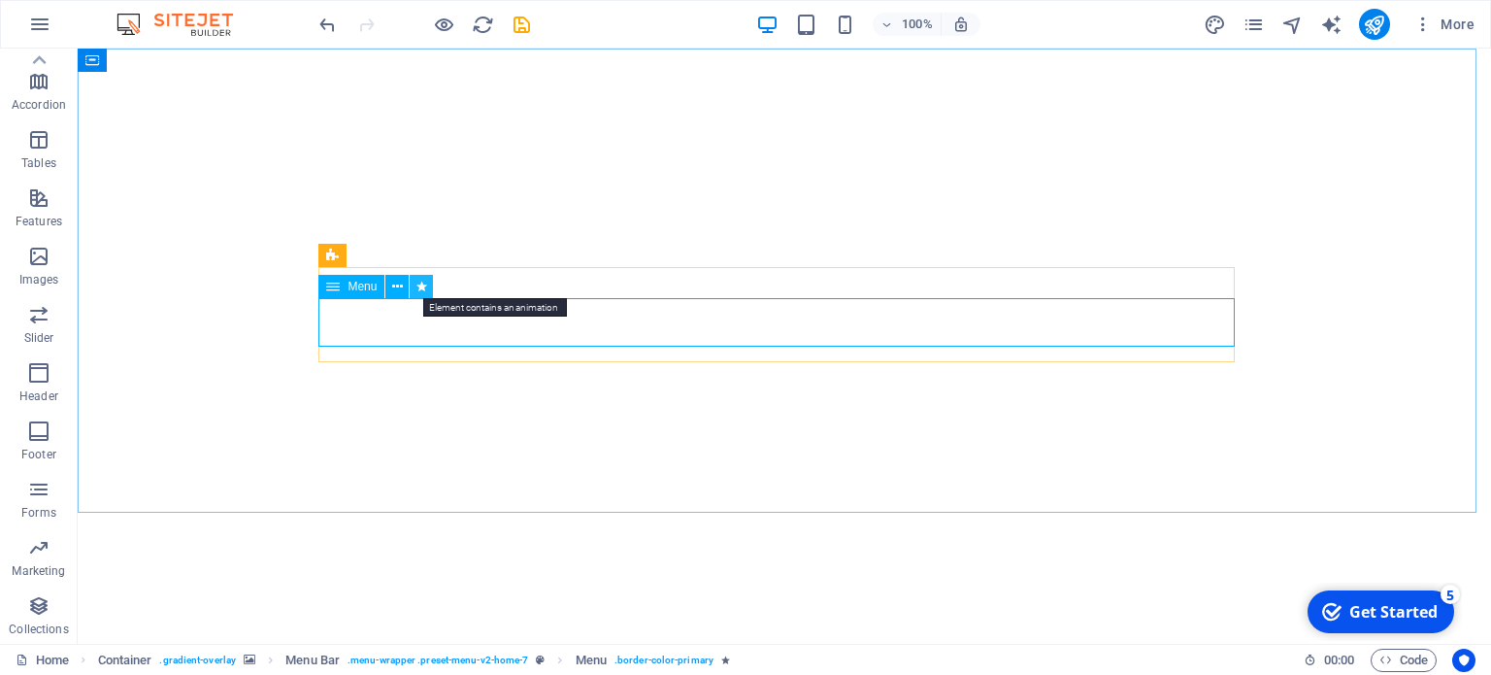
click at [424, 292] on icon at bounding box center [422, 287] width 11 height 20
select select "fade"
select select "s"
select select "scroll"
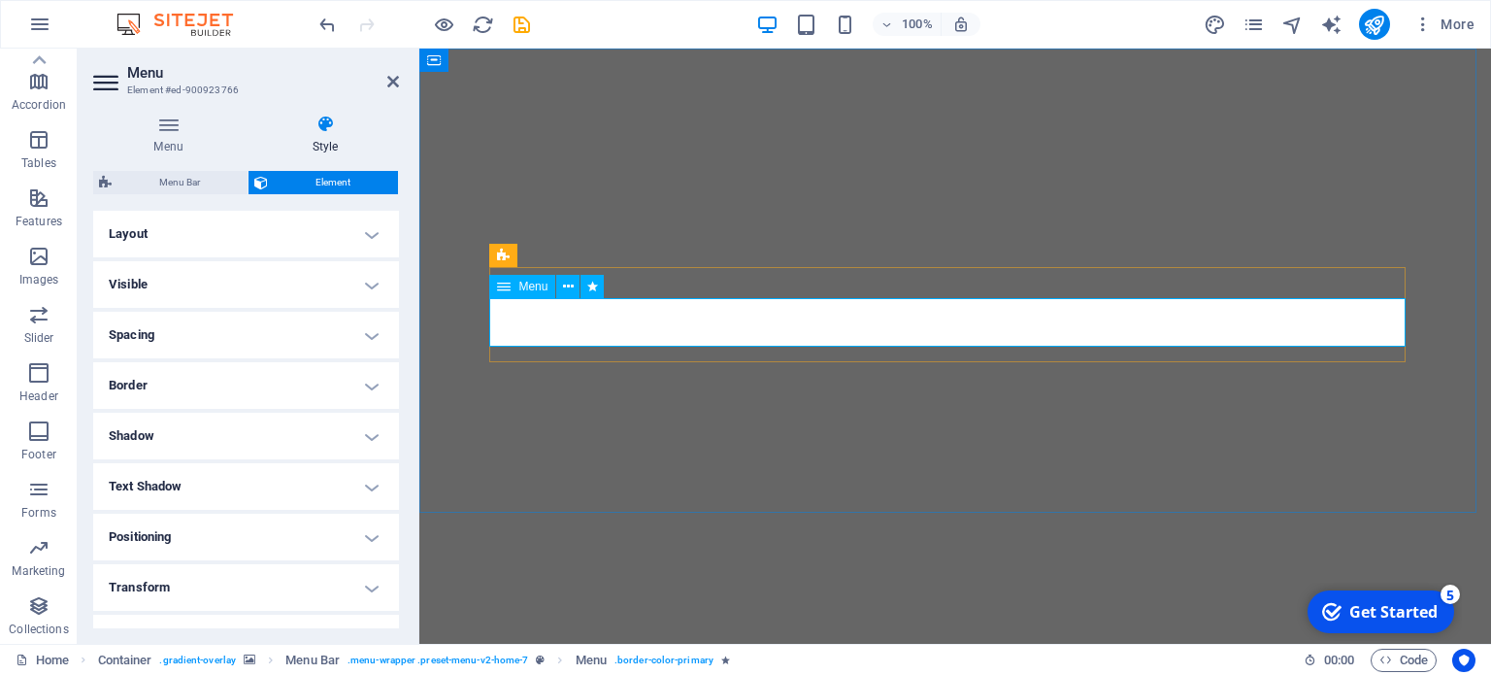
click at [505, 286] on icon at bounding box center [504, 286] width 14 height 23
click at [519, 259] on span "Menu Bar" at bounding box center [543, 256] width 50 height 12
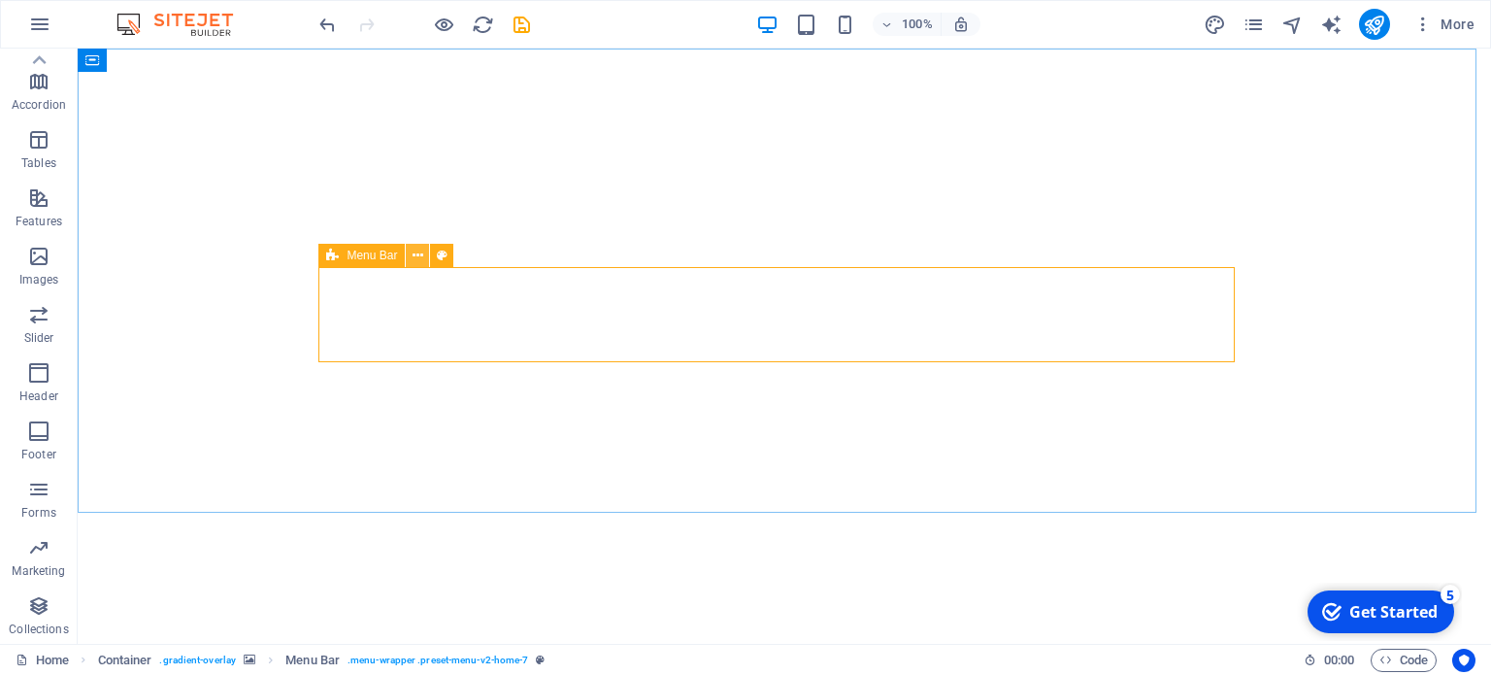
click at [419, 259] on icon at bounding box center [418, 256] width 11 height 20
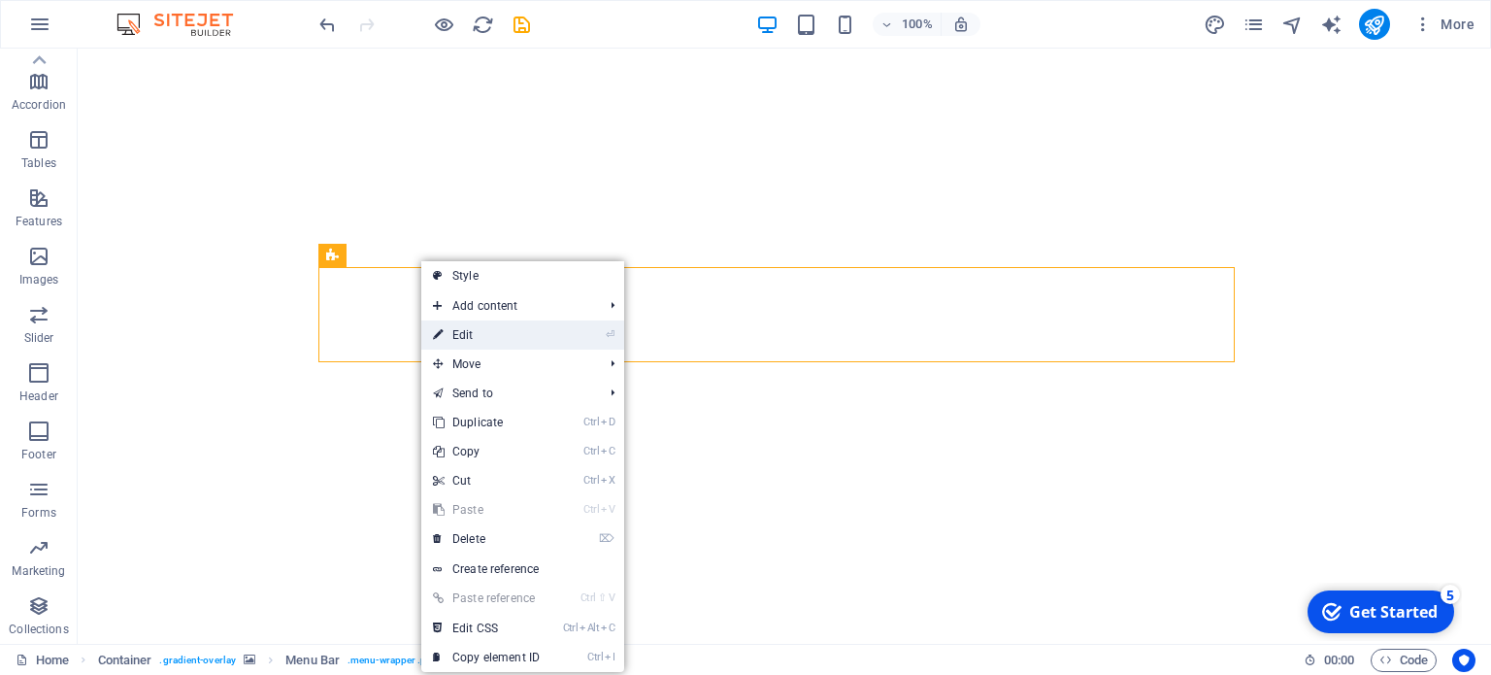
click at [472, 332] on link "⏎ Edit" at bounding box center [486, 334] width 130 height 29
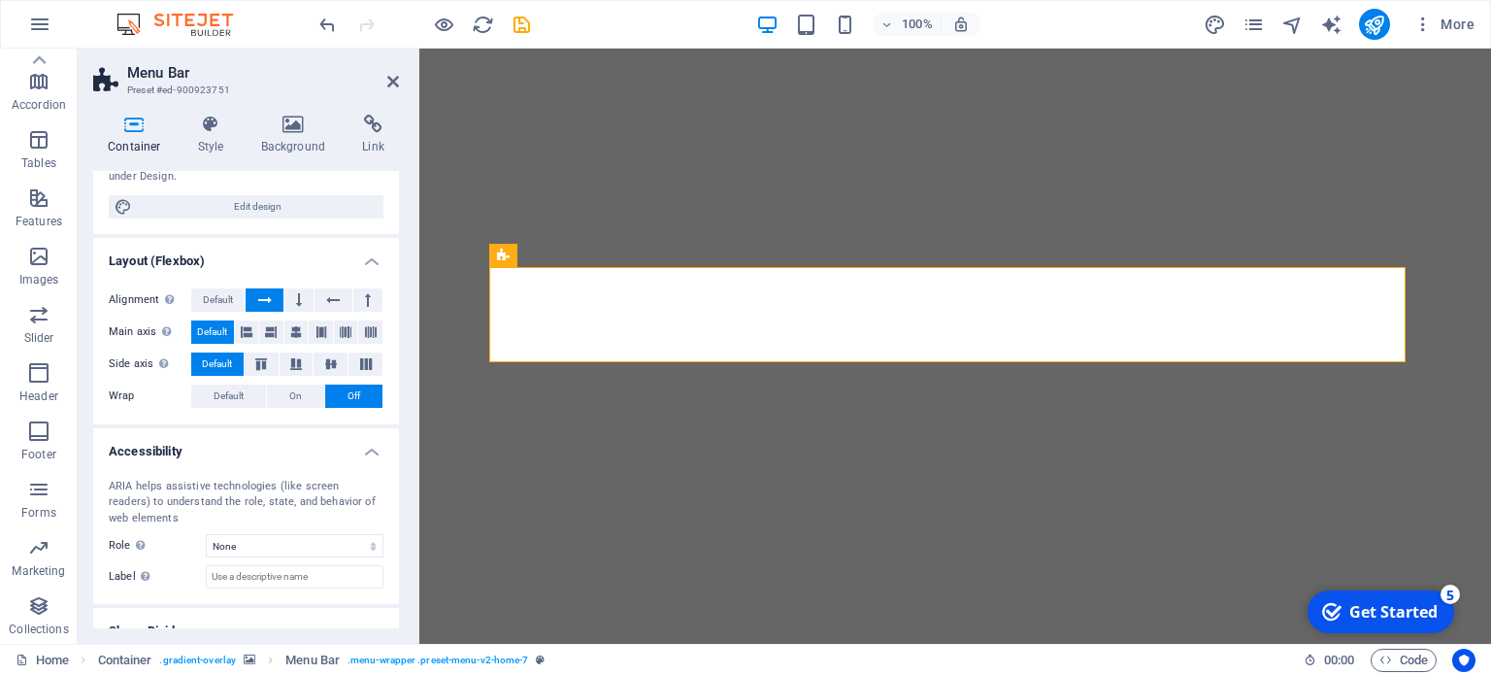
scroll to position [261, 0]
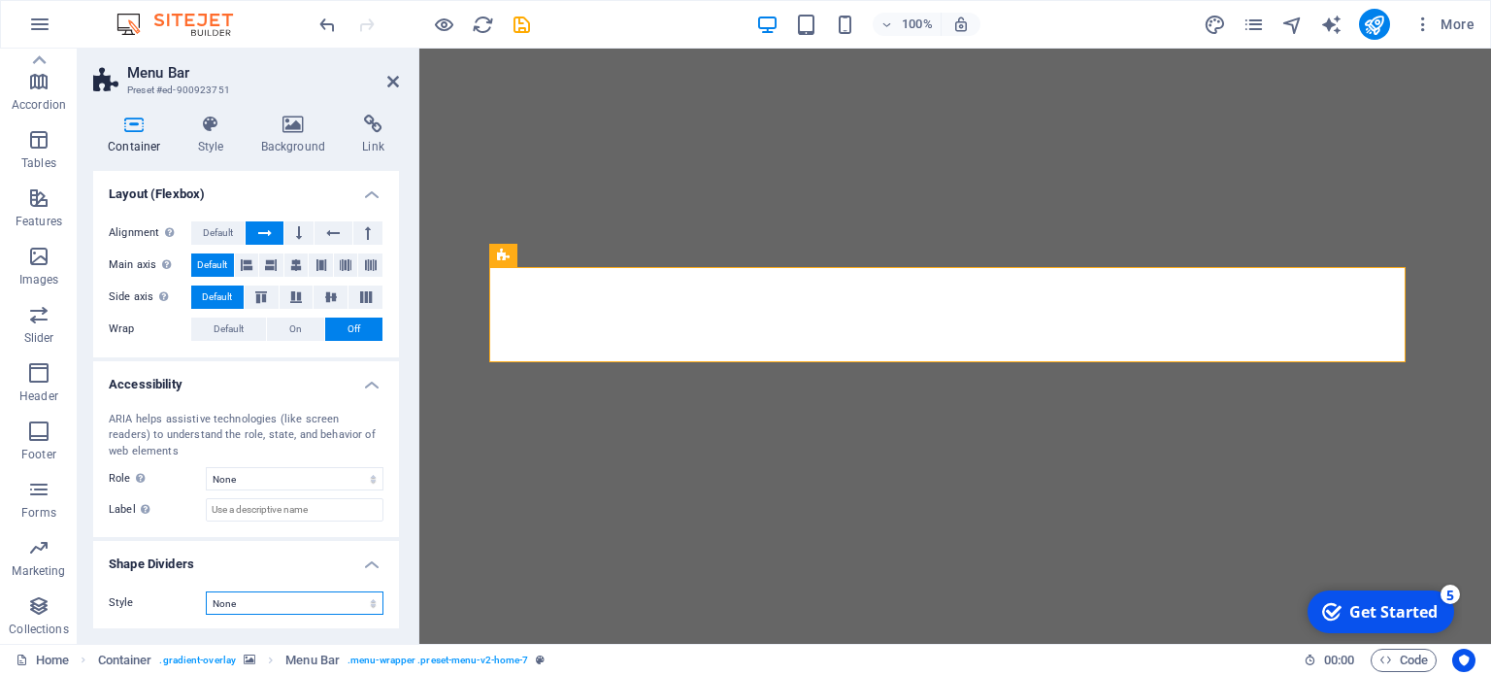
click at [253, 610] on select "None Triangle Square Diagonal Polygon 1 Polygon 2 Zigzag Multiple Zigzags Waves…" at bounding box center [295, 602] width 178 height 23
click at [294, 330] on span "On" at bounding box center [295, 329] width 13 height 23
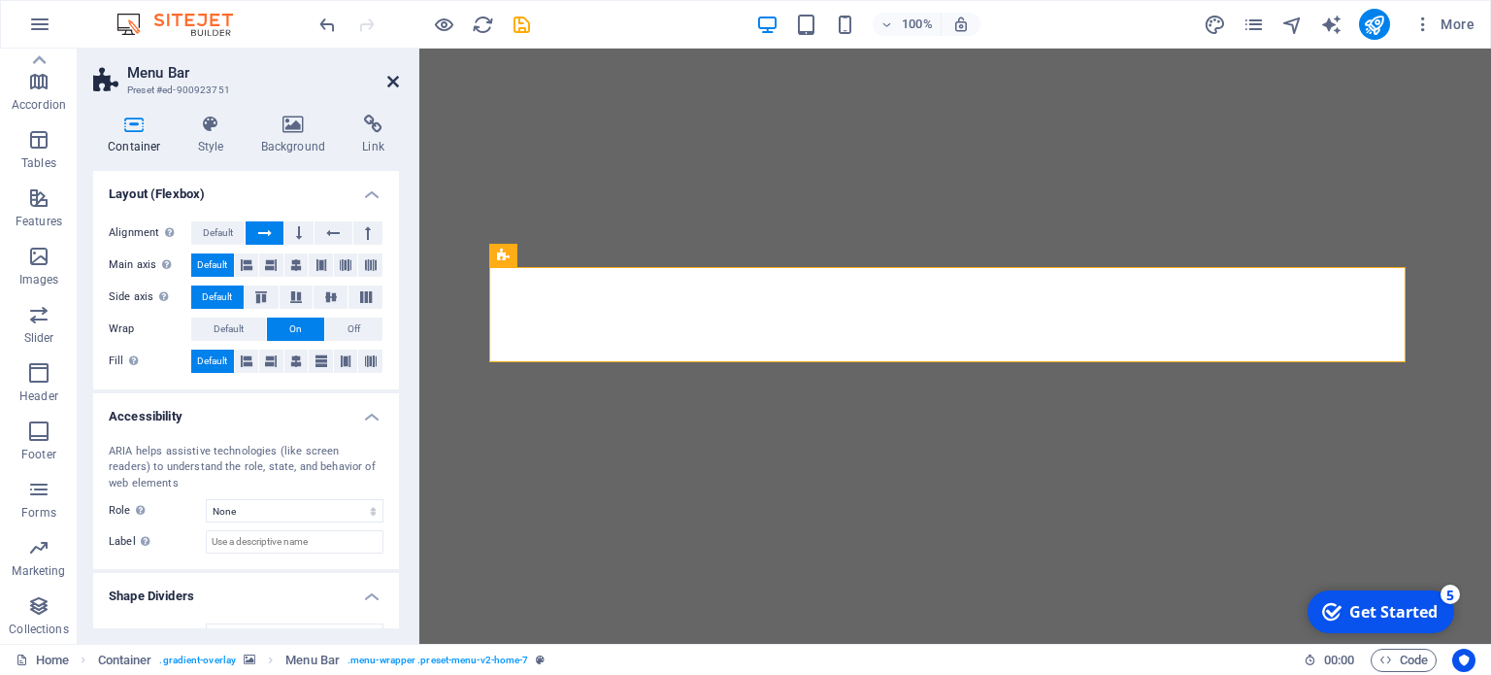
click at [393, 79] on icon at bounding box center [393, 82] width 12 height 16
